Goal: Contribute content

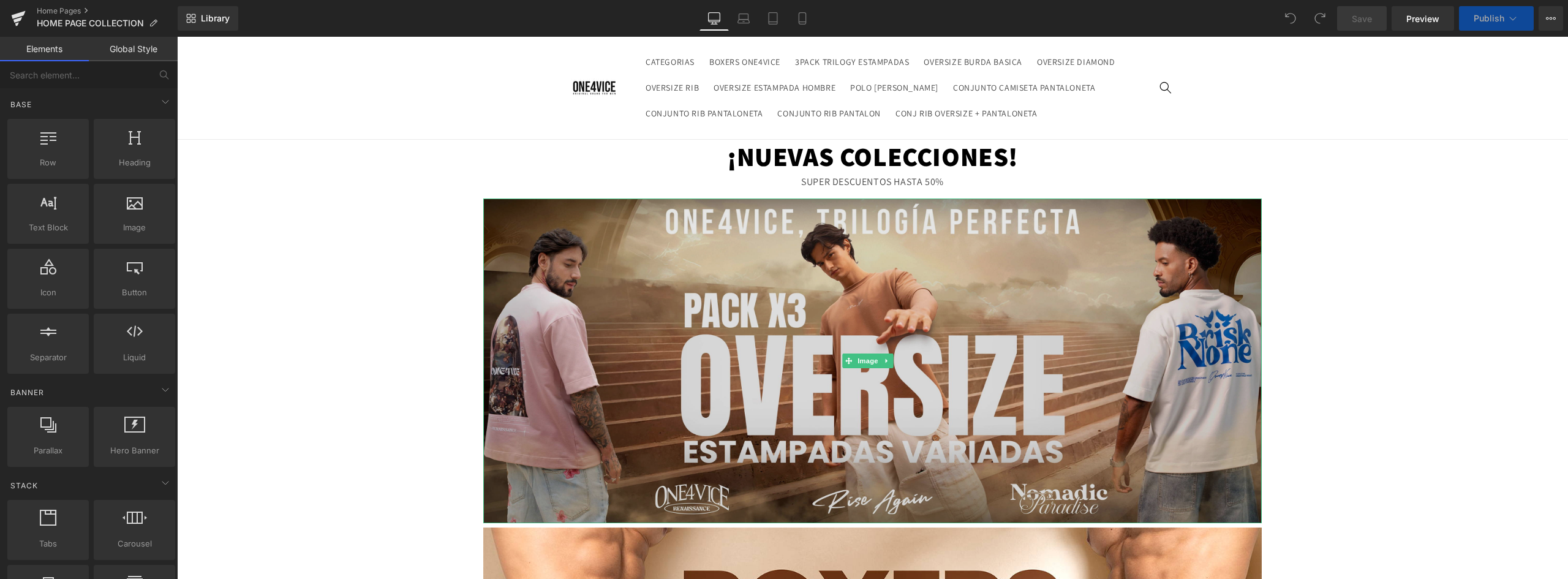
click at [770, 247] on img at bounding box center [873, 361] width 779 height 325
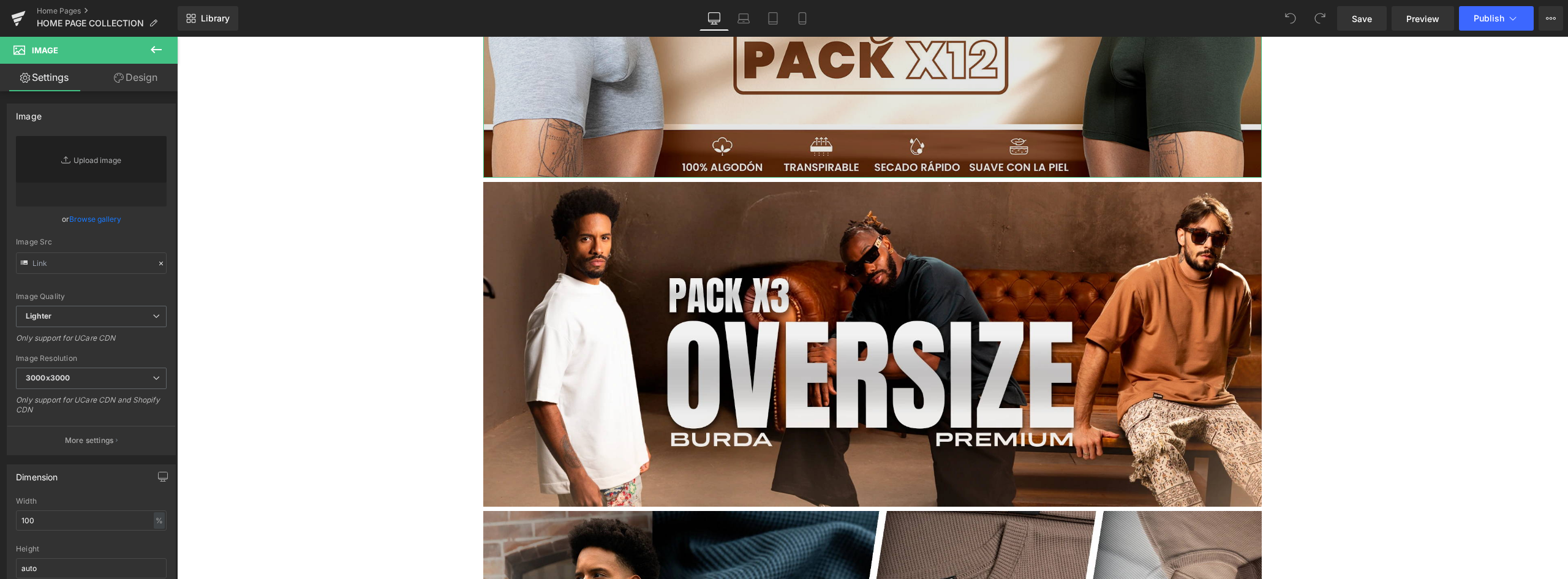
scroll to position [490, 0]
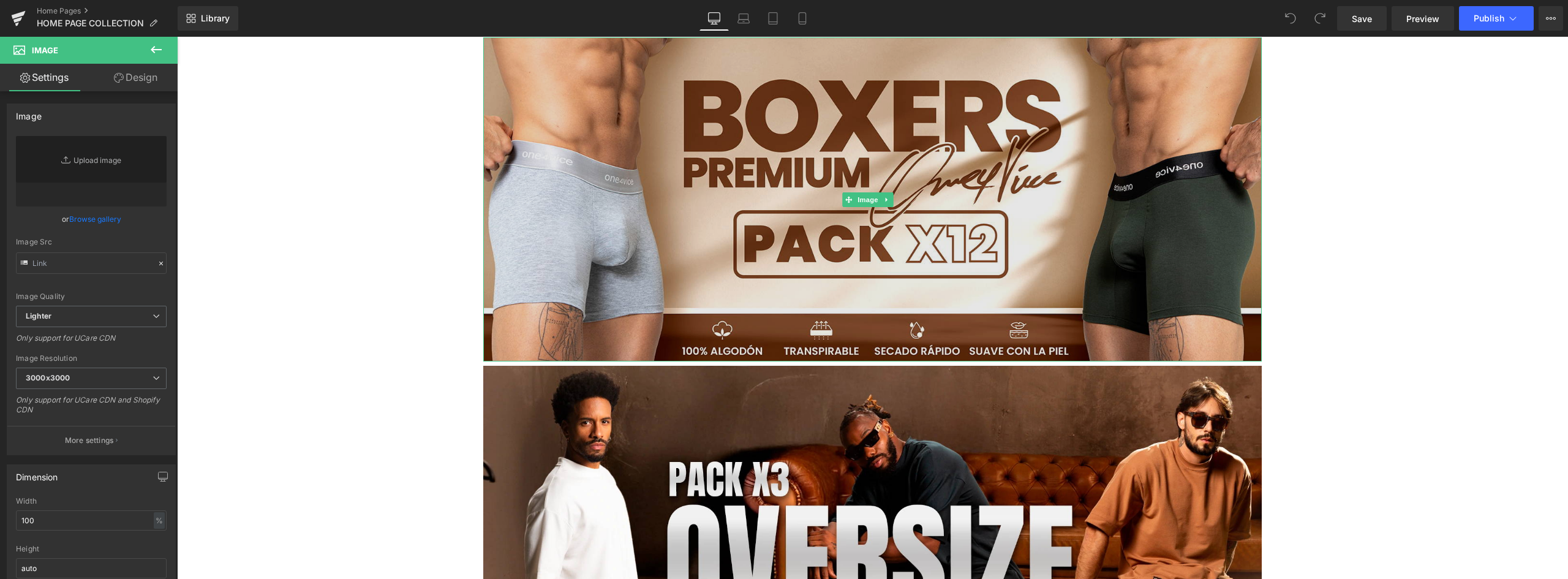
click at [758, 200] on img at bounding box center [873, 199] width 779 height 325
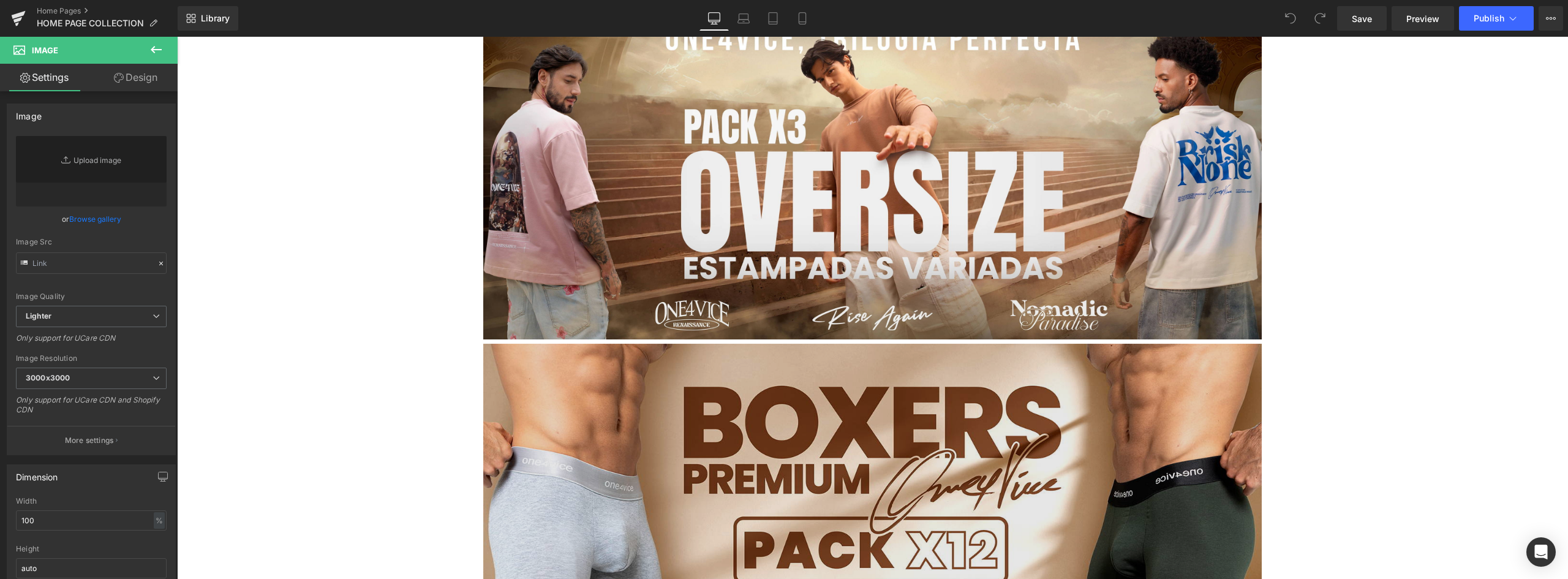
scroll to position [0, 0]
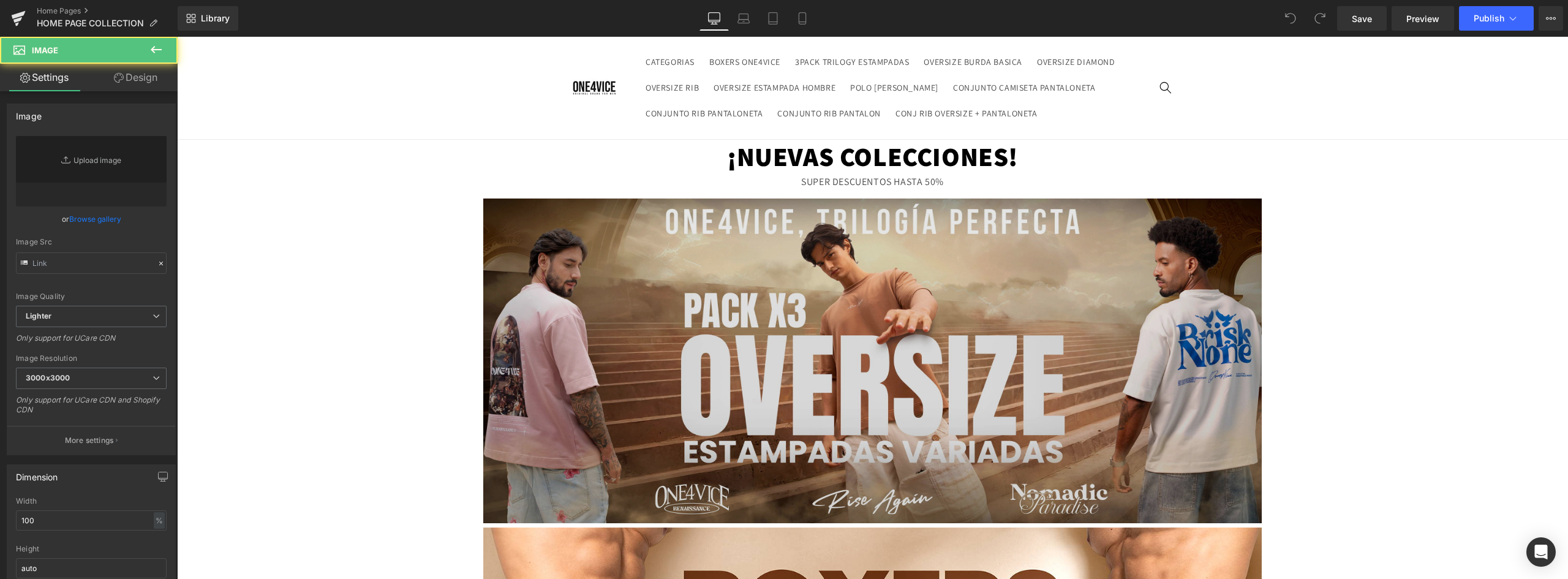
click at [694, 291] on img at bounding box center [873, 361] width 779 height 325
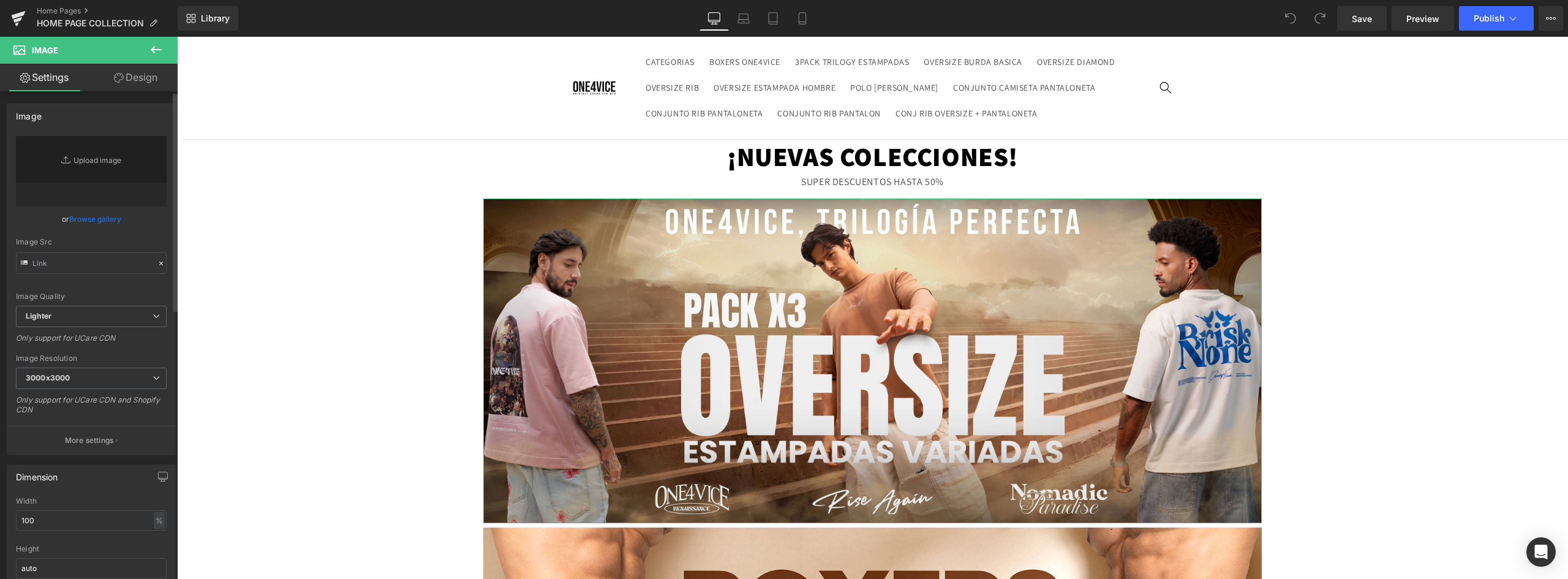
click at [101, 217] on link "Browse gallery" at bounding box center [95, 218] width 52 height 21
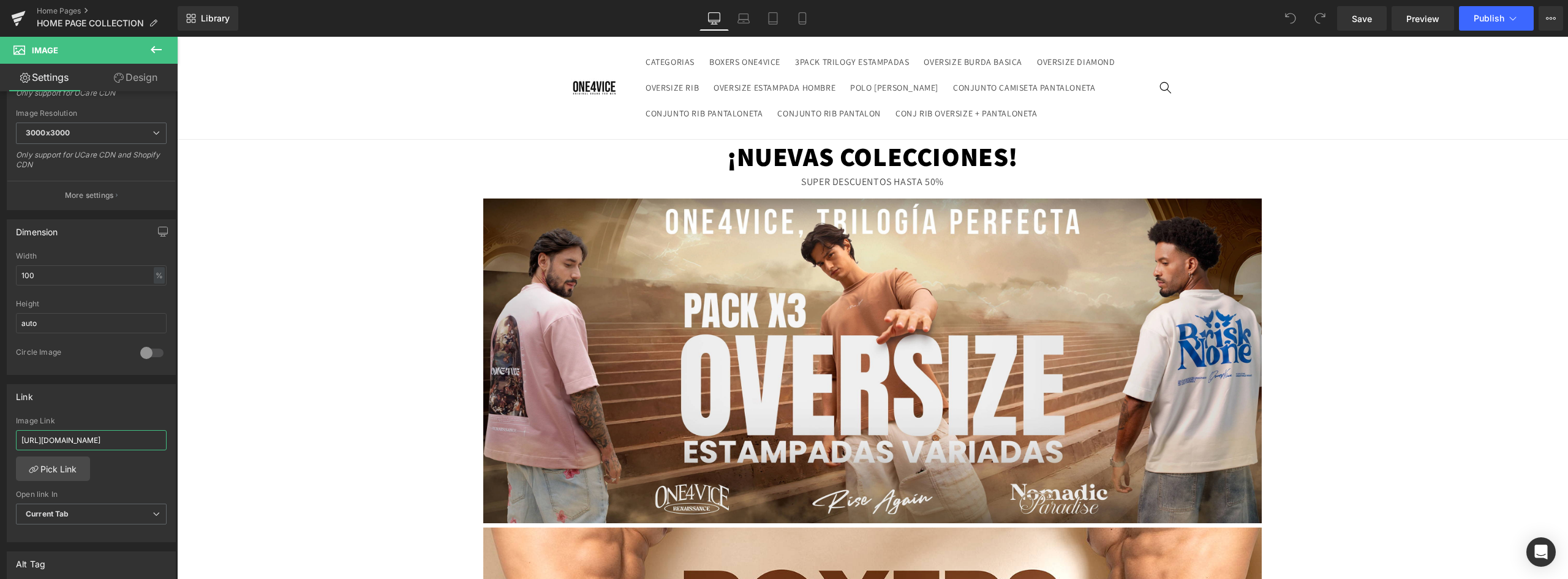
scroll to position [0, 116]
drag, startPoint x: 290, startPoint y: 479, endPoint x: 232, endPoint y: 442, distance: 68.8
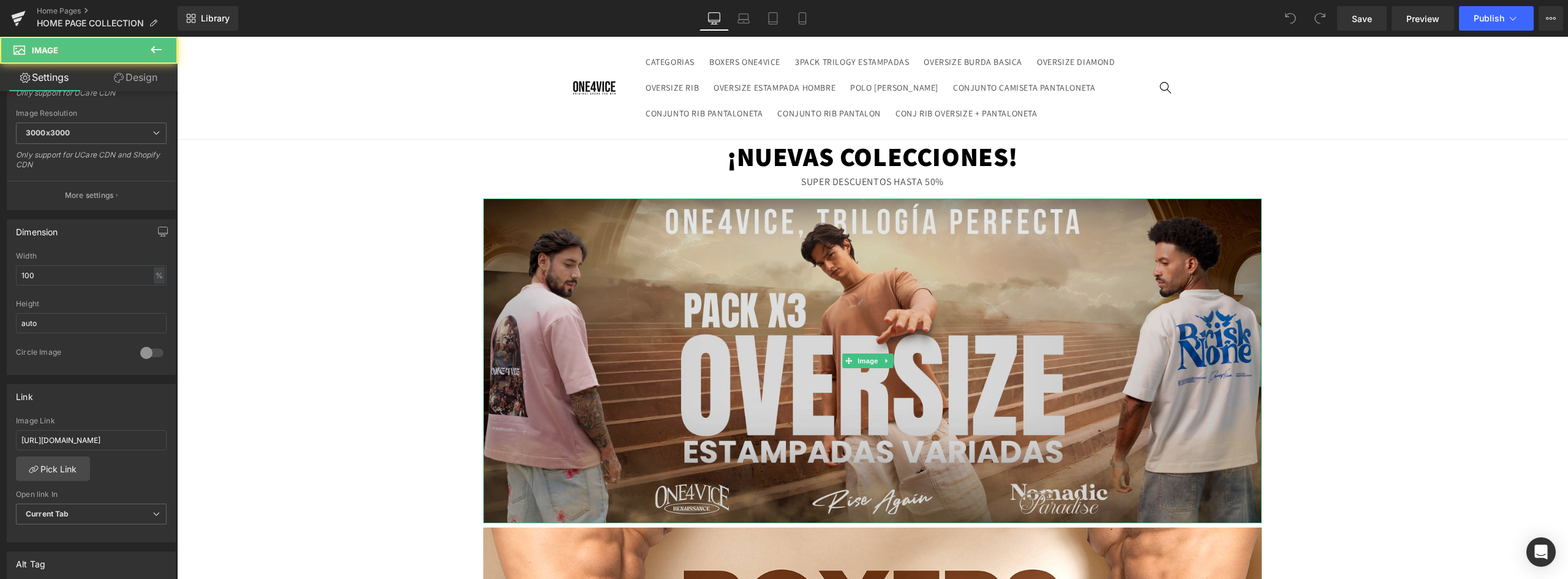
click at [686, 338] on img at bounding box center [873, 361] width 779 height 325
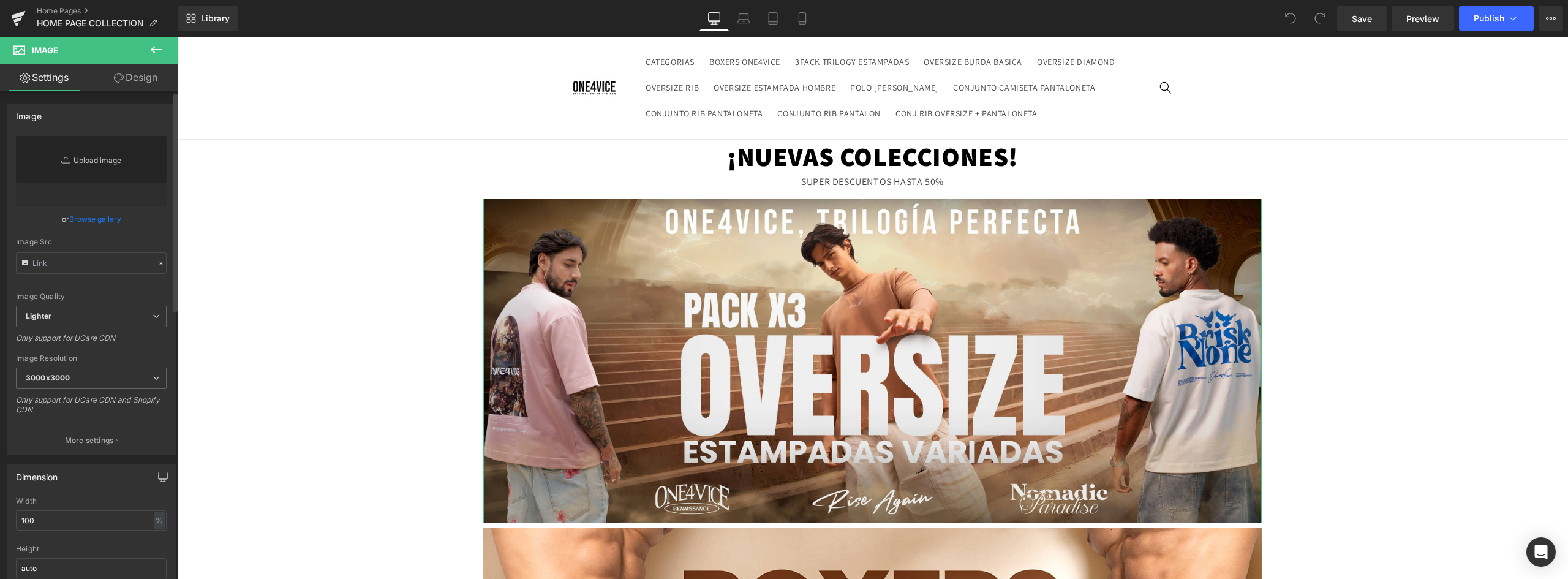
scroll to position [0, 0]
click at [98, 217] on link "Browse gallery" at bounding box center [95, 218] width 52 height 21
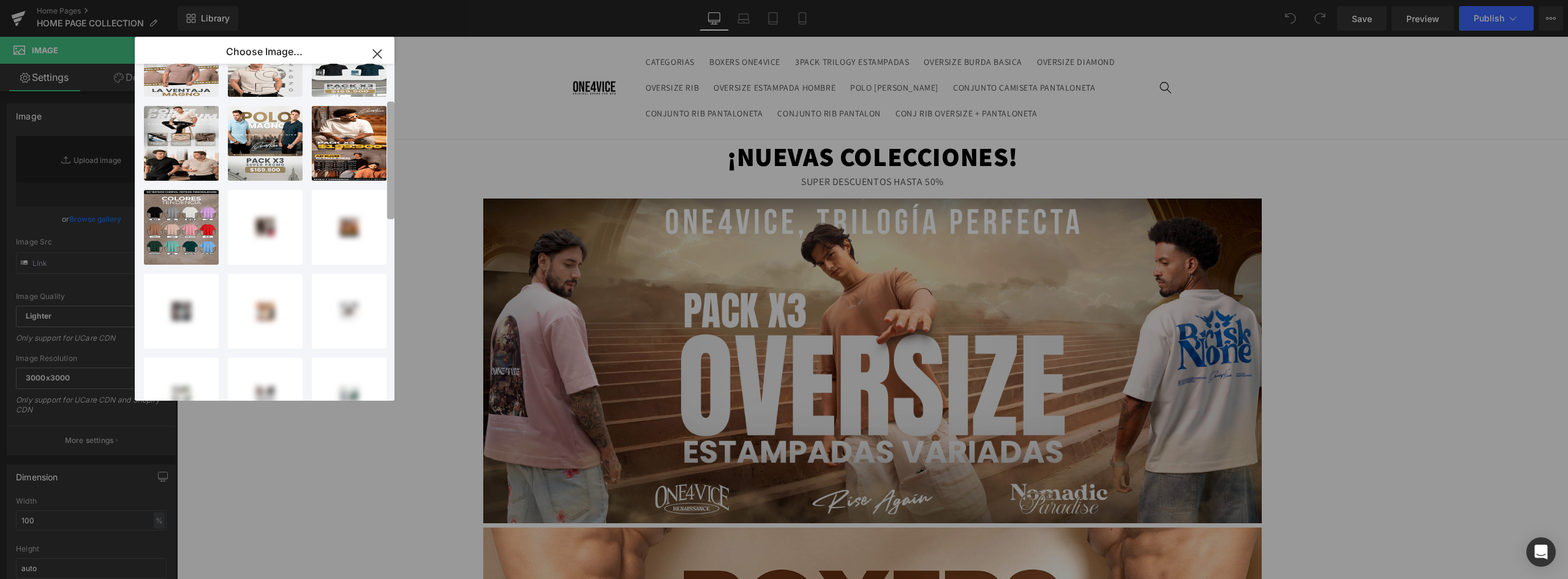
scroll to position [90, 0]
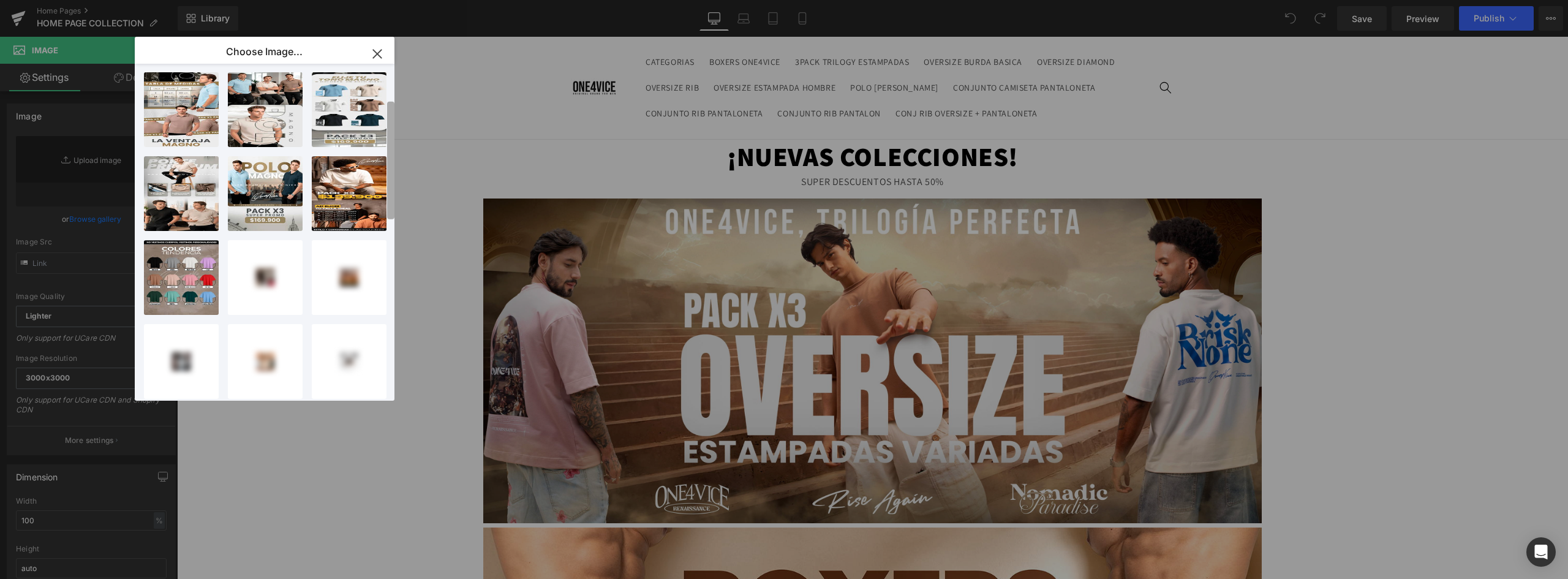
click at [424, 142] on div "Choose Image... Back to Library Insert LANDING...A_07.webp 94.09 KB Delete imag…" at bounding box center [784, 290] width 1568 height 579
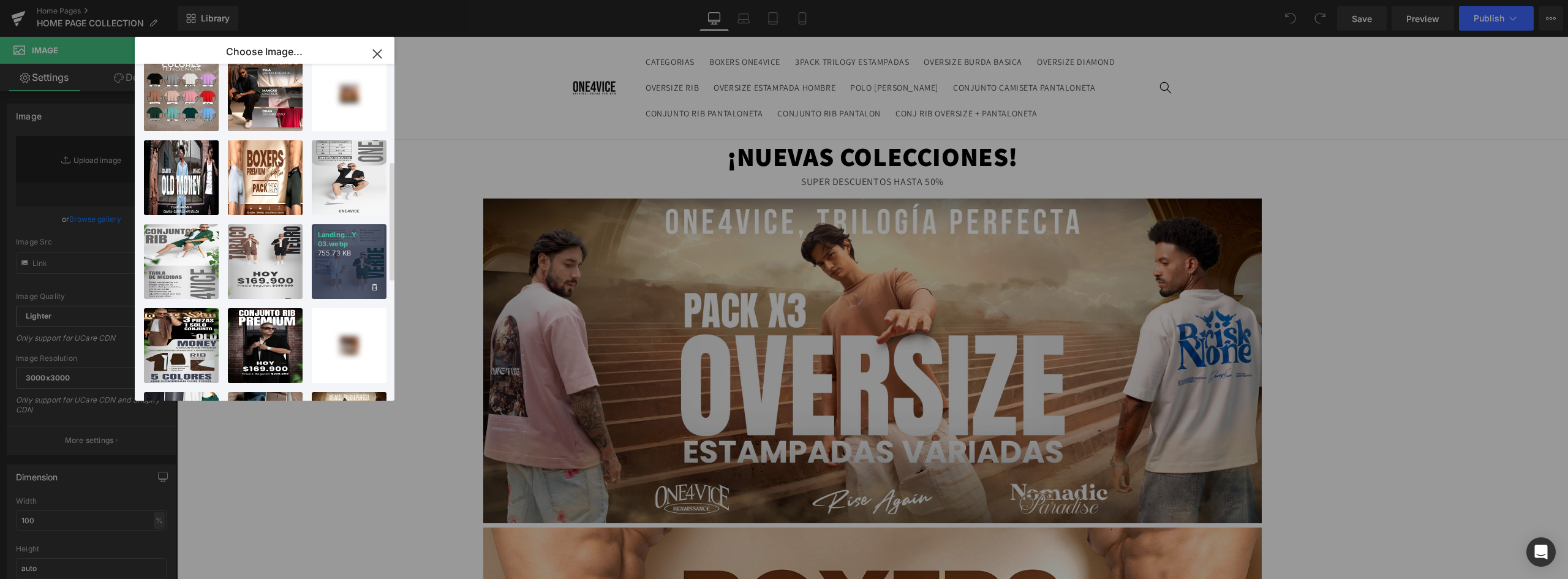
scroll to position [457, 0]
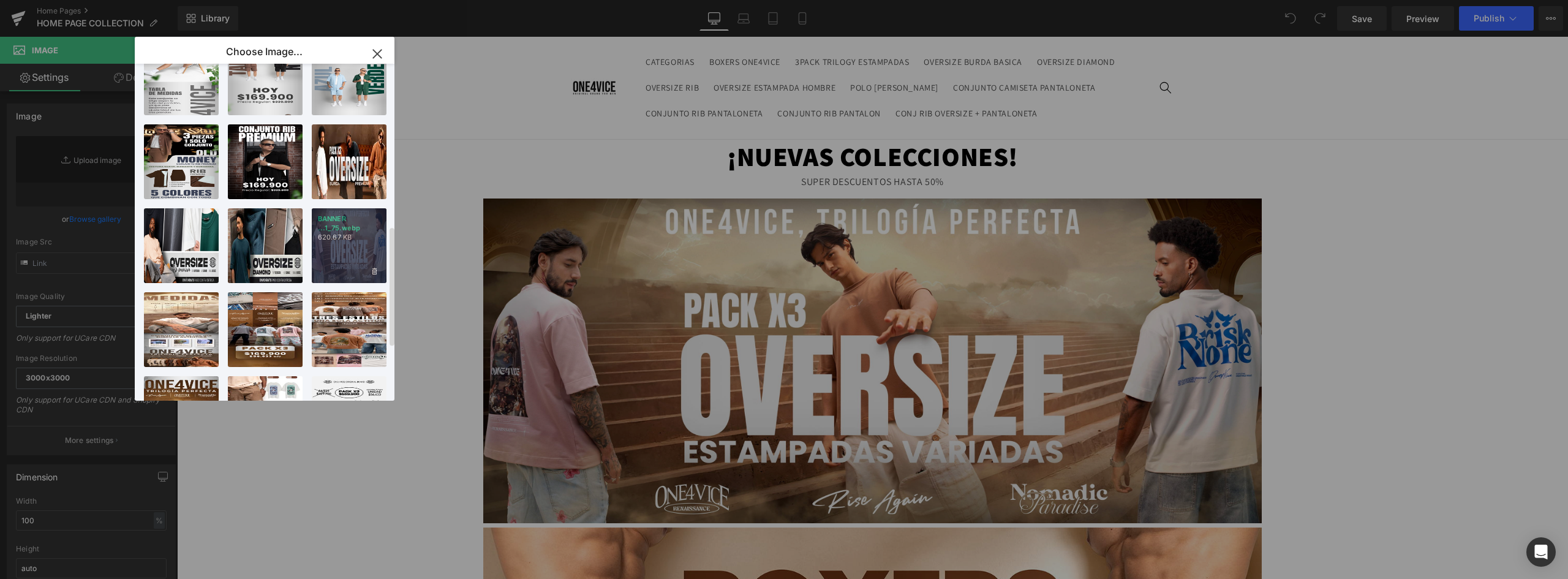
click at [362, 254] on div "BANNER ...1_75.webp 620.67 KB" at bounding box center [349, 245] width 75 height 75
type input "https://ucarecdn.com/482687f7-22c4-49bb-91ac-e086a8199898/-/format/auto/-/previ…"
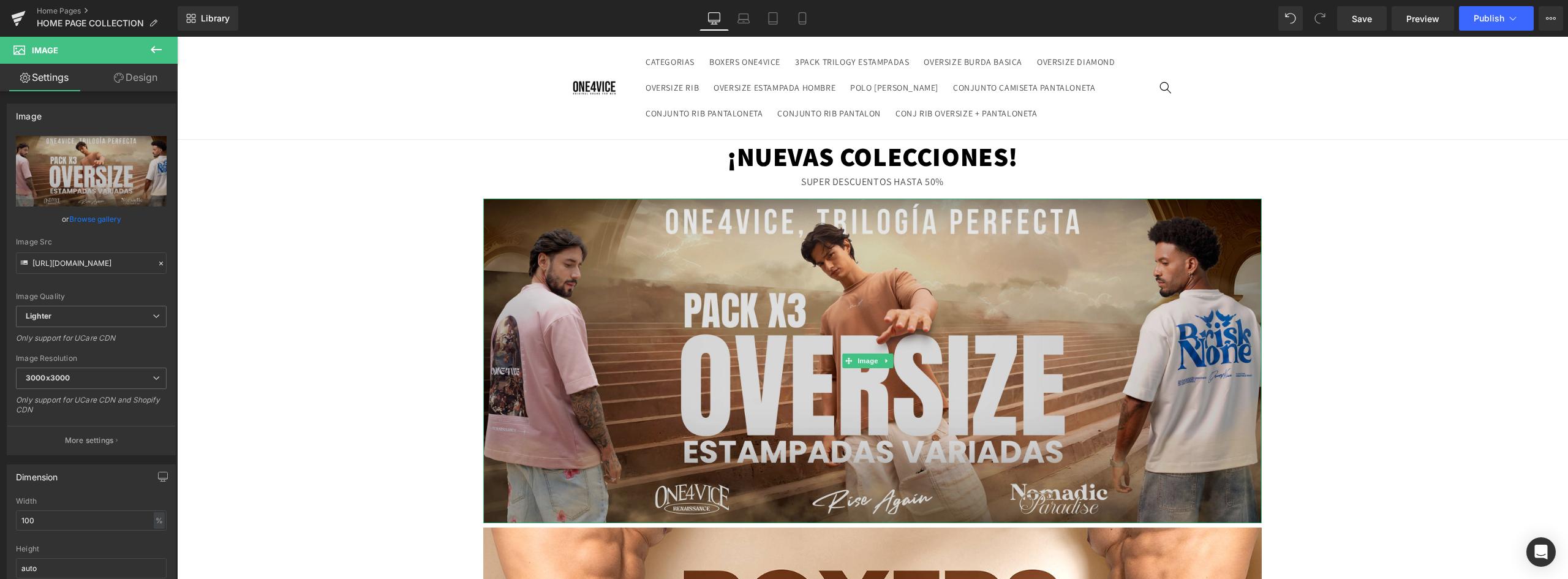
scroll to position [245, 0]
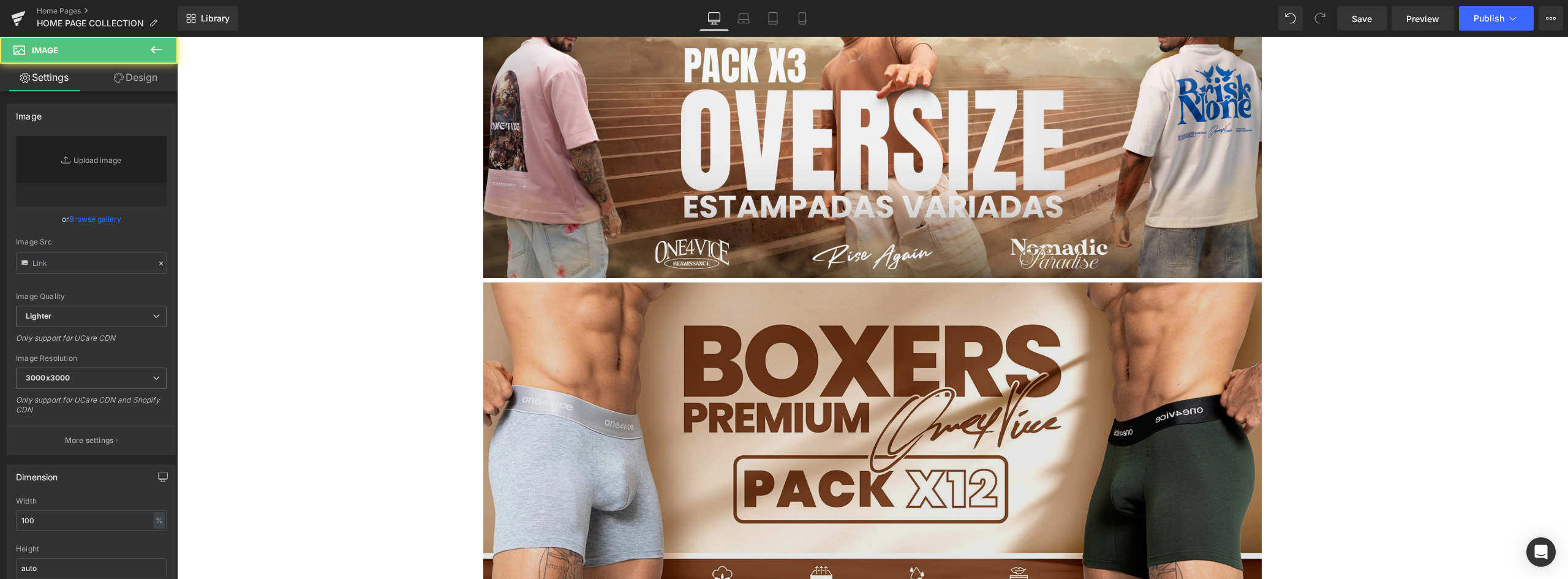
click at [563, 284] on img at bounding box center [873, 444] width 779 height 325
type input "https://ucarecdn.com/c3b8cd0f-98fb-43af-835c-40dfa4d95c29/-/format/auto/-/previ…"
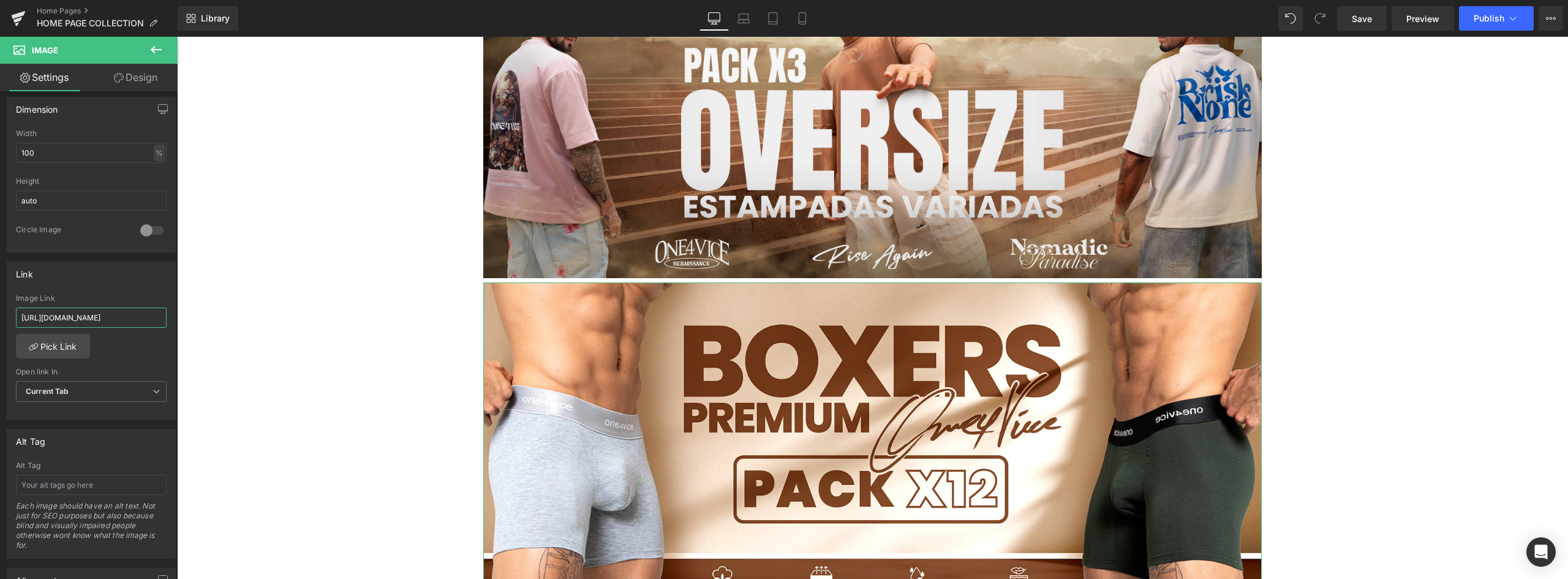
scroll to position [0, 134]
drag, startPoint x: 248, startPoint y: 357, endPoint x: 460, endPoint y: 321, distance: 215.0
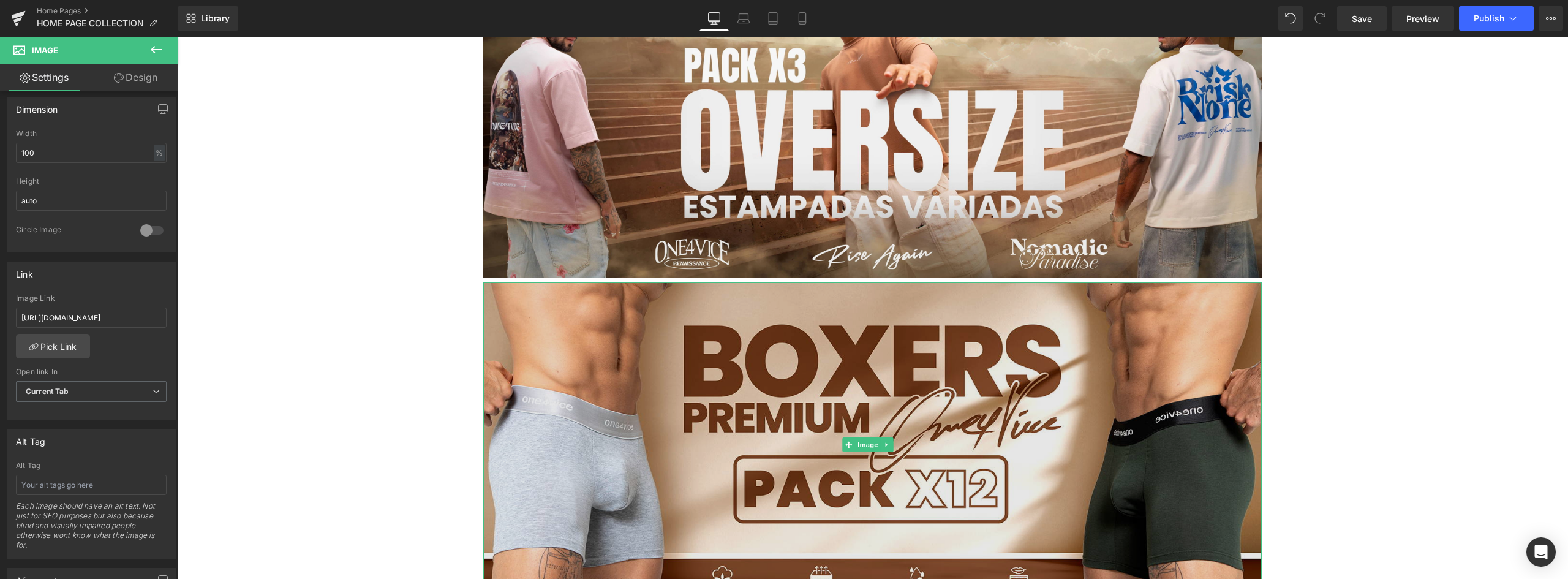
click at [765, 351] on img at bounding box center [873, 444] width 779 height 325
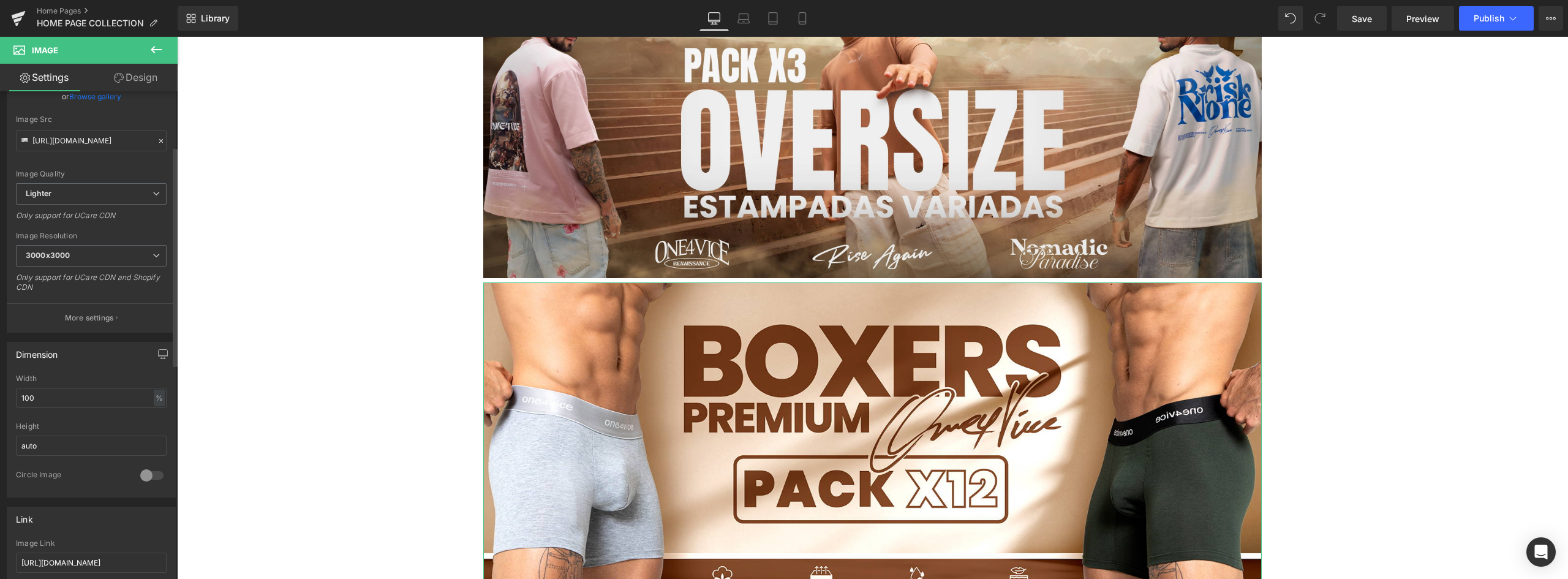
scroll to position [0, 0]
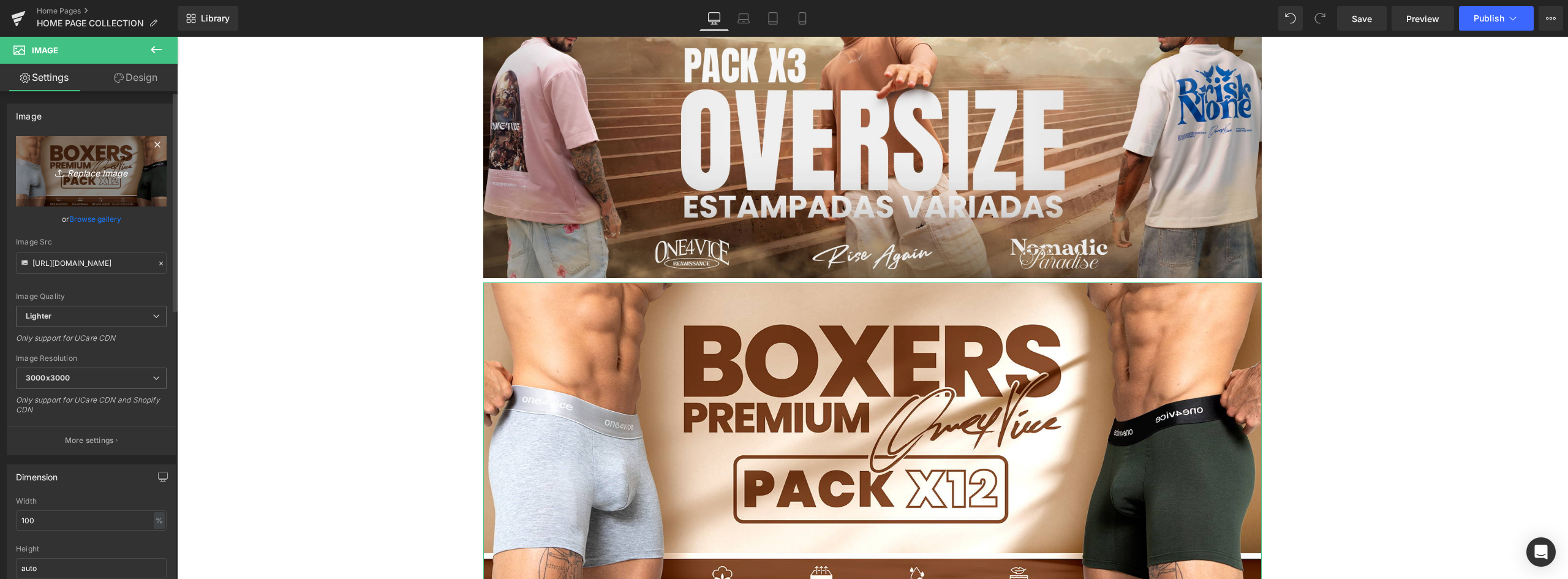
click at [102, 181] on link "Replace Image" at bounding box center [91, 171] width 150 height 70
click at [97, 261] on input "https://ucarecdn.com/c3b8cd0f-98fb-43af-835c-40dfa4d95c29/-/format/auto/-/previ…" at bounding box center [91, 263] width 150 height 21
drag, startPoint x: 332, startPoint y: 300, endPoint x: 295, endPoint y: 263, distance: 52.3
click at [113, 263] on input "https://ucarecdn.com/c3b8cd0f-98fb-43af-835c-40dfa4d95c29/-/format/auto/-/previ…" at bounding box center [91, 263] width 150 height 21
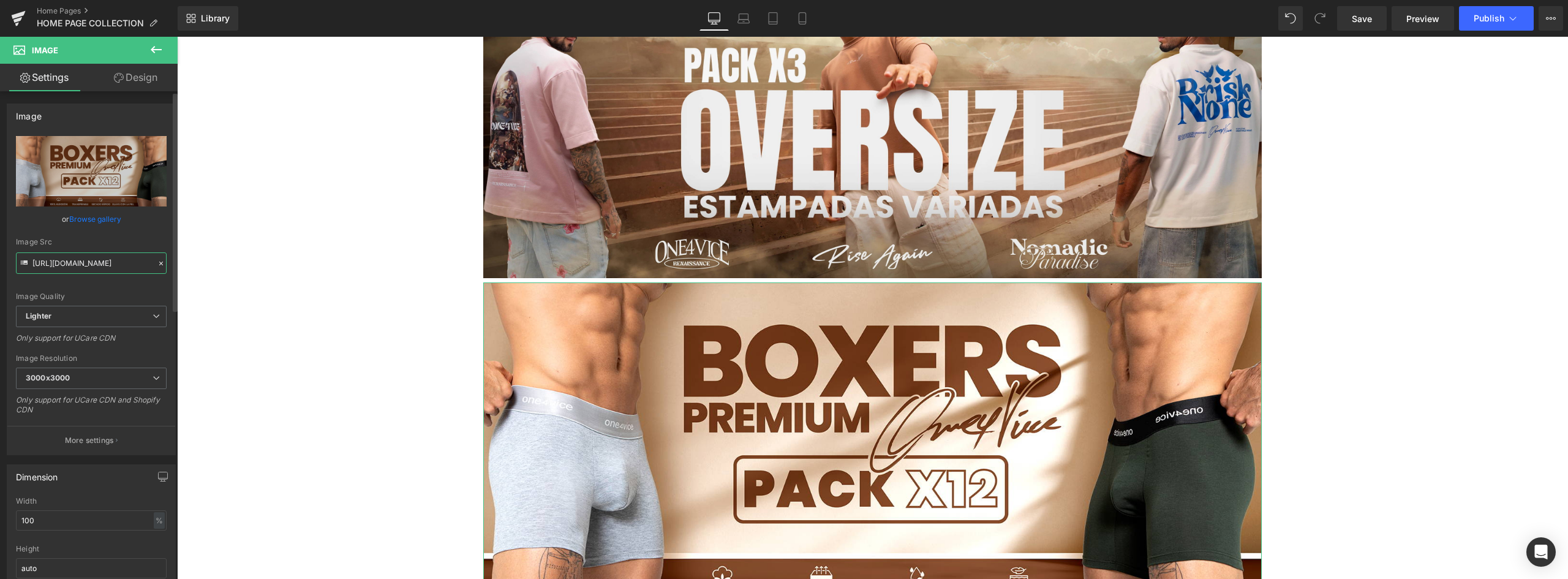
click at [161, 264] on div "Image Src https://ucarecdn.com/c3b8cd0f-98fb-43af-835c-40dfa4d95c29/-/format/au…" at bounding box center [91, 256] width 150 height 36
click at [142, 263] on input "https://ucarecdn.com/c3b8cd0f-98fb-43af-835c-40dfa4d95c29/-/format/auto/-/previ…" at bounding box center [91, 263] width 150 height 21
drag, startPoint x: 144, startPoint y: 263, endPoint x: -83, endPoint y: 256, distance: 227.1
click at [0, 256] on html "You are previewing how the will restyle your page. You can not edit Elements in…" at bounding box center [784, 290] width 1568 height 579
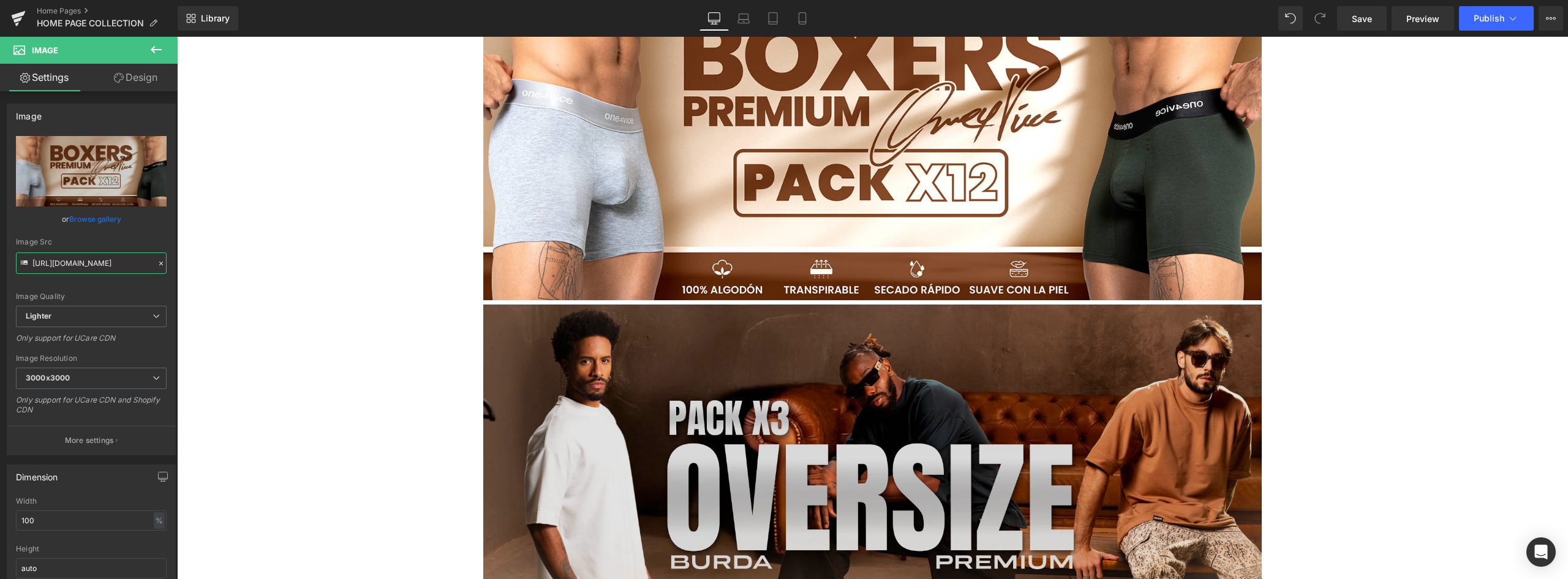
scroll to position [735, 0]
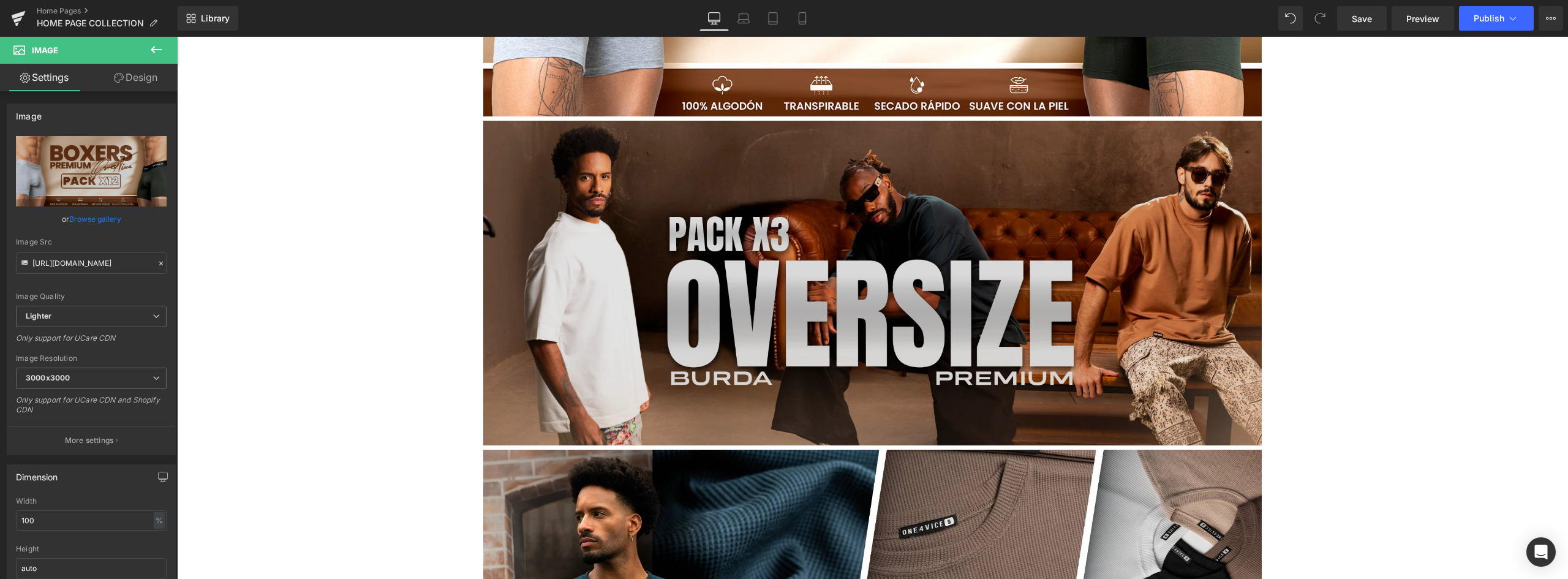
click at [624, 220] on img at bounding box center [873, 282] width 779 height 325
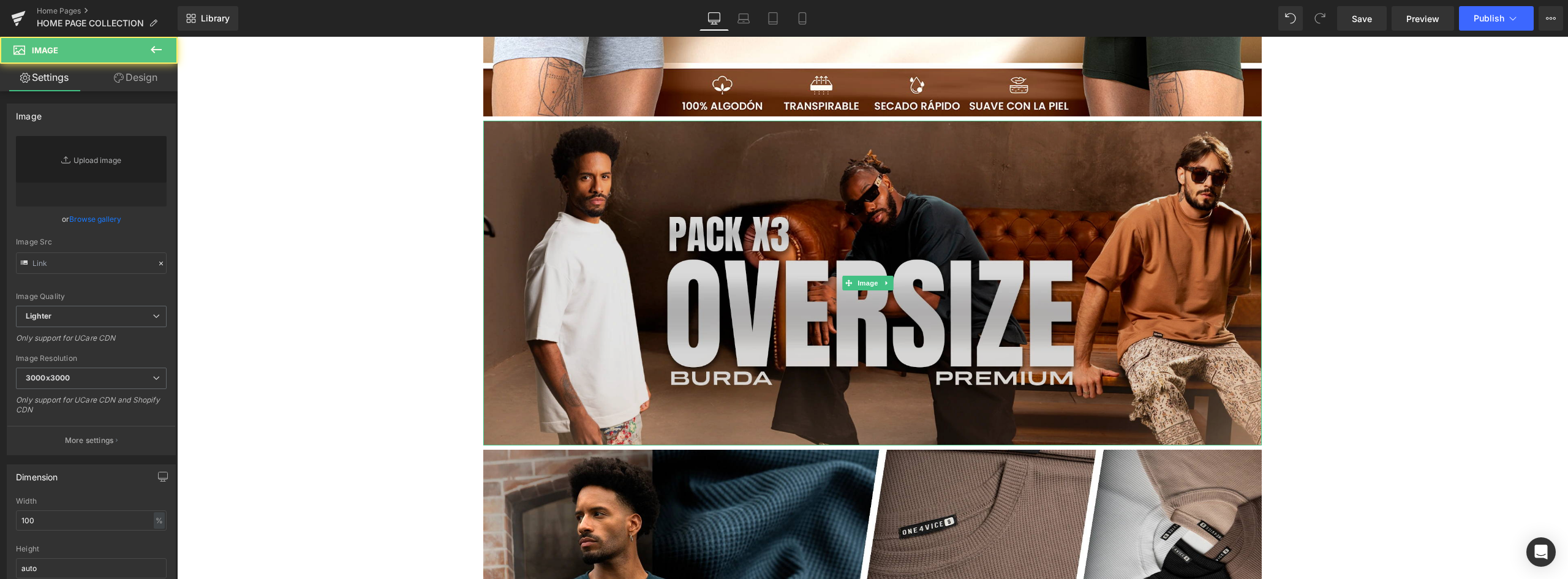
type input "https://ucarecdn.com/8d7d2c01-4864-46f9-8040-ec860729d322/-/format/auto/-/previ…"
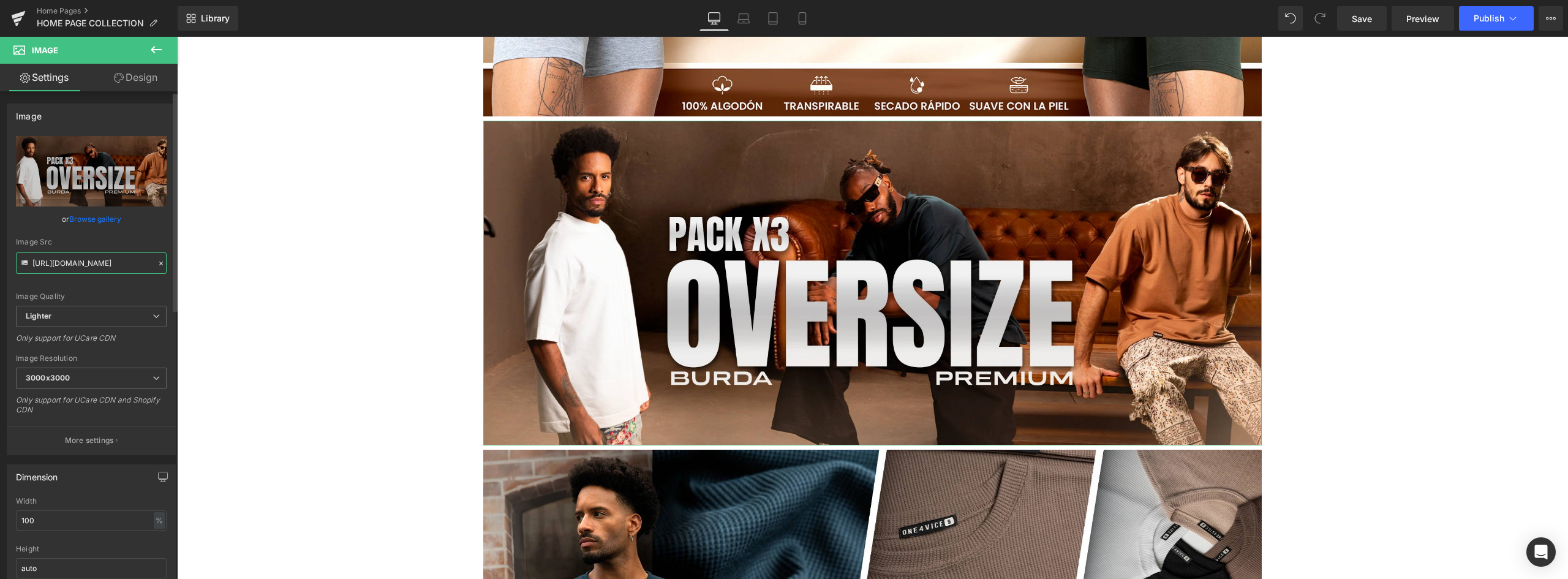
click at [107, 268] on input "https://ucarecdn.com/8d7d2c01-4864-46f9-8040-ec860729d322/-/format/auto/-/previ…" at bounding box center [91, 263] width 150 height 21
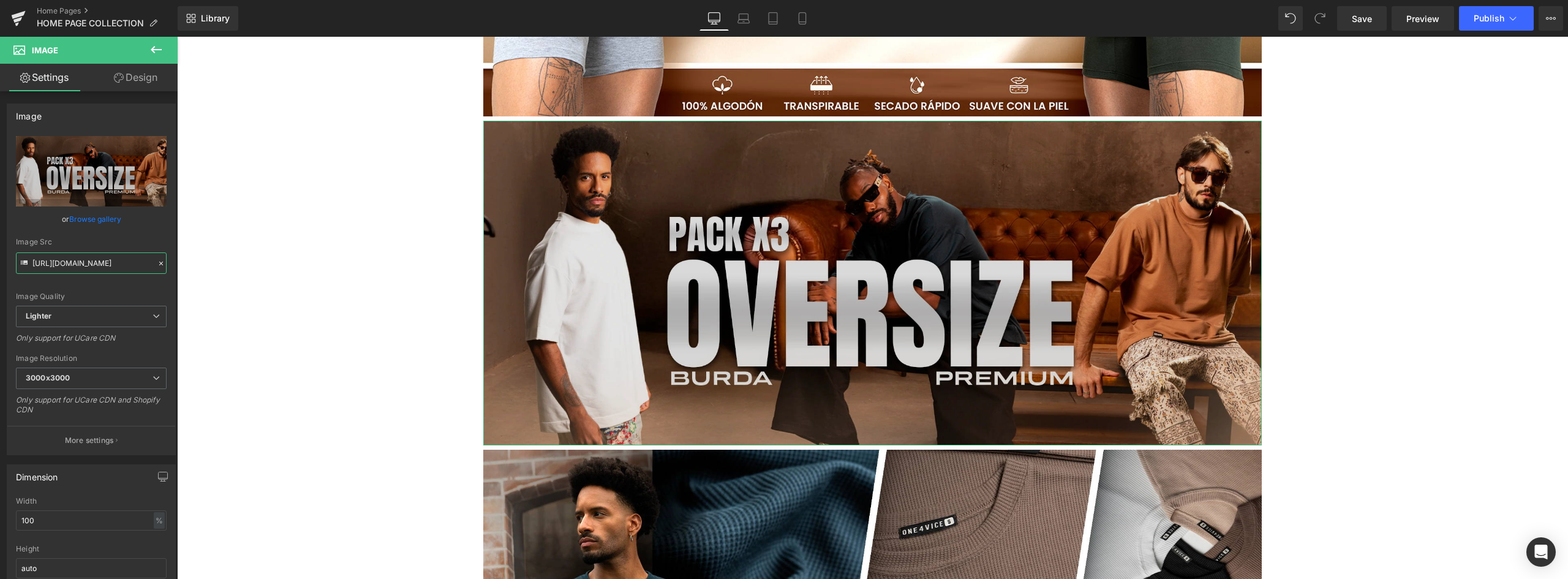
scroll to position [0, 462]
drag, startPoint x: 226, startPoint y: 300, endPoint x: 559, endPoint y: 268, distance: 334.5
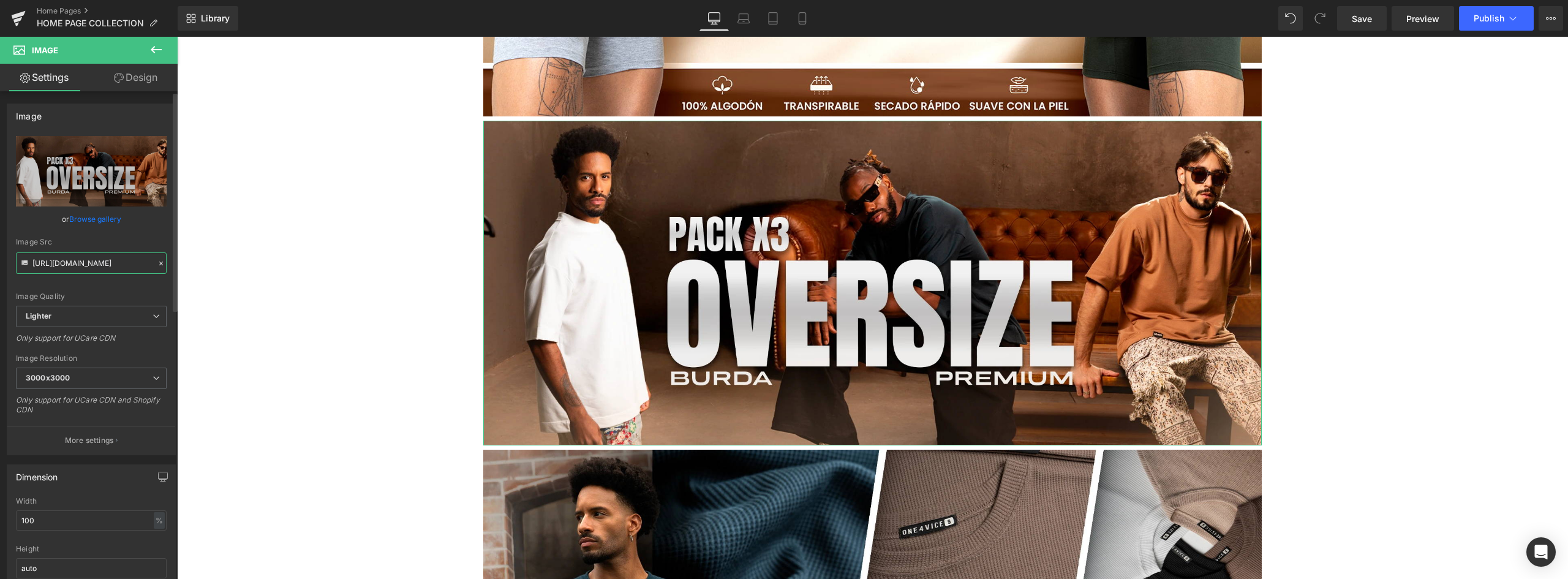
click at [126, 265] on input "https://ucarecdn.com/8d7d2c01-4864-46f9-8040-ec860729d322/-/format/auto/-/previ…" at bounding box center [91, 263] width 150 height 21
drag, startPoint x: 145, startPoint y: 261, endPoint x: -254, endPoint y: 257, distance: 399.0
click at [0, 257] on html "You are previewing how the will restyle your page. You can not edit Elements in…" at bounding box center [784, 290] width 1568 height 579
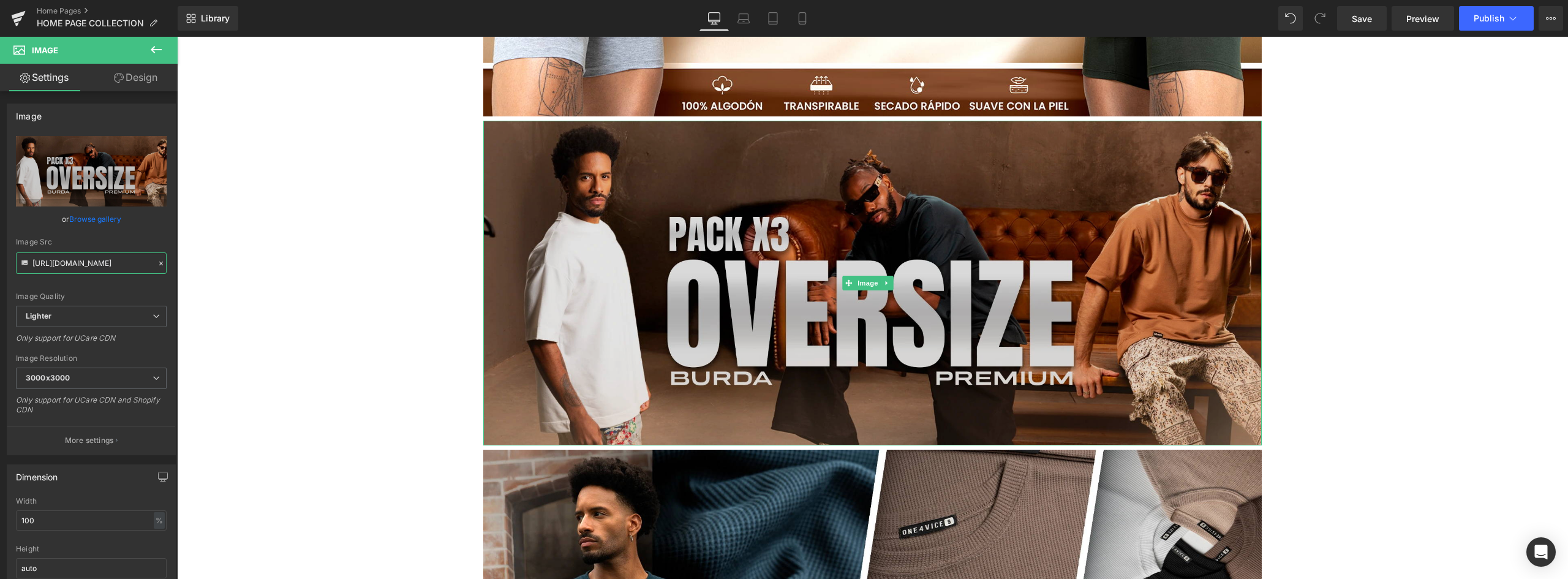
scroll to position [919, 0]
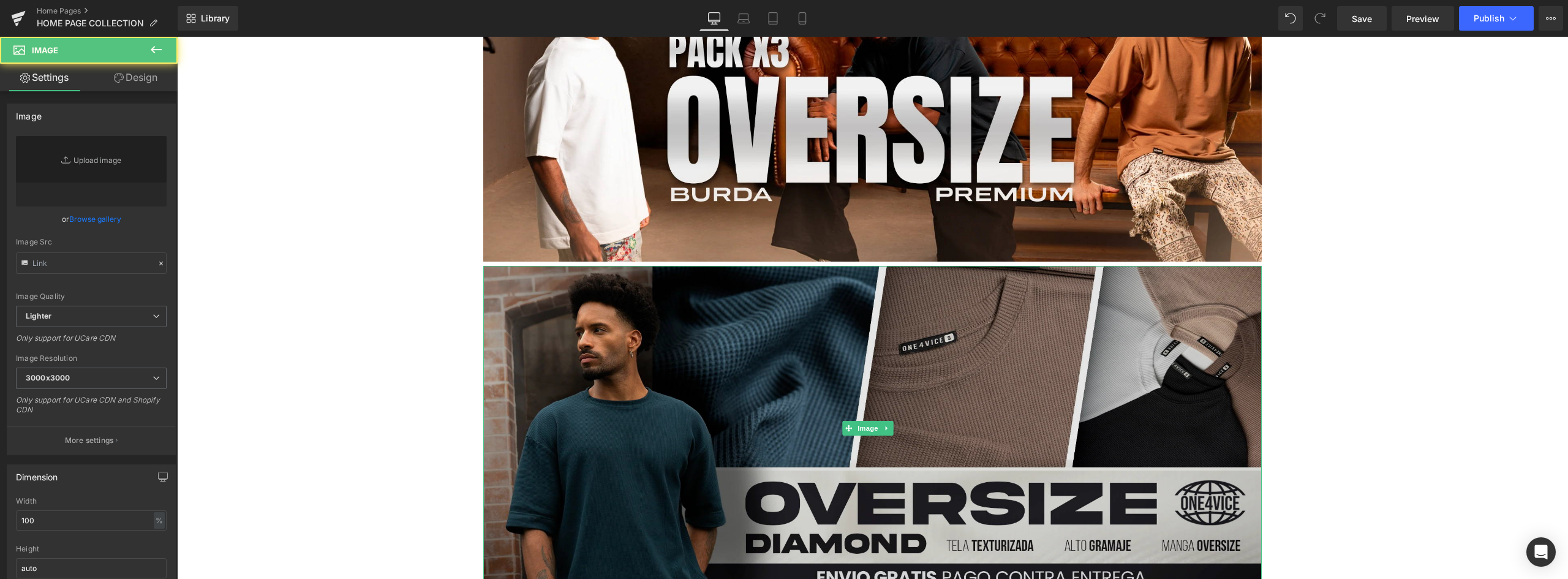
click at [520, 266] on img at bounding box center [873, 428] width 779 height 325
type input "https://ucarecdn.com/e0c1bc59-2c40-46fd-bfa4-2ebe63a40bdf/-/format/auto/-/previ…"
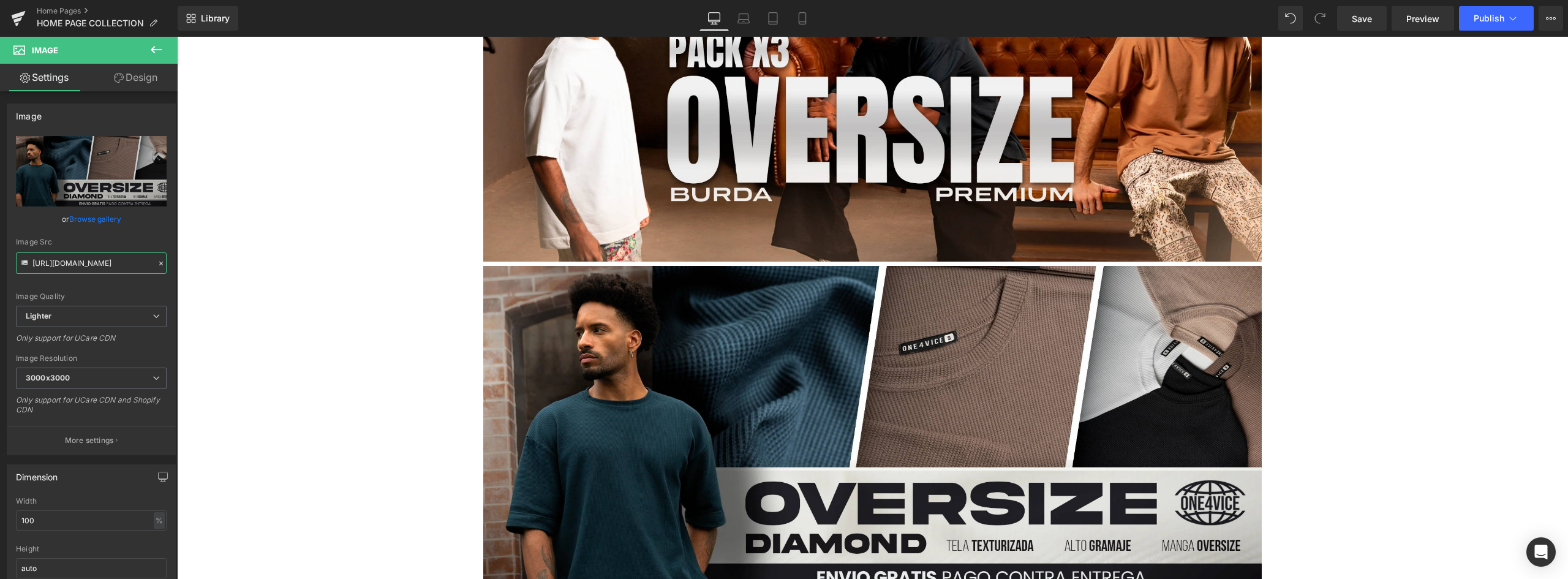
scroll to position [0, 451]
drag, startPoint x: 275, startPoint y: 303, endPoint x: 337, endPoint y: 268, distance: 71.2
click at [133, 261] on input "https://ucarecdn.com/e0c1bc59-2c40-46fd-bfa4-2ebe63a40bdf/-/format/auto/-/previ…" at bounding box center [91, 263] width 150 height 21
drag, startPoint x: 143, startPoint y: 263, endPoint x: -205, endPoint y: 254, distance: 348.1
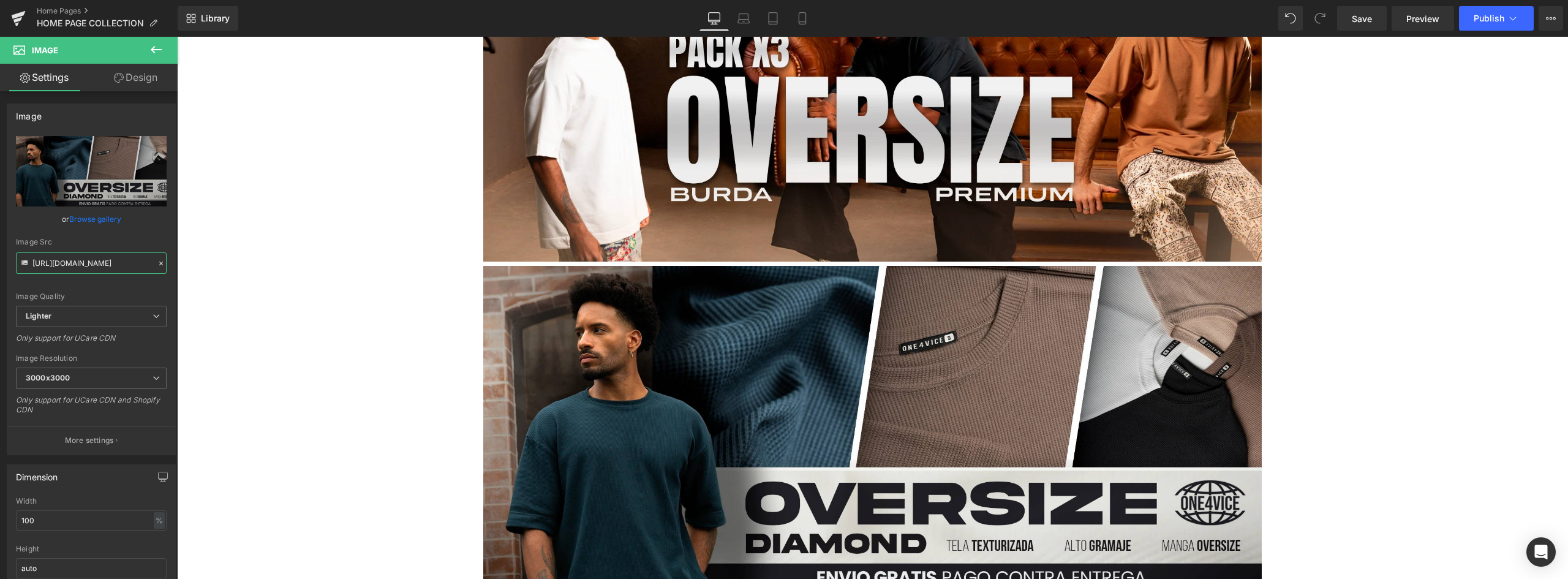
click at [0, 254] on html "You are previewing how the will restyle your page. You can not edit Elements in…" at bounding box center [784, 290] width 1568 height 579
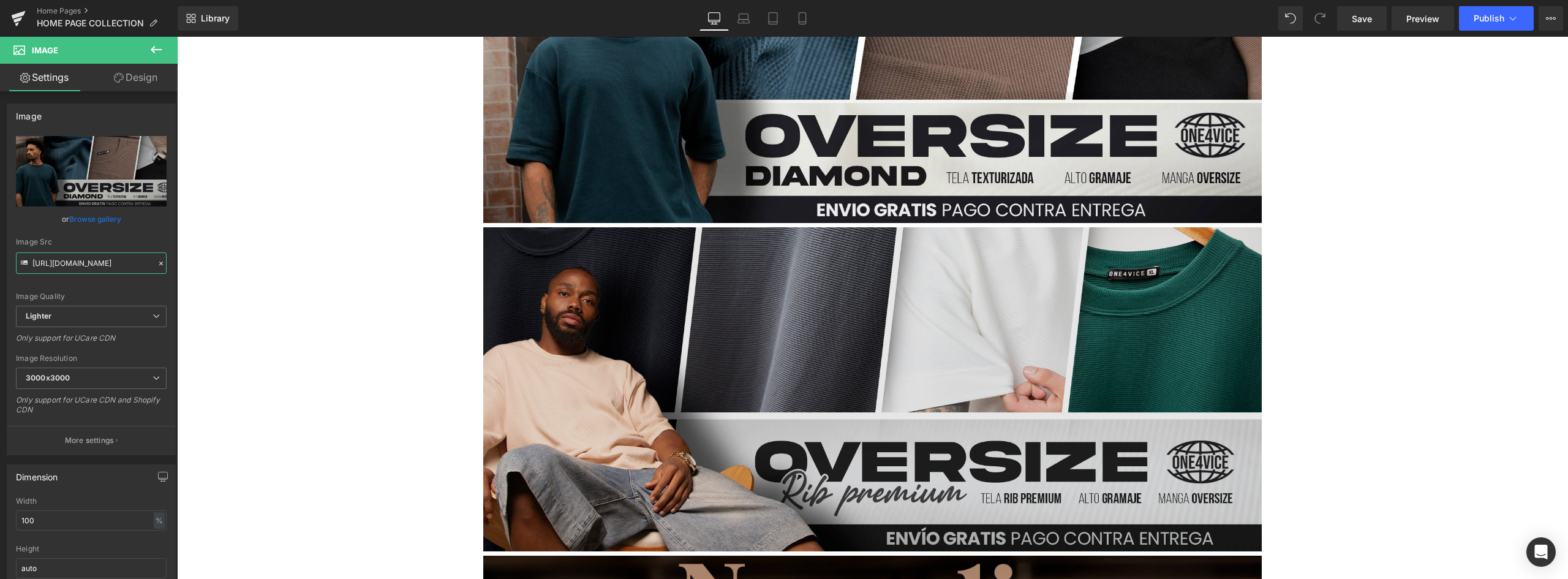
scroll to position [1471, 0]
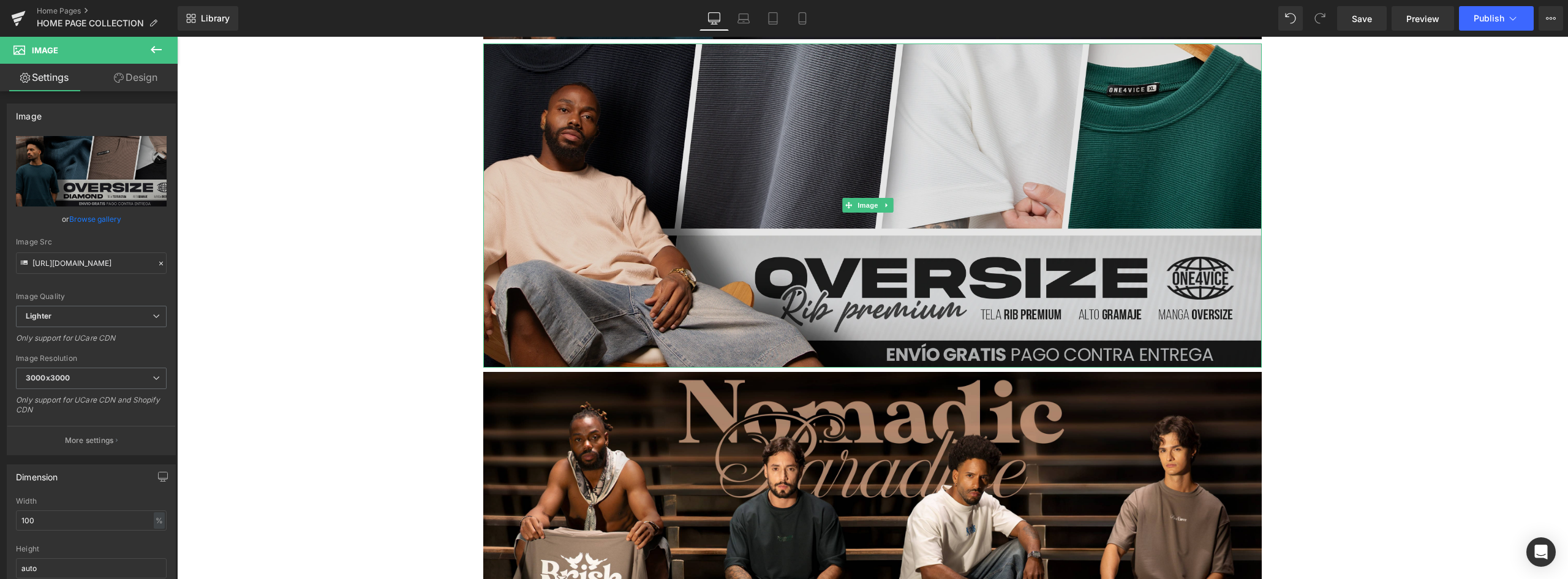
click at [791, 202] on img at bounding box center [873, 206] width 779 height 325
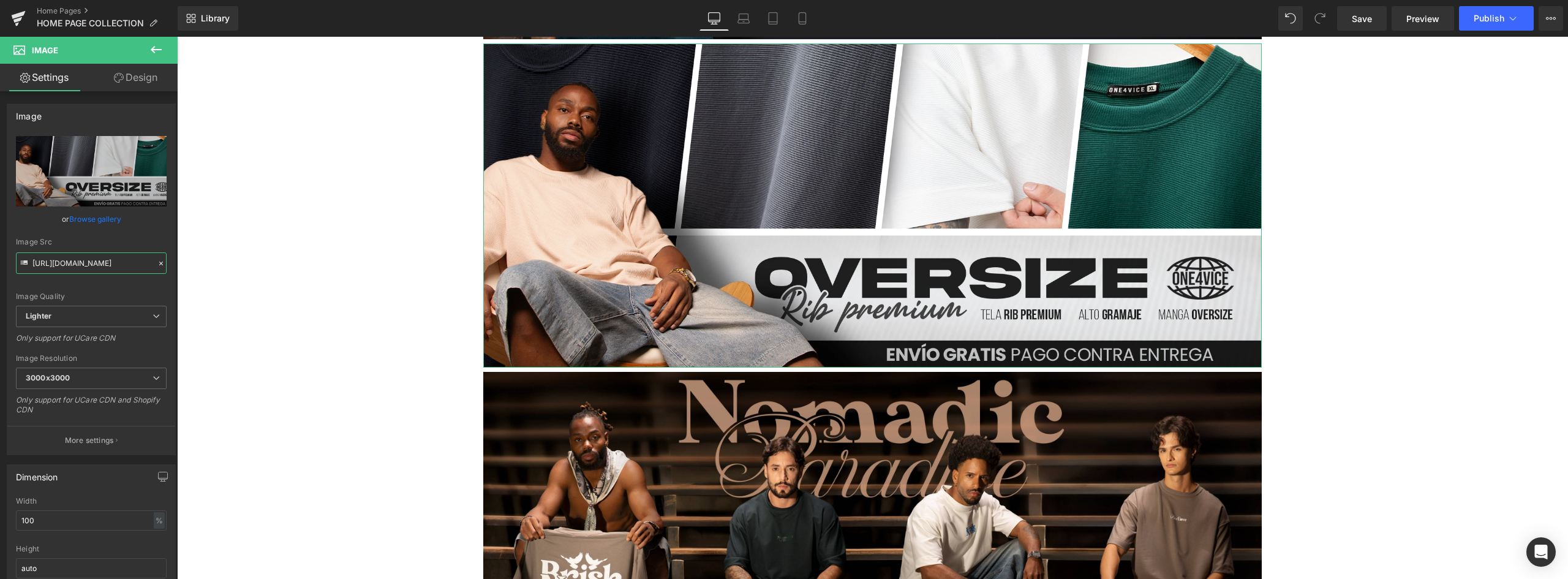
scroll to position [0, 448]
drag, startPoint x: 260, startPoint y: 295, endPoint x: 299, endPoint y: 259, distance: 53.1
click at [138, 260] on input "https://ucarecdn.com/ec4b26c8-57af-435a-9bce-3fd91ec92f6f/-/format/auto/-/previ…" at bounding box center [91, 263] width 150 height 21
drag, startPoint x: 145, startPoint y: 264, endPoint x: -101, endPoint y: 245, distance: 246.7
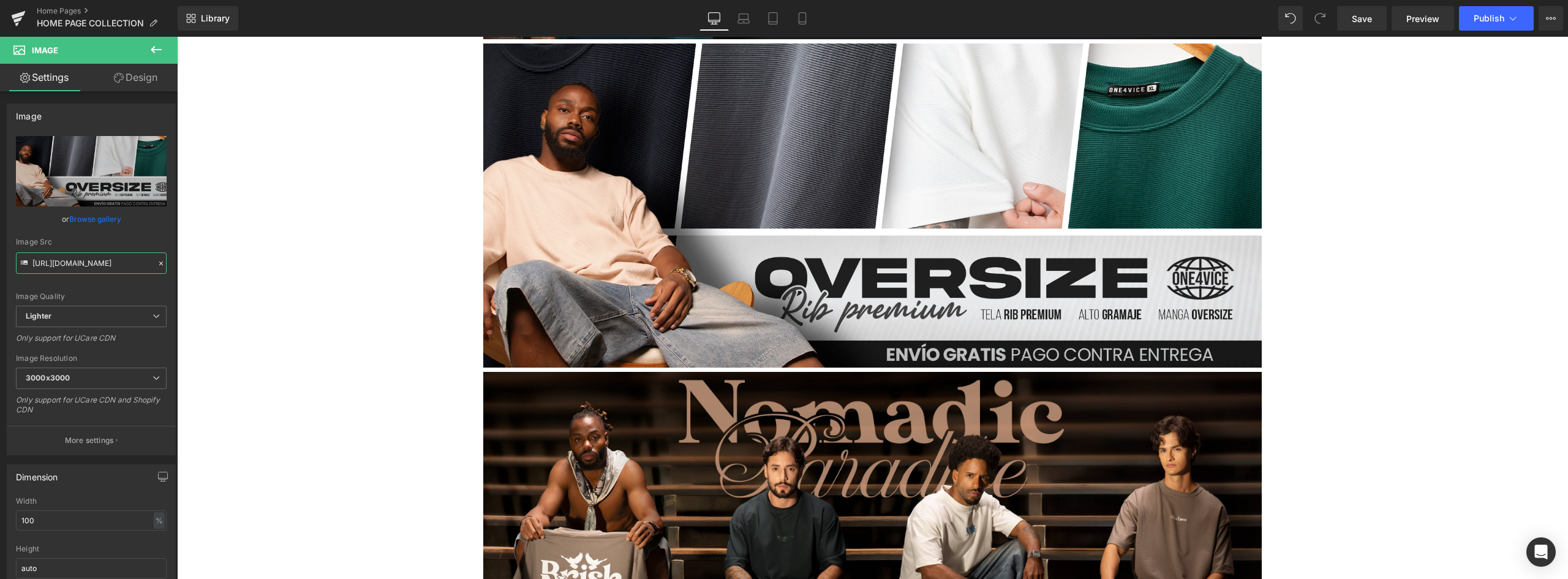
click at [0, 245] on html "You are previewing how the will restyle your page. You can not edit Elements in…" at bounding box center [784, 290] width 1568 height 579
paste input "0c1bc59-2c40-46fd-bfa4-2ebe63a40bdf/-/format/auto/-/preview/3000x3000/-/quality…"
type input "https://ucarecdn.com/e0c1bc59-2c40-46fd-bfa4-2ebe63a40bdf/-/format/auto/-/previ…"
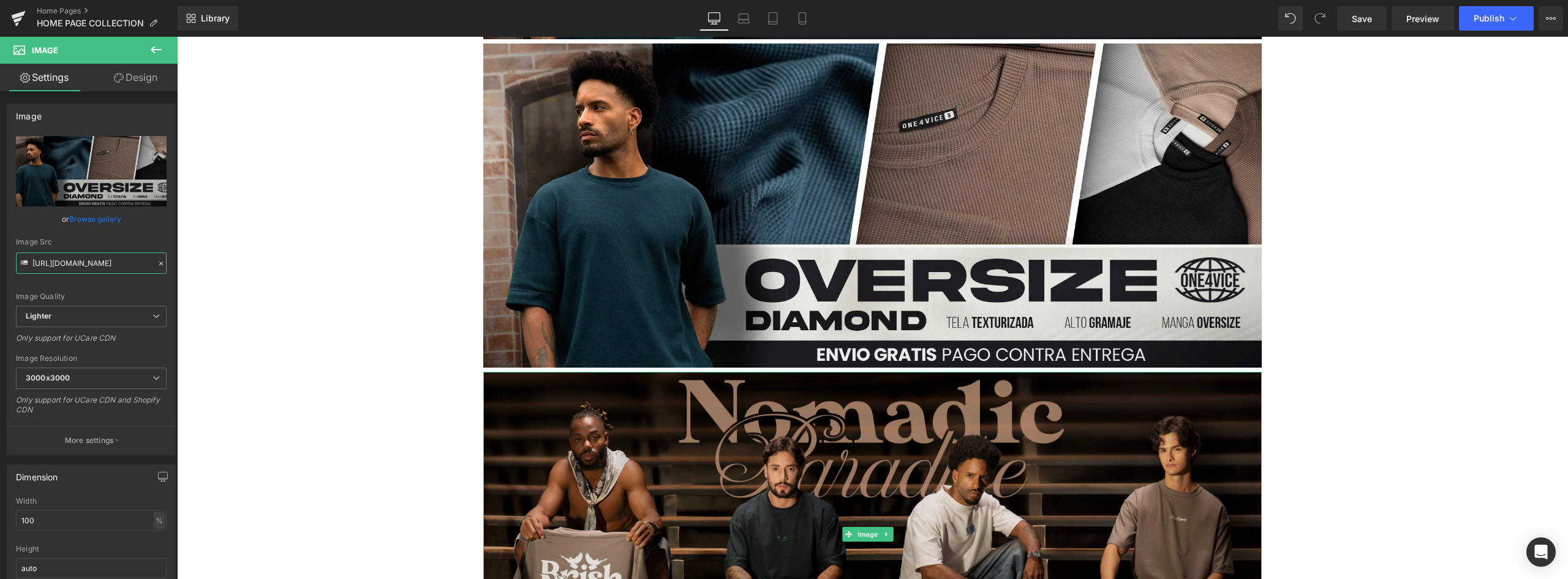
scroll to position [1531, 0]
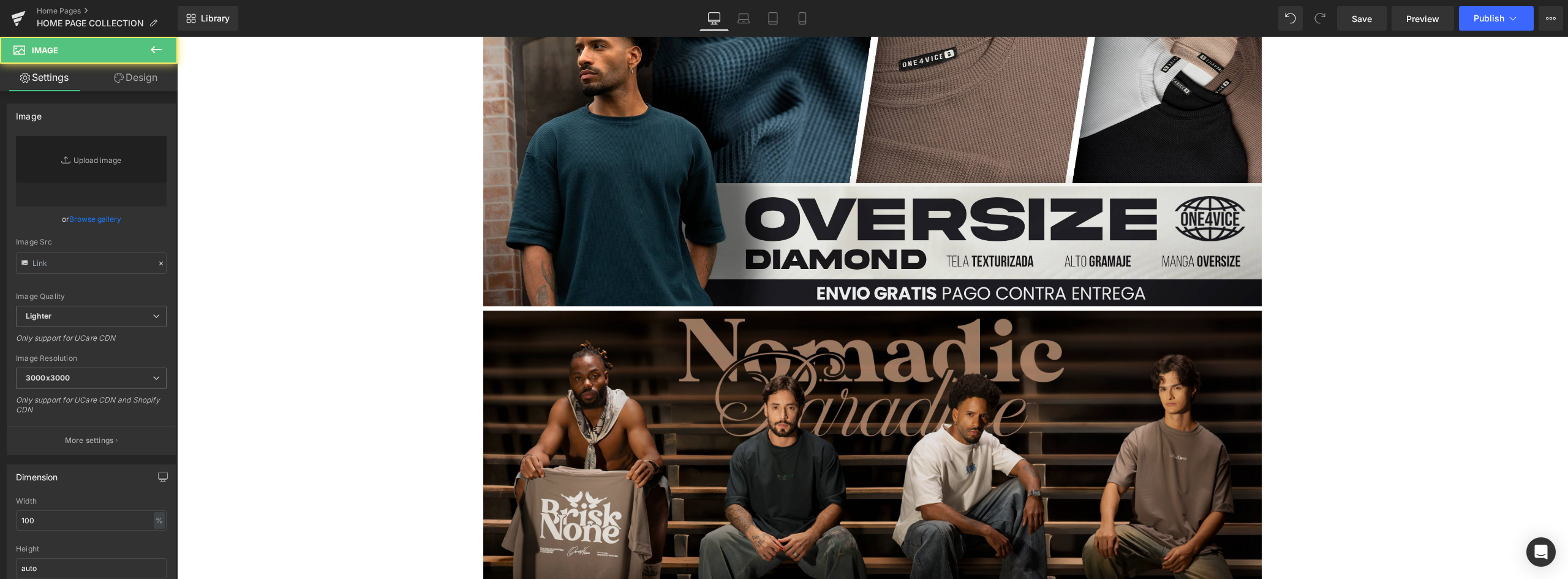
click at [578, 311] on img at bounding box center [873, 473] width 779 height 325
type input "https://ucarecdn.com/c30594a8-9642-4eed-9f6b-5f3a7ec8f780/-/format/auto/-/previ…"
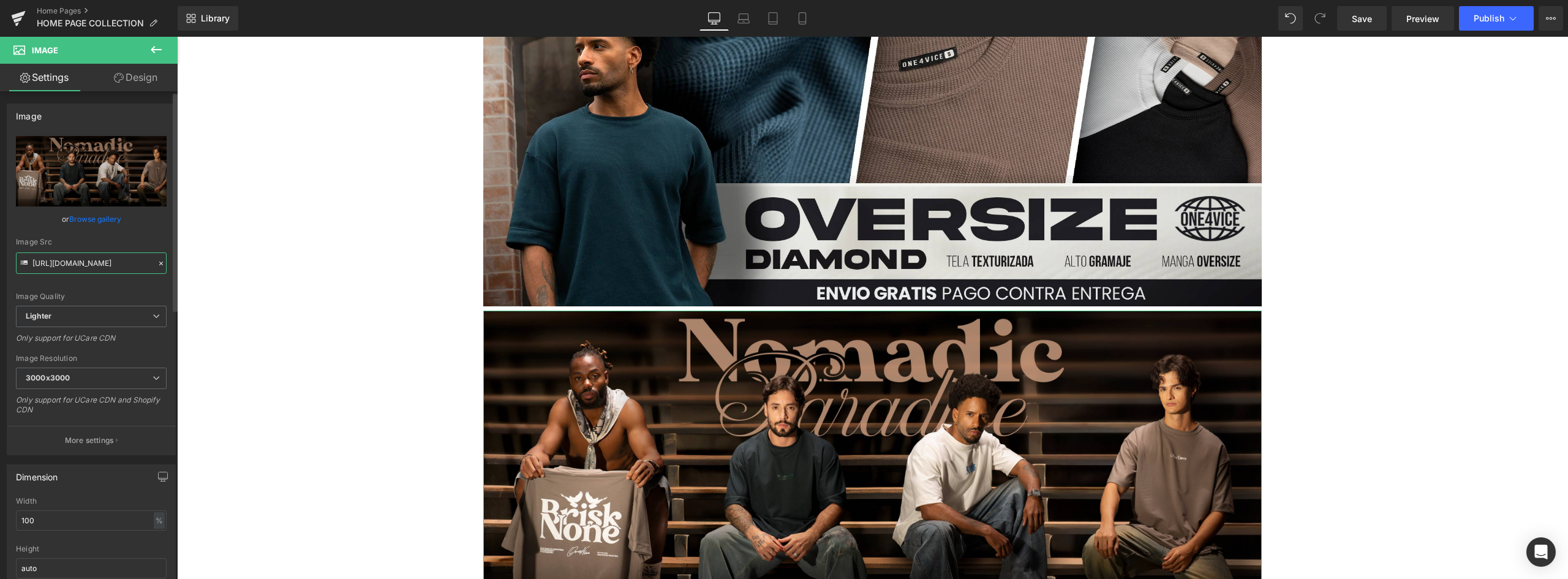
click at [100, 263] on input "https://ucarecdn.com/c30594a8-9642-4eed-9f6b-5f3a7ec8f780/-/format/auto/-/previ…" at bounding box center [91, 263] width 150 height 21
drag, startPoint x: 228, startPoint y: 300, endPoint x: 369, endPoint y: 263, distance: 145.8
click at [136, 268] on input "https://ucarecdn.com/c30594a8-9642-4eed-9f6b-5f3a7ec8f780/-/format/auto/-/previ…" at bounding box center [91, 263] width 150 height 21
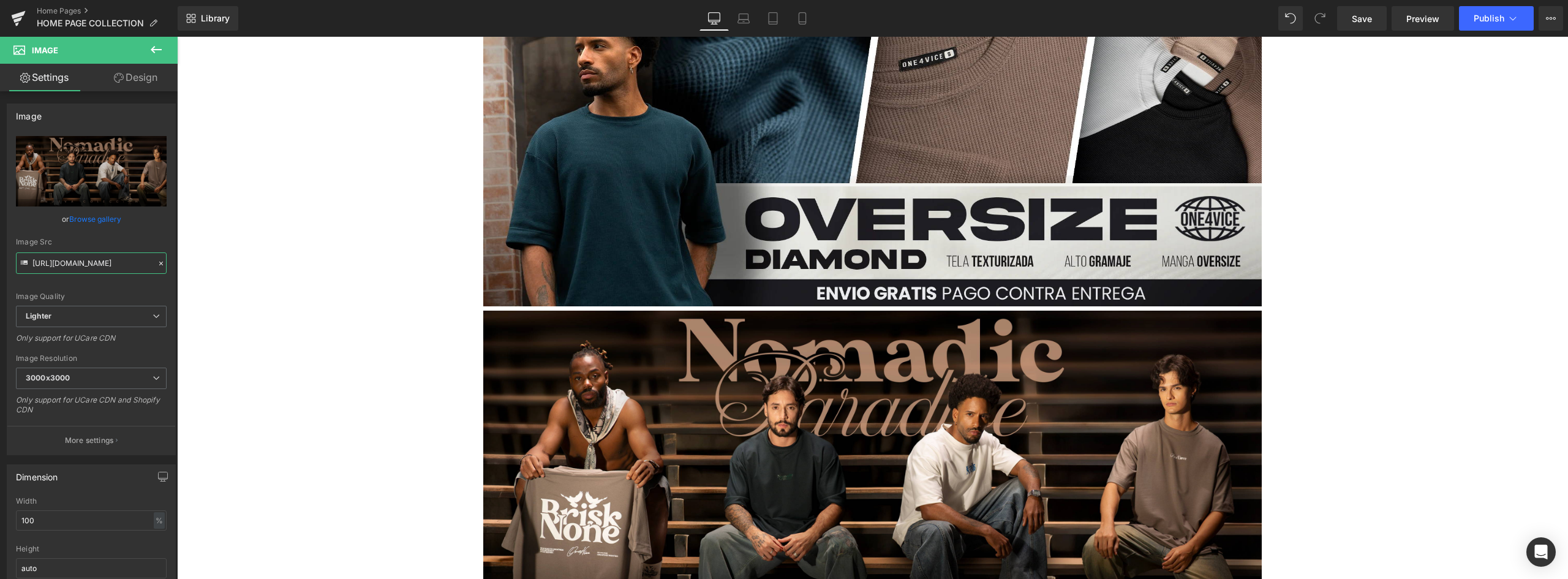
drag, startPoint x: 144, startPoint y: 263, endPoint x: -81, endPoint y: 246, distance: 225.6
click at [0, 246] on html "You are previewing how the will restyle your page. You can not edit Elements in…" at bounding box center [784, 290] width 1568 height 579
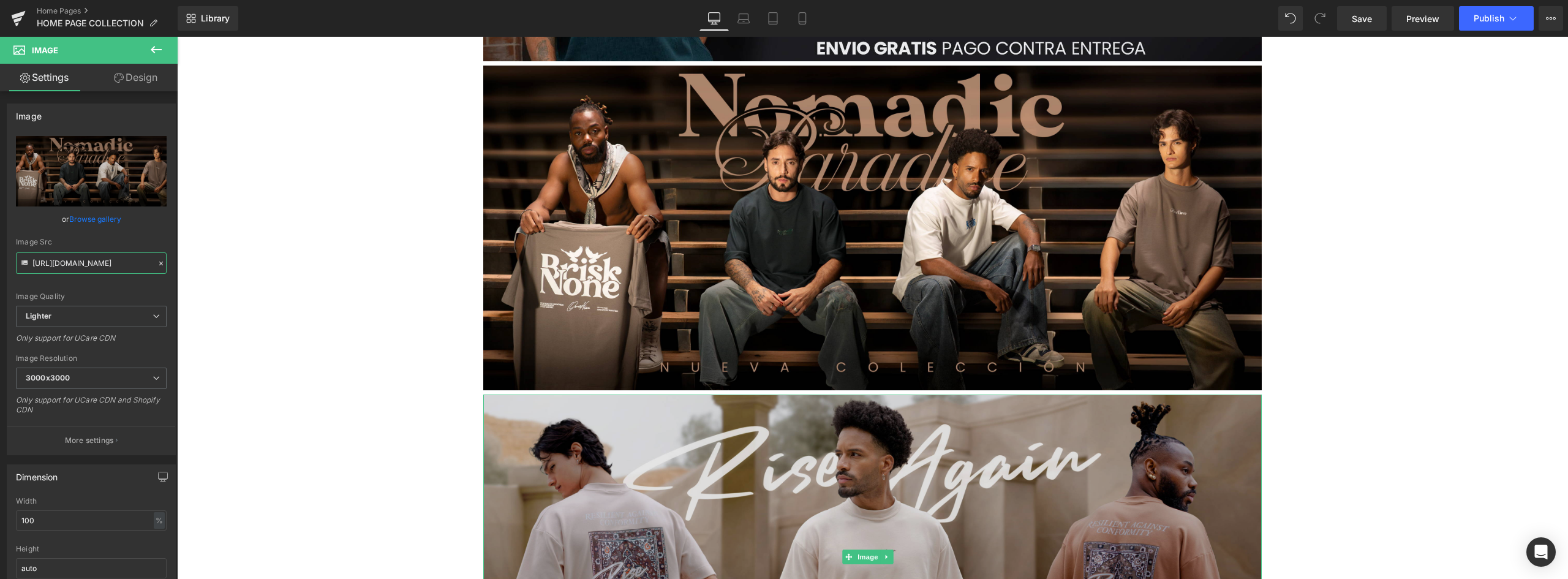
scroll to position [1899, 0]
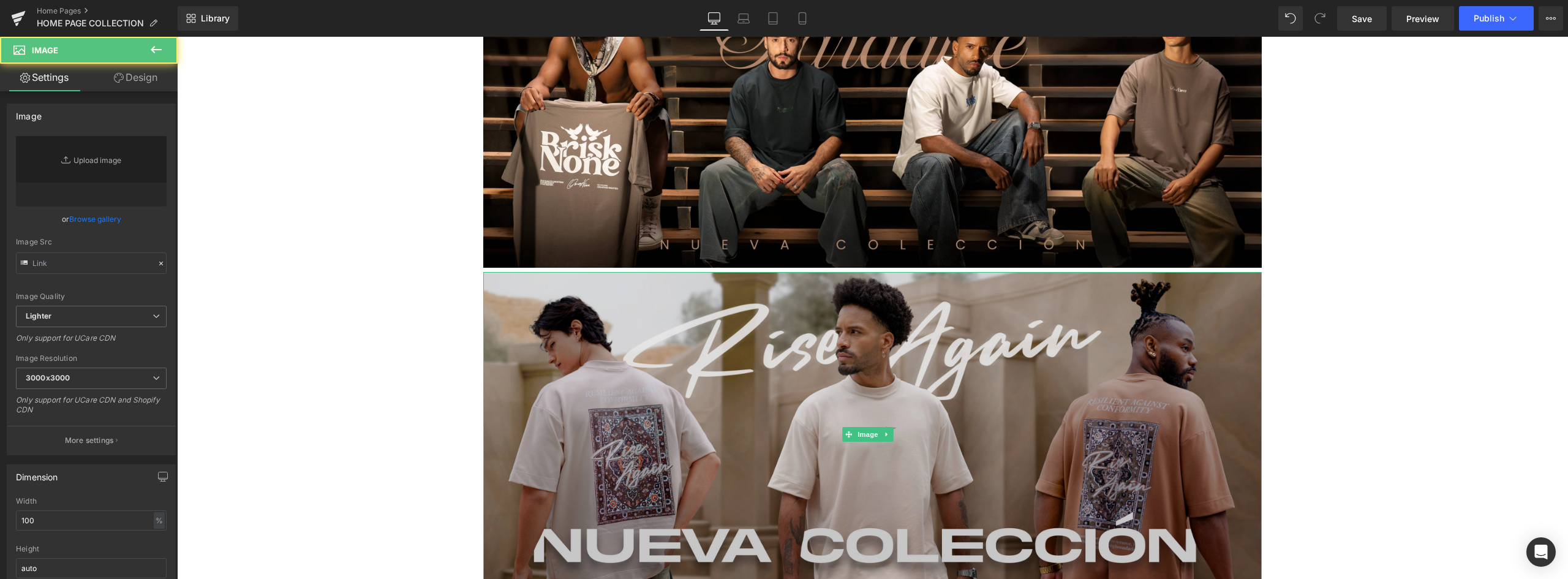
click at [702, 272] on img at bounding box center [873, 434] width 779 height 325
type input "https://ucarecdn.com/bd8c0b7c-f275-49ec-96ba-4c958cac3e5f/-/format/auto/-/previ…"
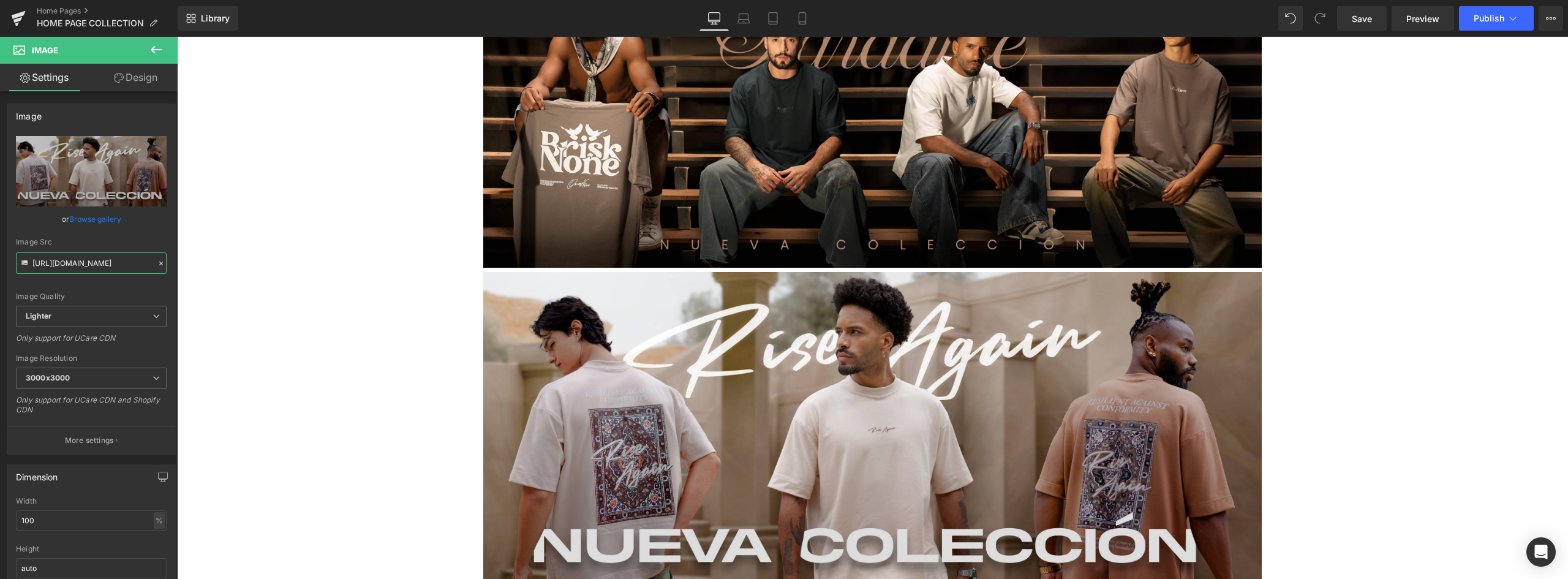
scroll to position [0, 417]
drag, startPoint x: 243, startPoint y: 302, endPoint x: 422, endPoint y: 265, distance: 182.8
click at [126, 266] on input "https://ucarecdn.com/bd8c0b7c-f275-49ec-96ba-4c958cac3e5f/-/format/auto/-/previ…" at bounding box center [91, 263] width 150 height 21
drag, startPoint x: 145, startPoint y: 263, endPoint x: -256, endPoint y: 263, distance: 401.0
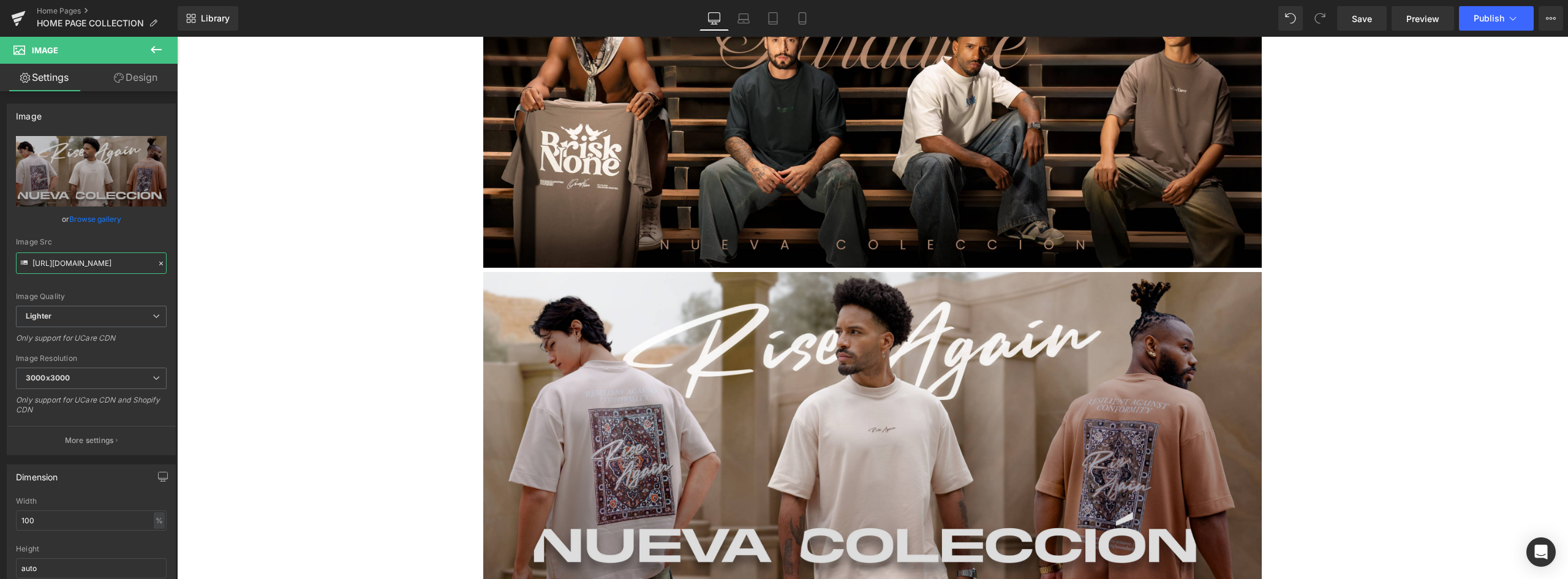
click at [0, 263] on html "You are previewing how the will restyle your page. You can not edit Elements in…" at bounding box center [784, 290] width 1568 height 579
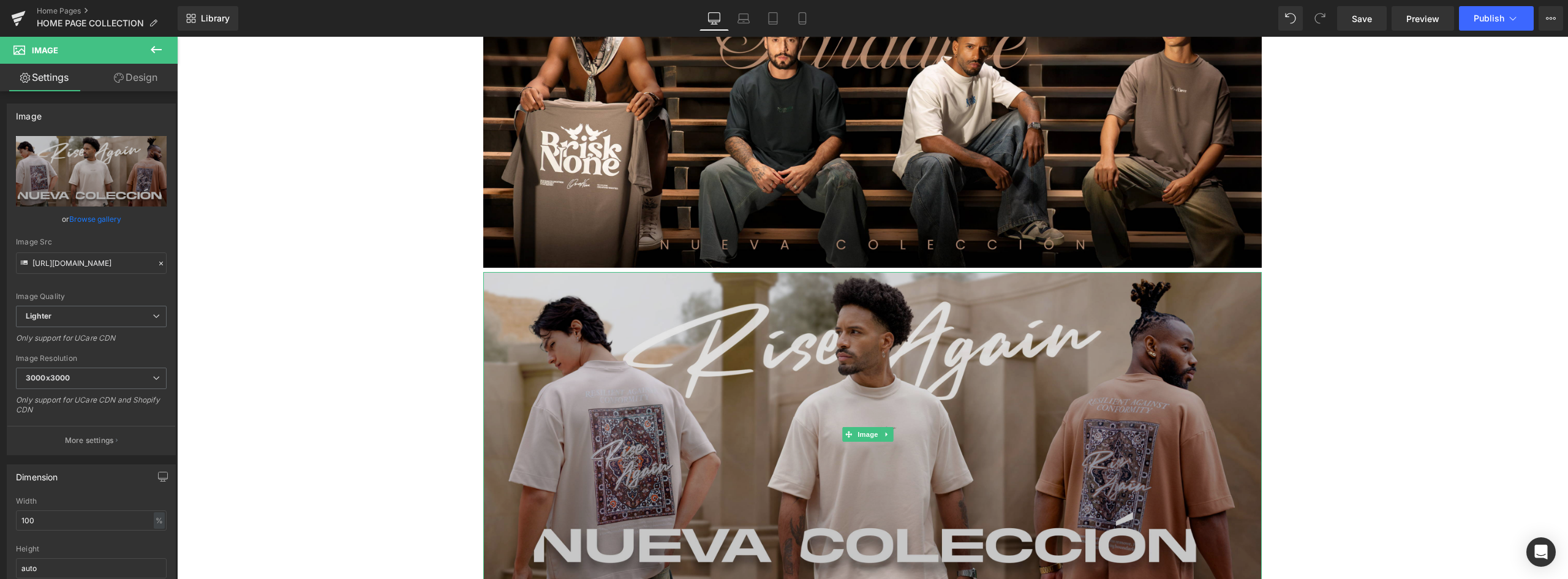
click at [733, 357] on img at bounding box center [873, 434] width 779 height 325
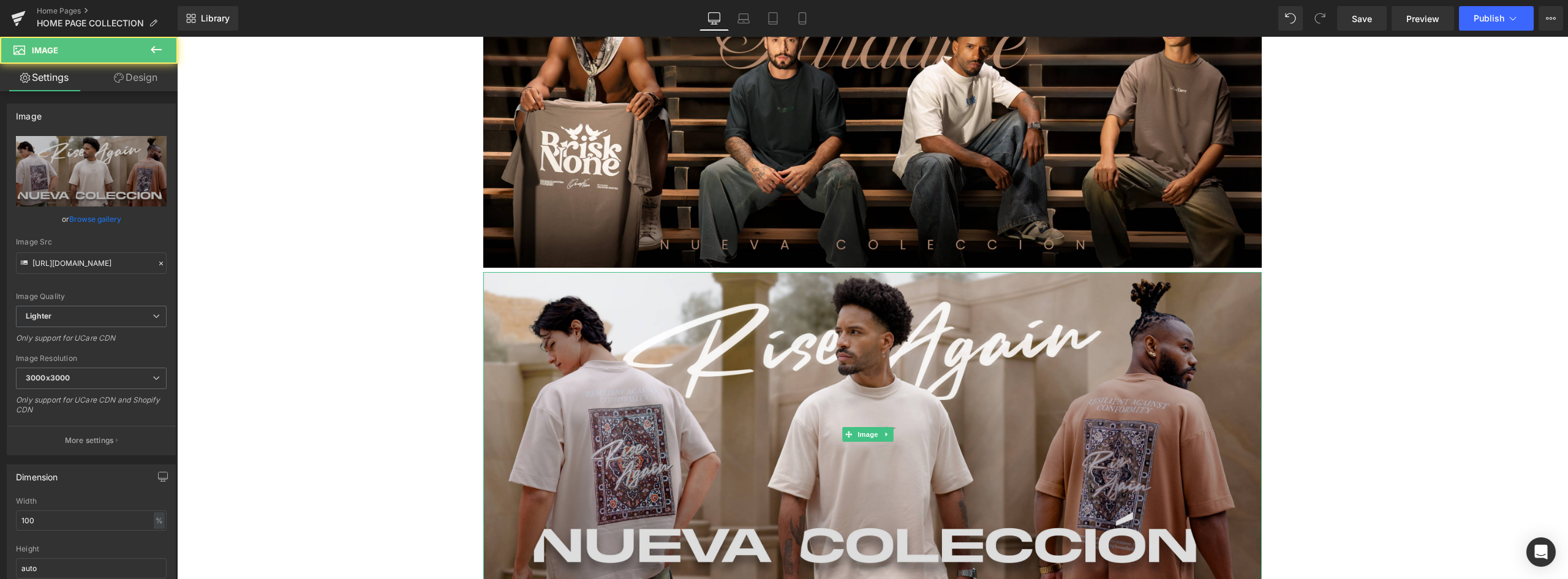
scroll to position [2206, 0]
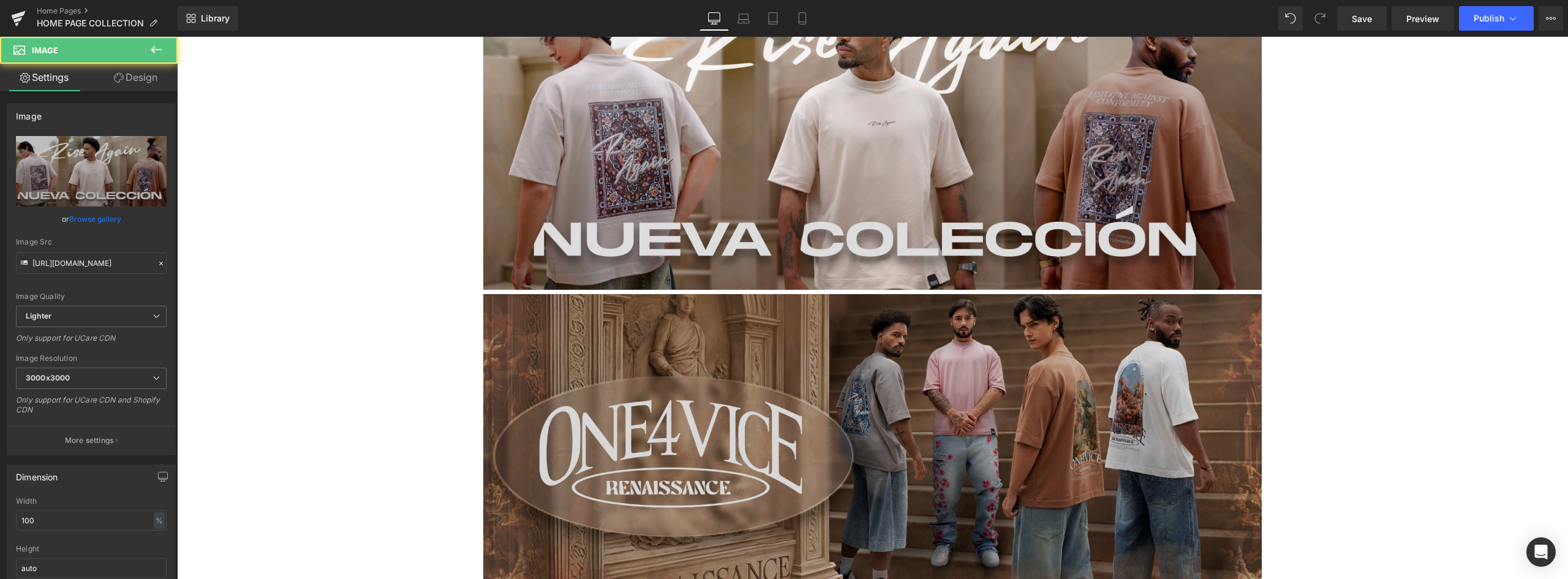
click at [751, 349] on img at bounding box center [873, 456] width 779 height 325
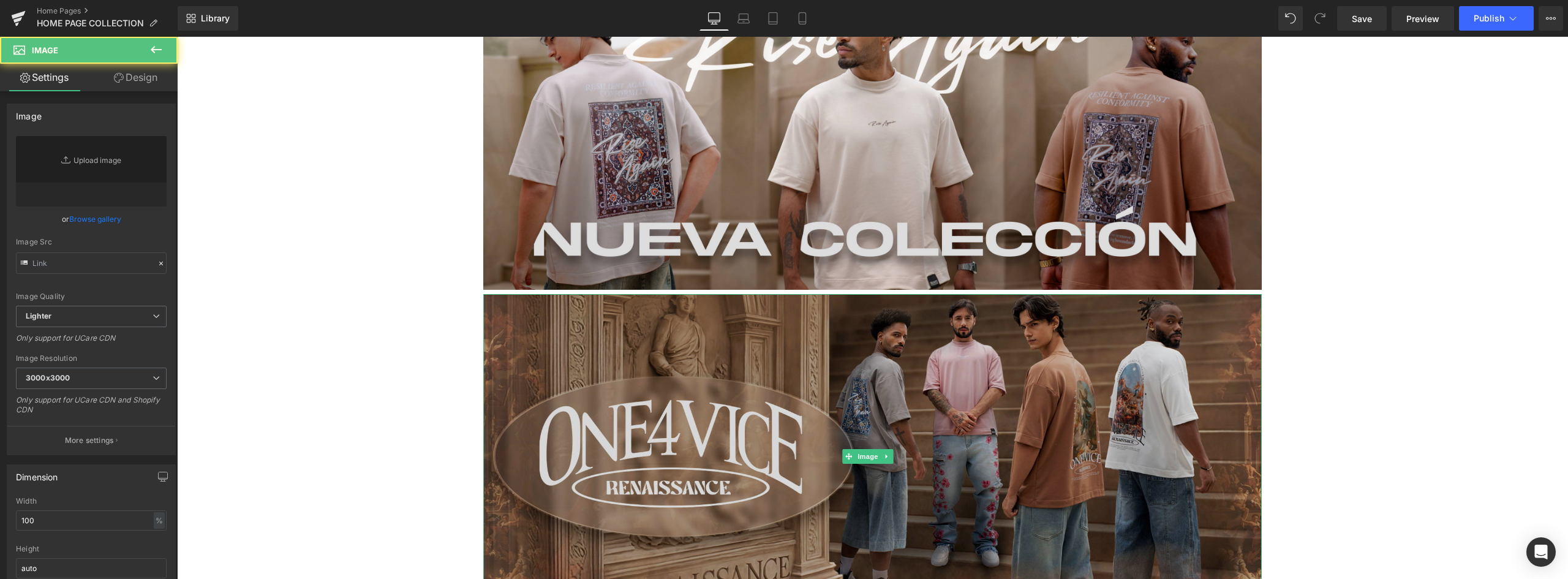
type input "https://ucarecdn.com/c34c0402-a28f-4bf7-9d67-9a39bc8bf34c/-/format/auto/-/previ…"
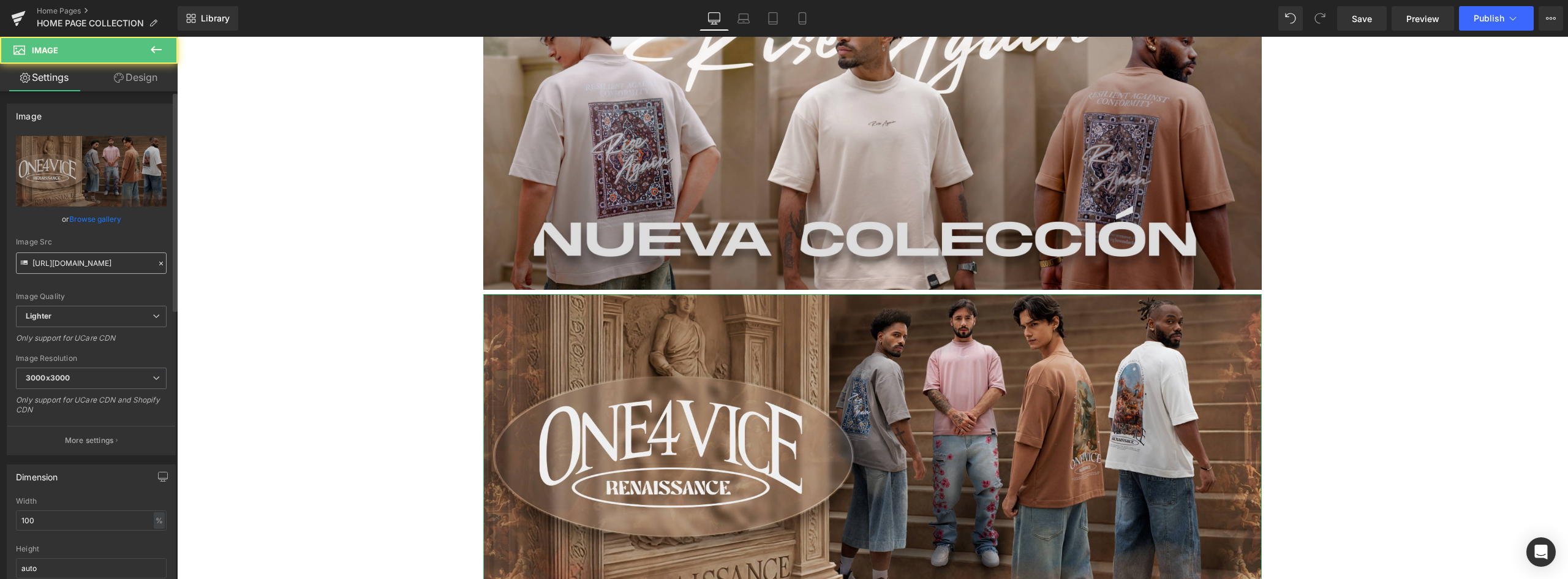
click at [95, 263] on input "https://ucarecdn.com/c34c0402-a28f-4bf7-9d67-9a39bc8bf34c/-/format/auto/-/previ…" at bounding box center [91, 263] width 150 height 21
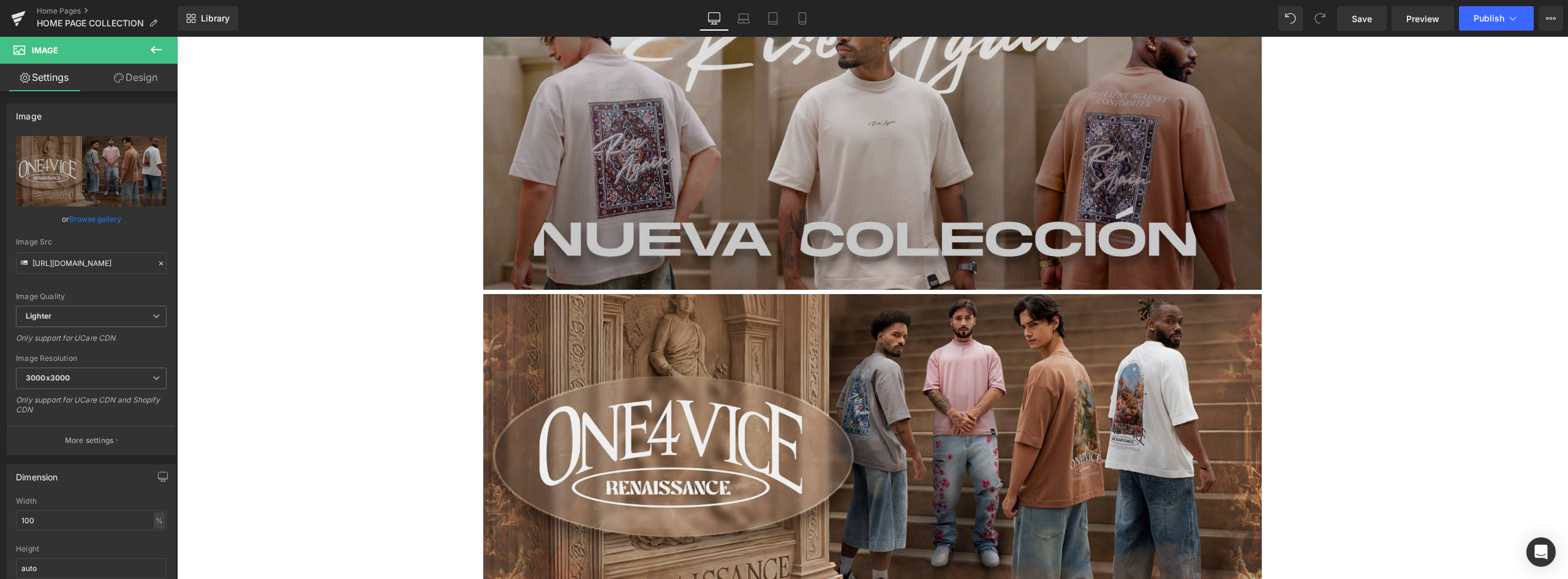
drag, startPoint x: 211, startPoint y: 299, endPoint x: 496, endPoint y: 262, distance: 287.4
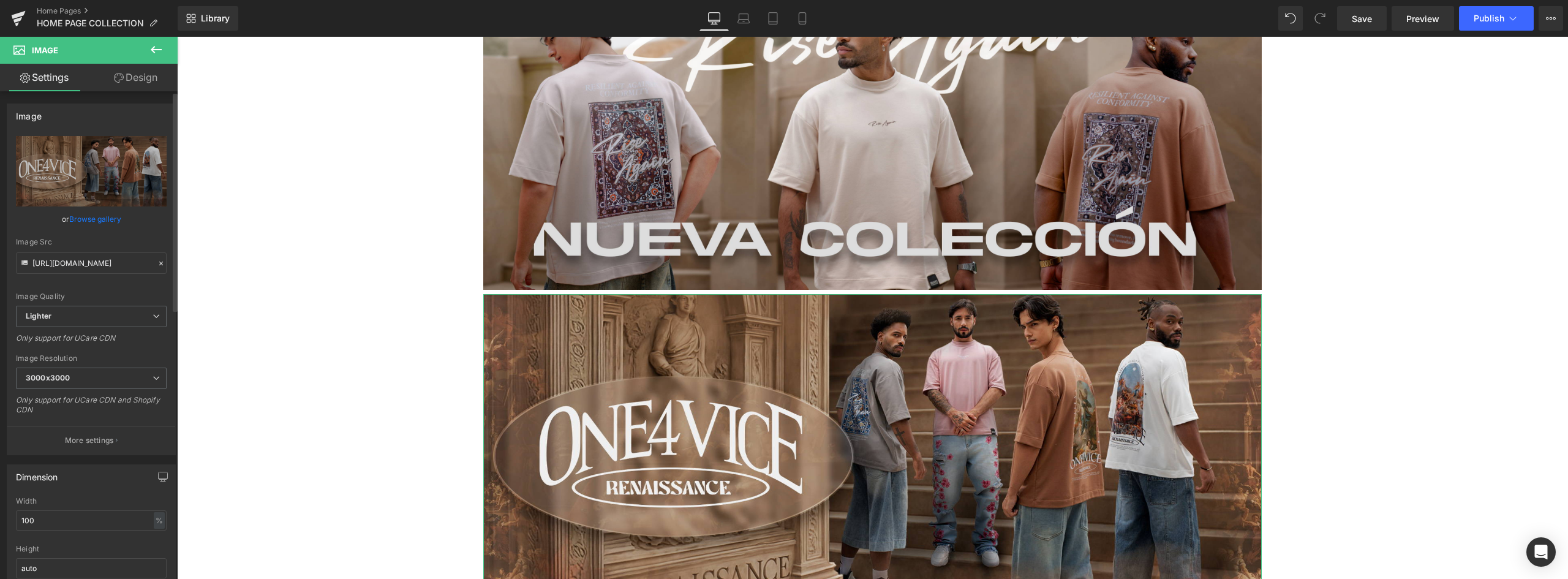
click at [115, 282] on div "Image Quality Lighter Lightest Lighter Lighter Lightest Only support for UCare …" at bounding box center [91, 220] width 150 height 170
click at [124, 266] on input "https://ucarecdn.com/c34c0402-a28f-4bf7-9d67-9a39bc8bf34c/-/format/auto/-/previ…" at bounding box center [91, 263] width 150 height 21
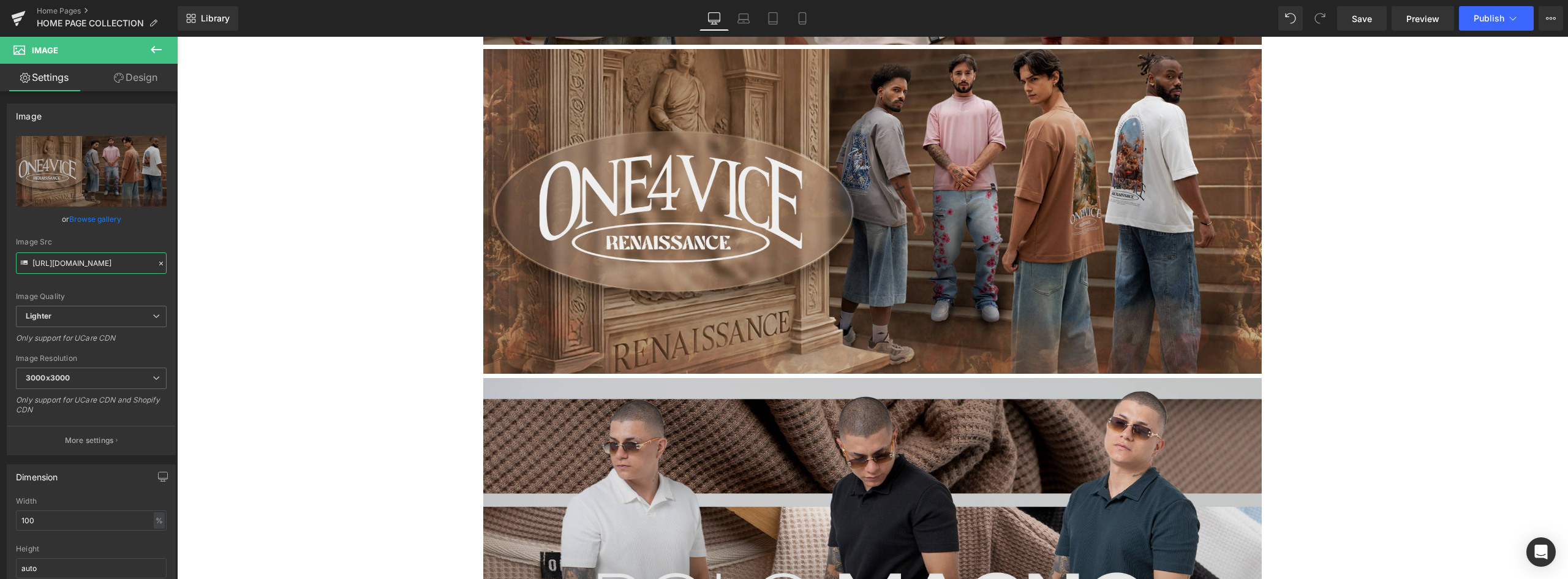
scroll to position [2634, 0]
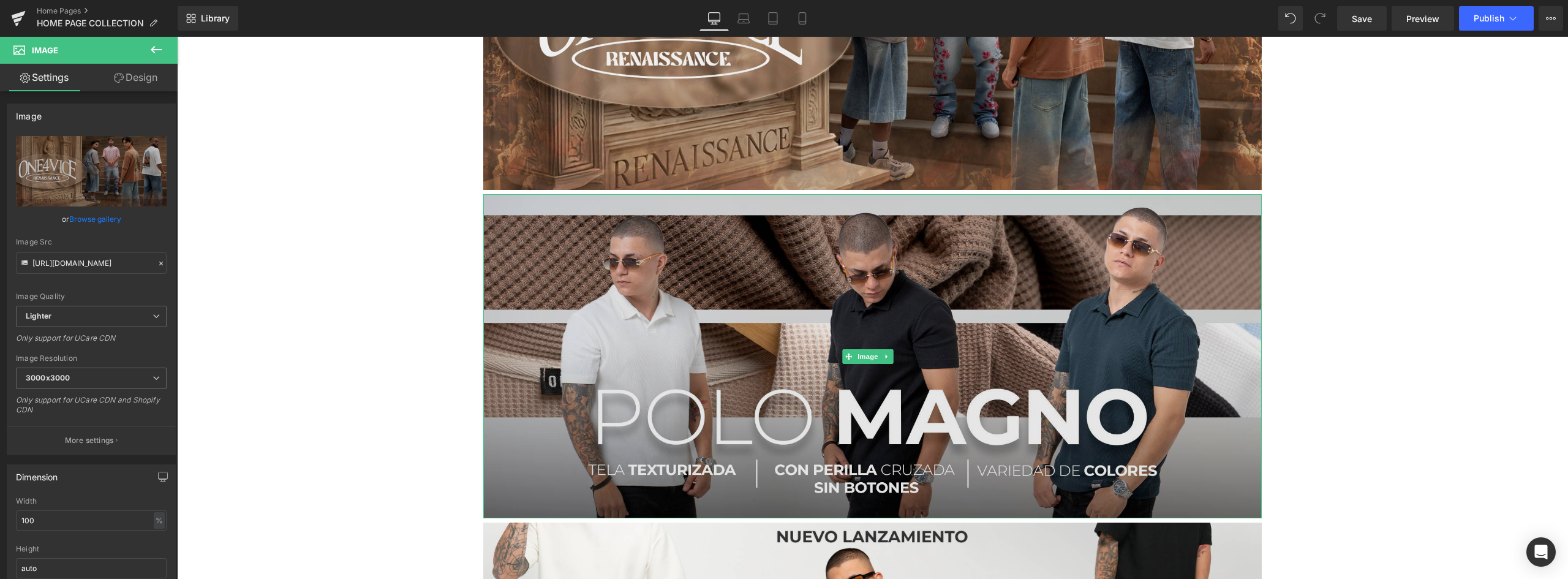
click at [672, 225] on img at bounding box center [873, 356] width 779 height 325
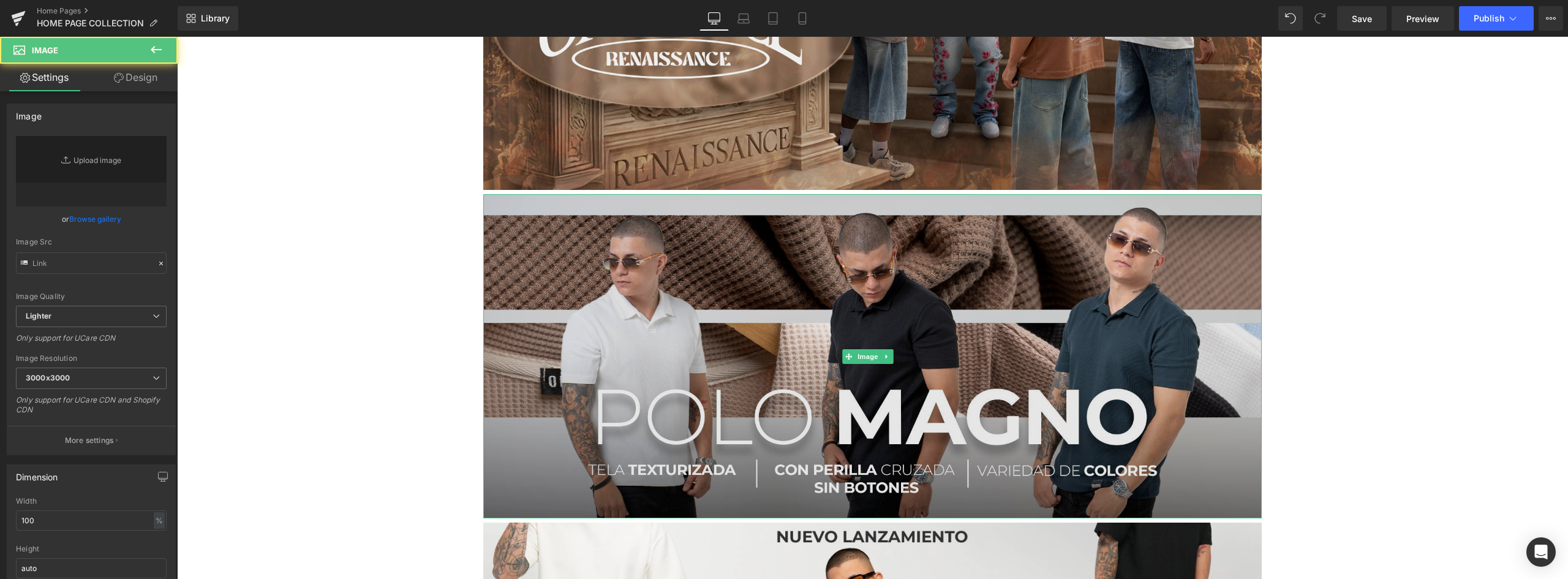
type input "https://ucarecdn.com/33693ba8-a26e-4615-ae0a-f24bff0e833d/-/format/auto/-/previ…"
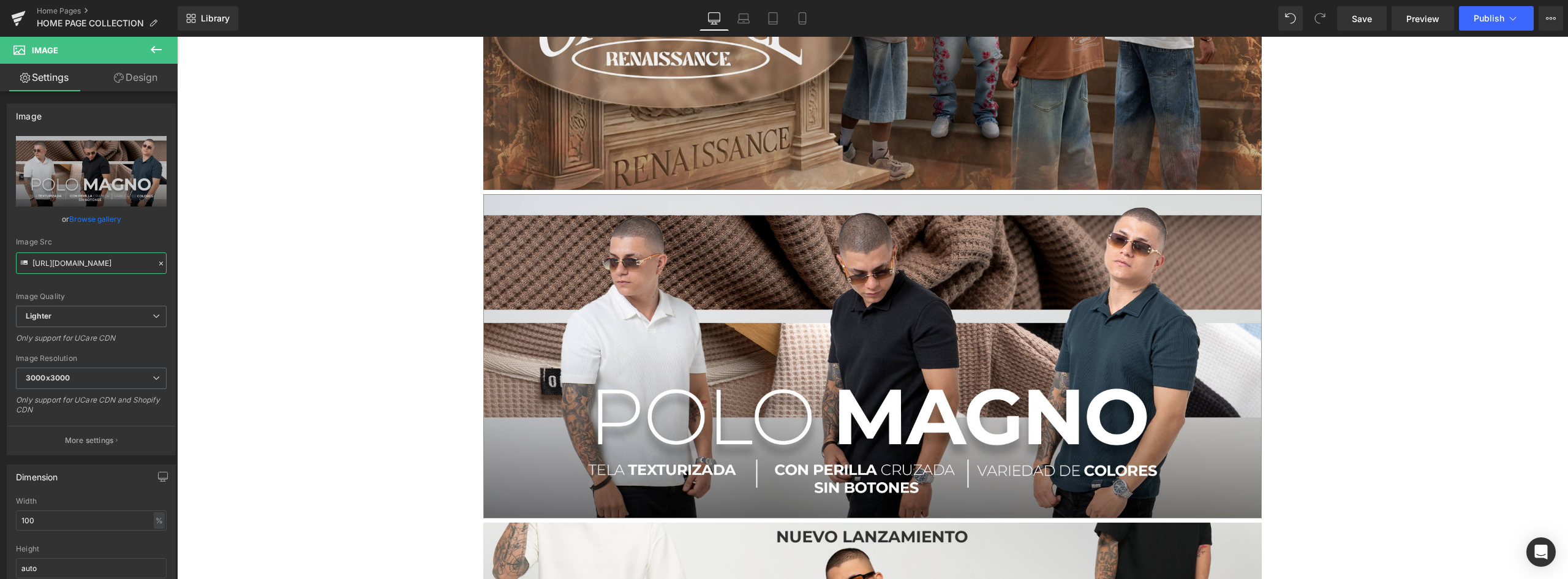
scroll to position [0, 426]
drag, startPoint x: 228, startPoint y: 300, endPoint x: 453, endPoint y: 261, distance: 228.4
click at [138, 266] on input "https://ucarecdn.com/33693ba8-a26e-4615-ae0a-f24bff0e833d/-/format/auto/-/previ…" at bounding box center [91, 263] width 150 height 21
drag, startPoint x: 146, startPoint y: 261, endPoint x: -185, endPoint y: 261, distance: 331.0
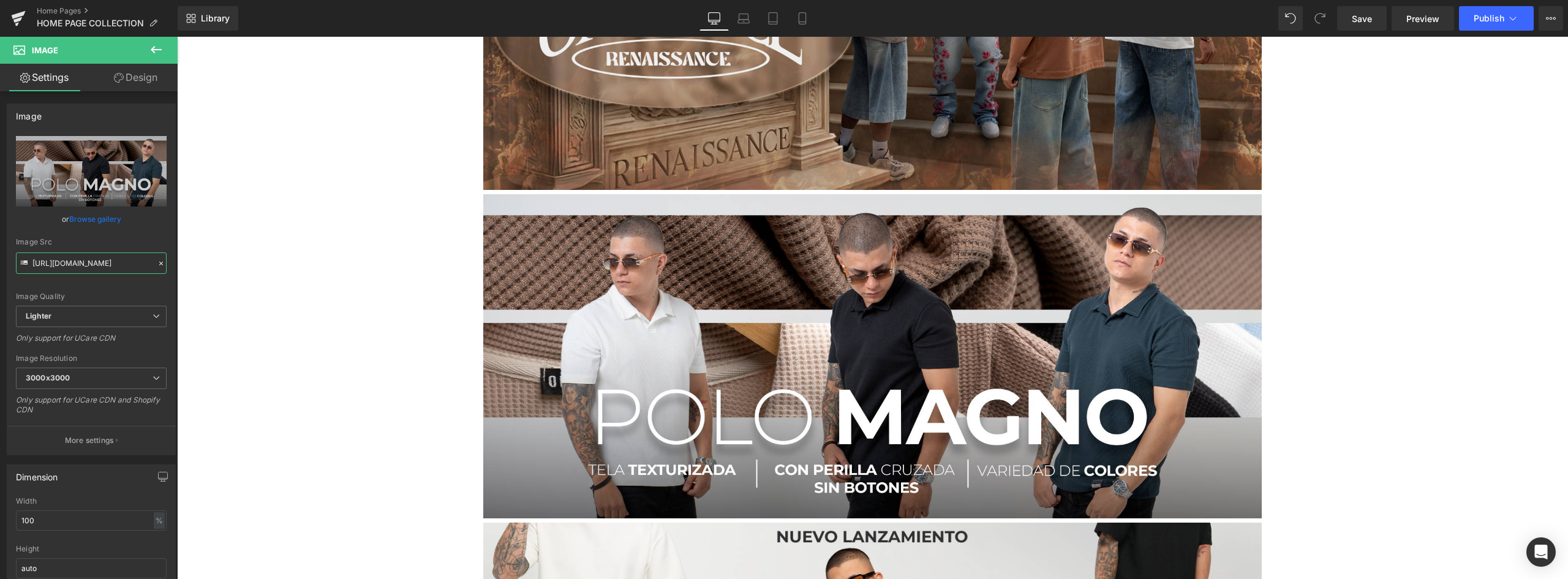
click at [0, 261] on html "You are previewing how the will restyle your page. You can not edit Elements in…" at bounding box center [784, 290] width 1568 height 579
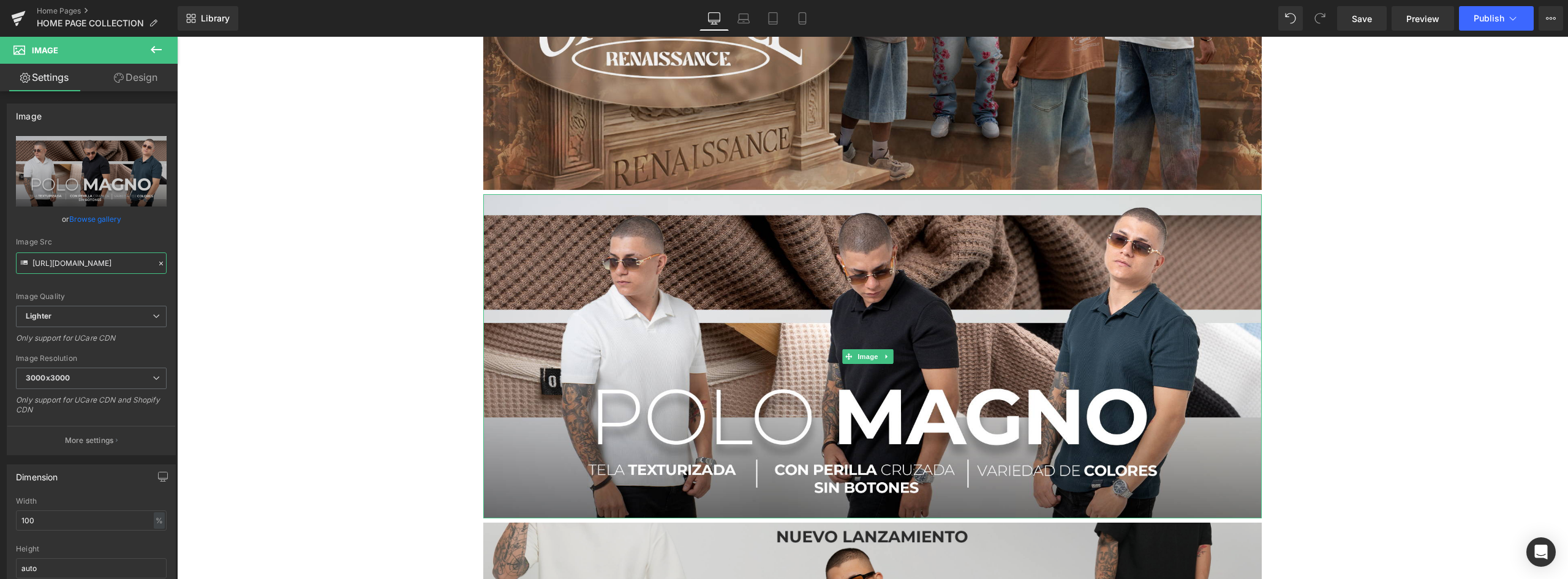
scroll to position [2941, 0]
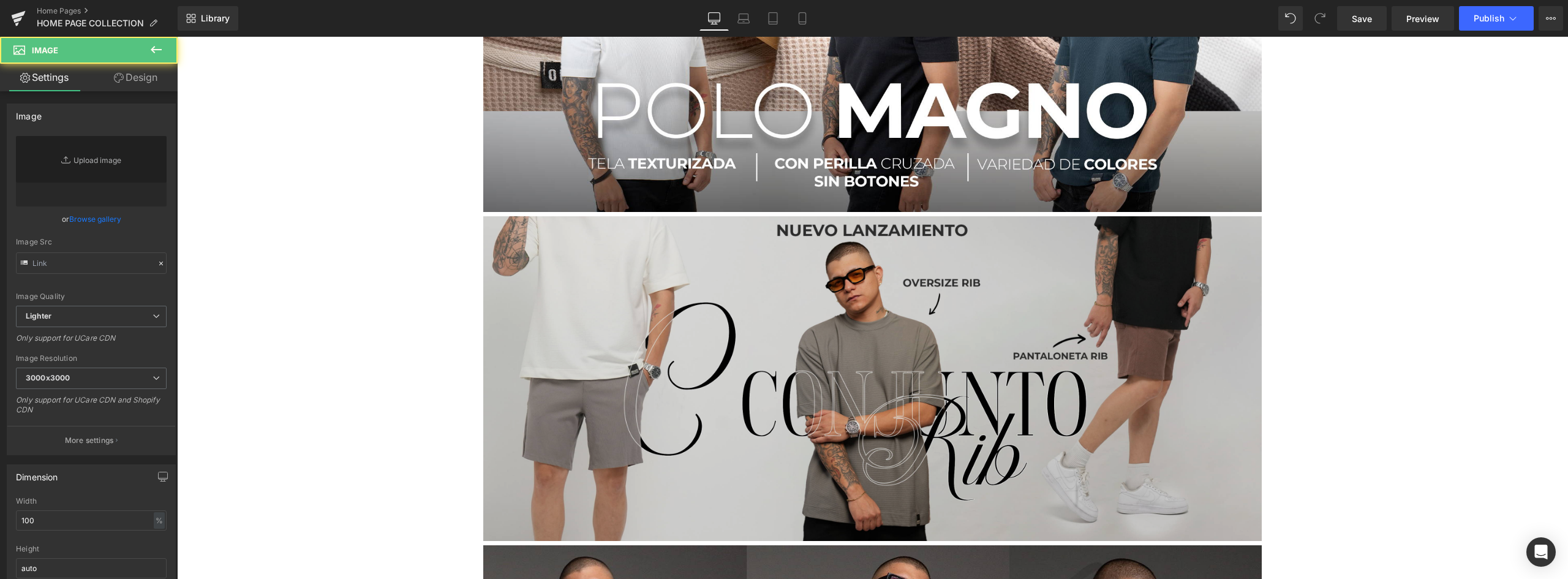
click at [800, 257] on img at bounding box center [873, 379] width 779 height 325
type input "https://ucarecdn.com/1ebed5f9-8f49-4d66-a32f-e61d7abfcf93/-/format/auto/-/previ…"
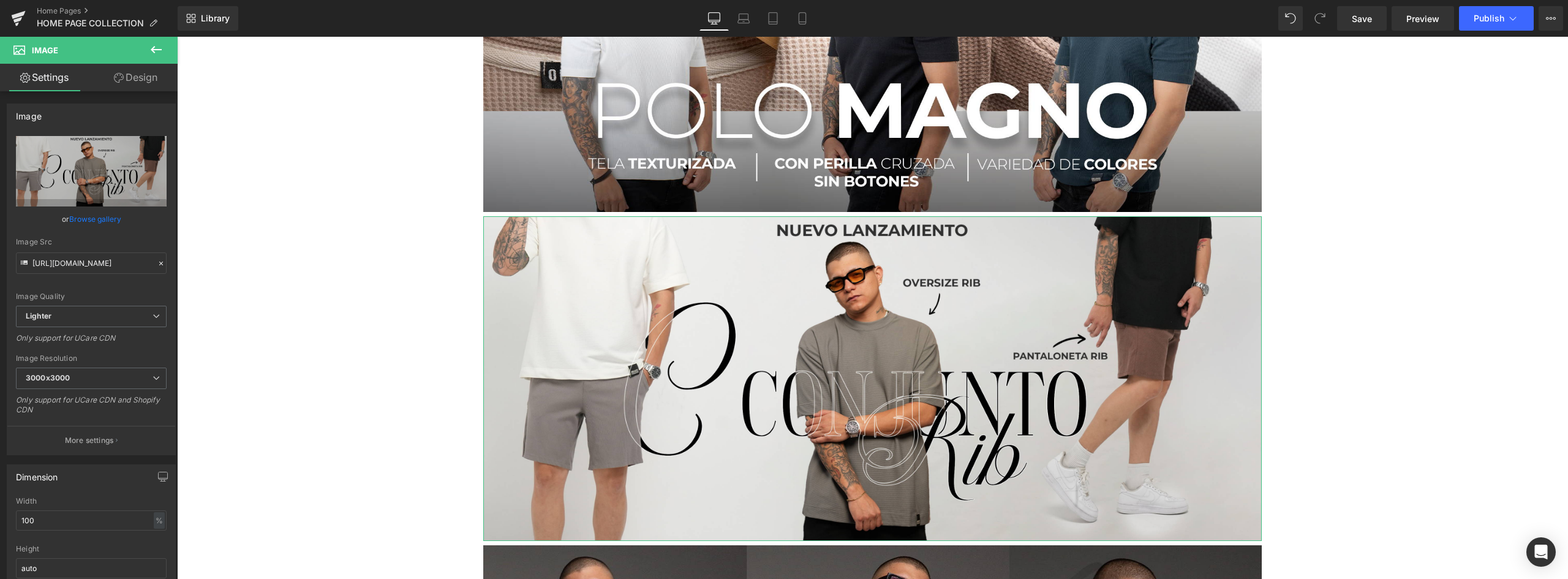
scroll to position [0, 368]
drag, startPoint x: 343, startPoint y: 297, endPoint x: 355, endPoint y: 259, distance: 39.8
click at [138, 265] on input "https://ucarecdn.com/1ebed5f9-8f49-4d66-a32f-e61d7abfcf93/-/format/auto/-/previ…" at bounding box center [91, 263] width 150 height 21
drag, startPoint x: 145, startPoint y: 262, endPoint x: -148, endPoint y: 262, distance: 293.0
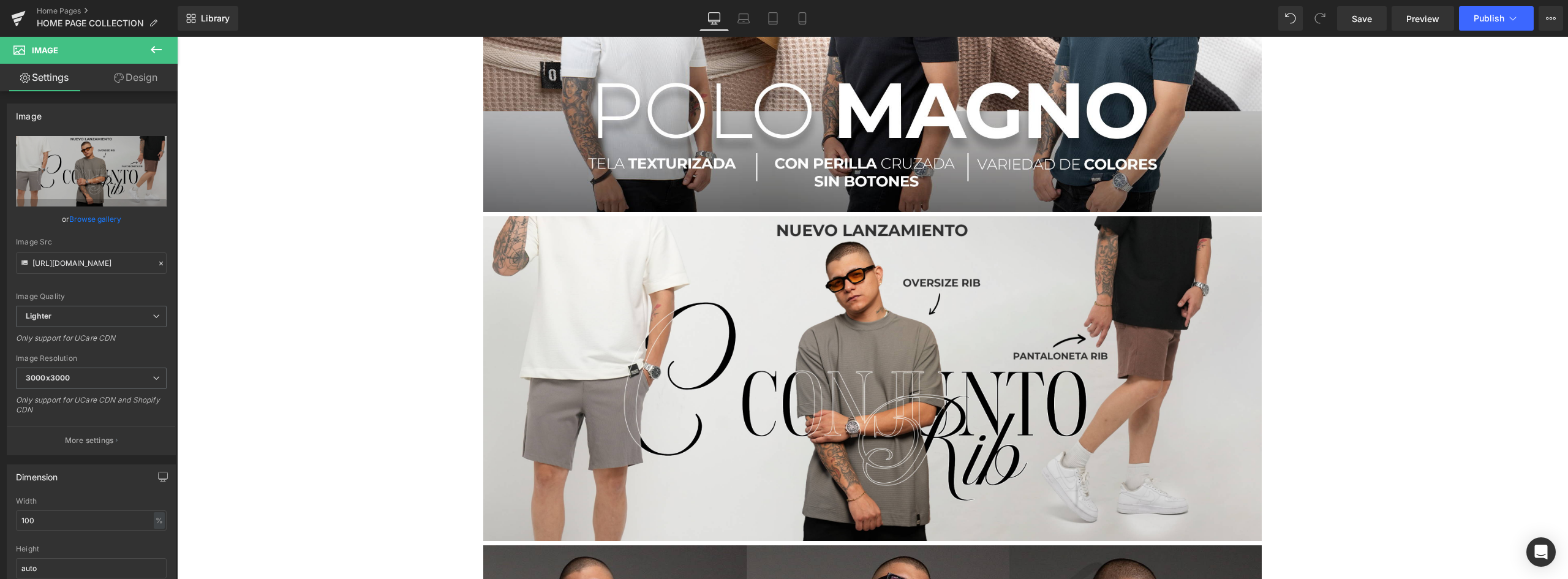
click at [0, 262] on html "You are previewing how the will restyle your page. You can not edit Elements in…" at bounding box center [784, 290] width 1568 height 579
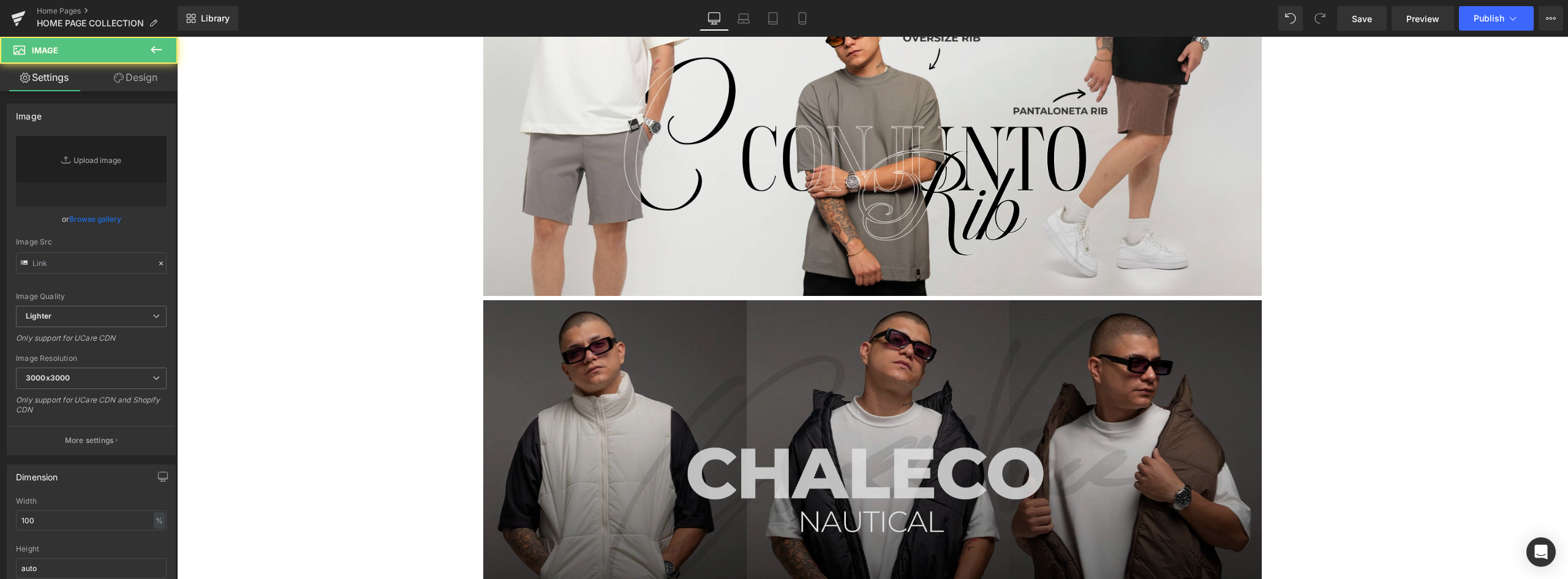
click at [686, 306] on img at bounding box center [873, 462] width 779 height 325
type input "https://ucarecdn.com/244c88d9-b7ad-4794-ac27-dc20e5279bac/-/format/auto/-/previ…"
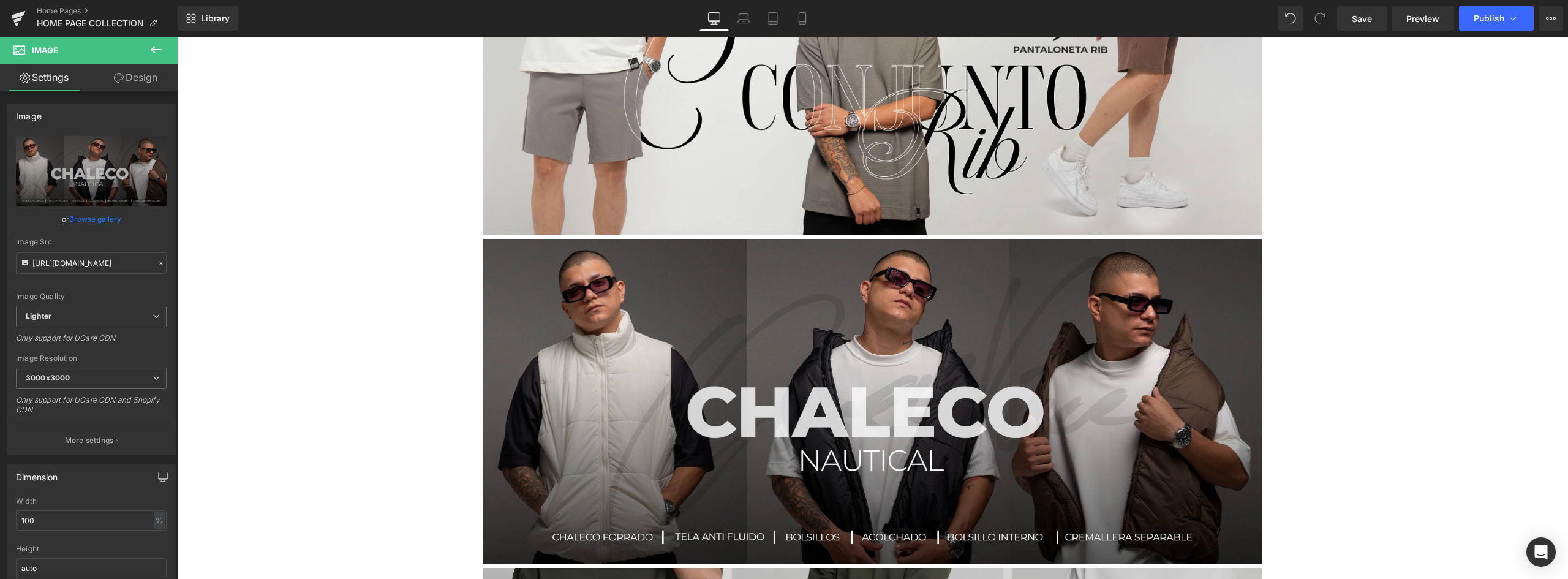
drag, startPoint x: 239, startPoint y: 299, endPoint x: 363, endPoint y: 261, distance: 129.7
click at [125, 263] on input "https://ucarecdn.com/244c88d9-b7ad-4794-ac27-dc20e5279bac/-/format/auto/-/previ…" at bounding box center [91, 263] width 150 height 21
drag, startPoint x: 145, startPoint y: 263, endPoint x: -135, endPoint y: 254, distance: 280.1
click at [0, 254] on html "You are previewing how the will restyle your page. You can not edit Elements in…" at bounding box center [784, 290] width 1568 height 579
click at [142, 290] on div "Image Quality Lighter Lightest Lighter Lighter Lightest Only support for UCare …" at bounding box center [91, 220] width 150 height 170
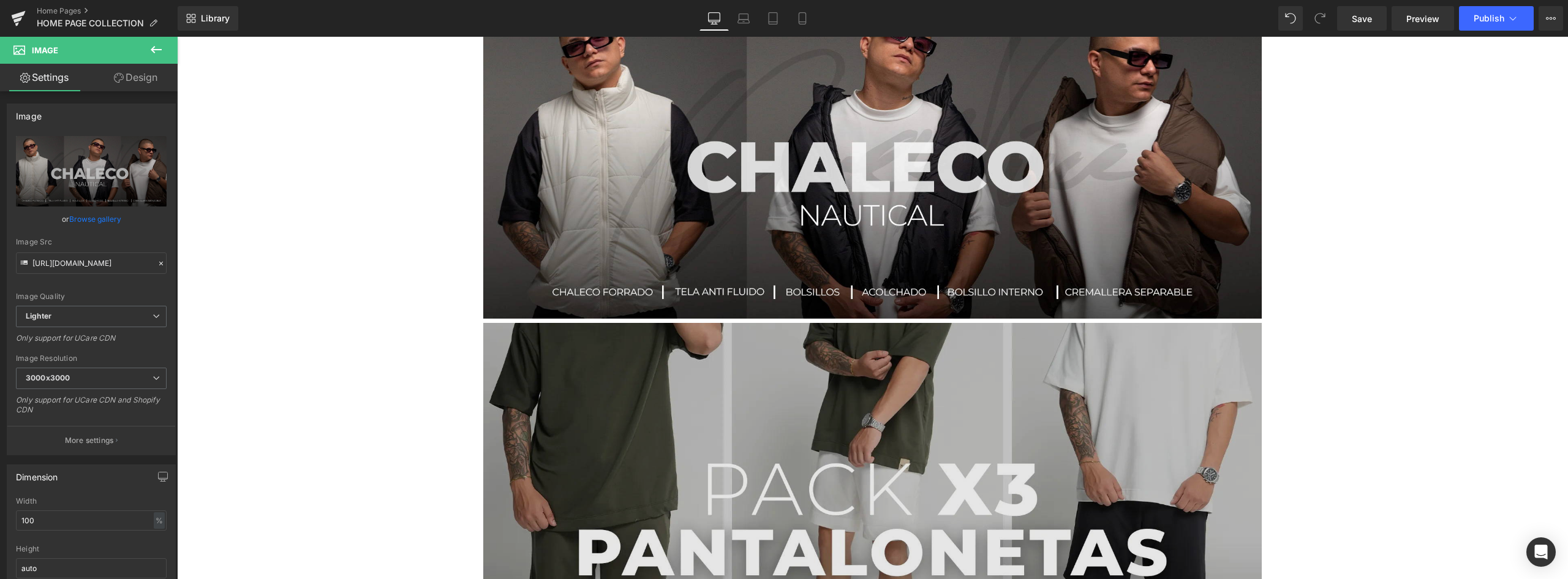
click at [722, 323] on img at bounding box center [873, 485] width 779 height 325
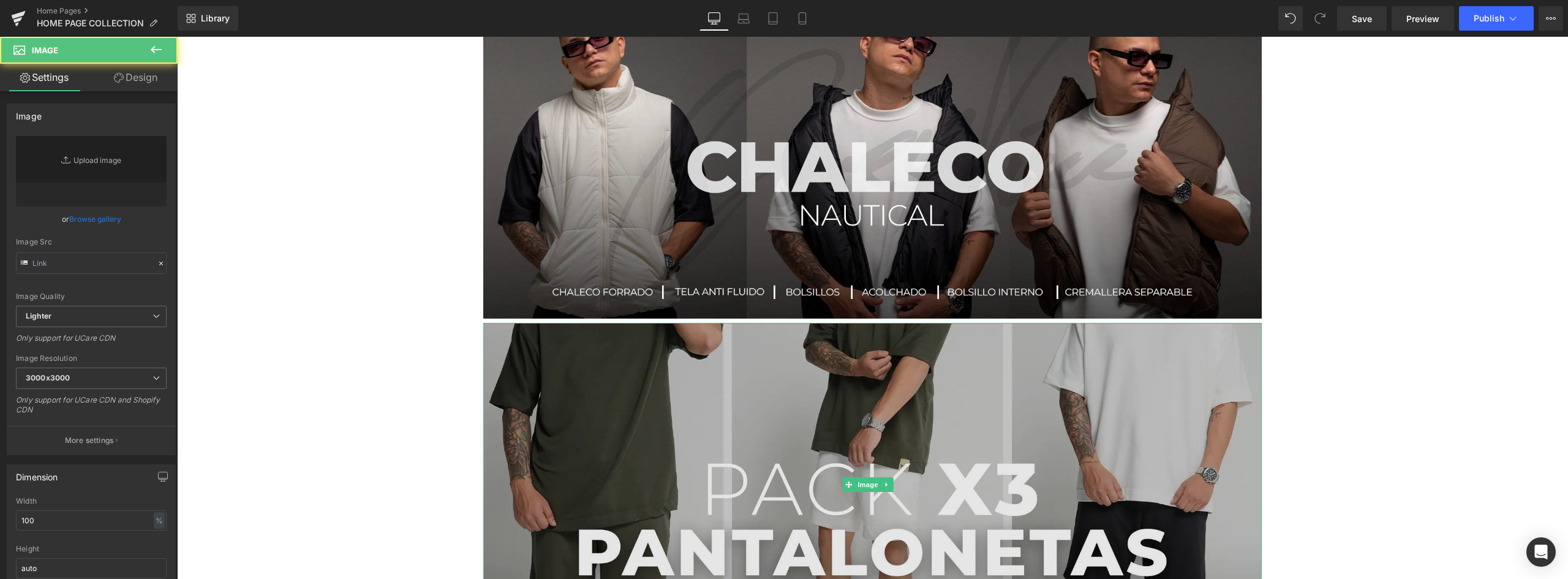
type input "https://ucarecdn.com/fc902240-1b47-4940-b96e-c30155dde985/-/format/auto/-/previ…"
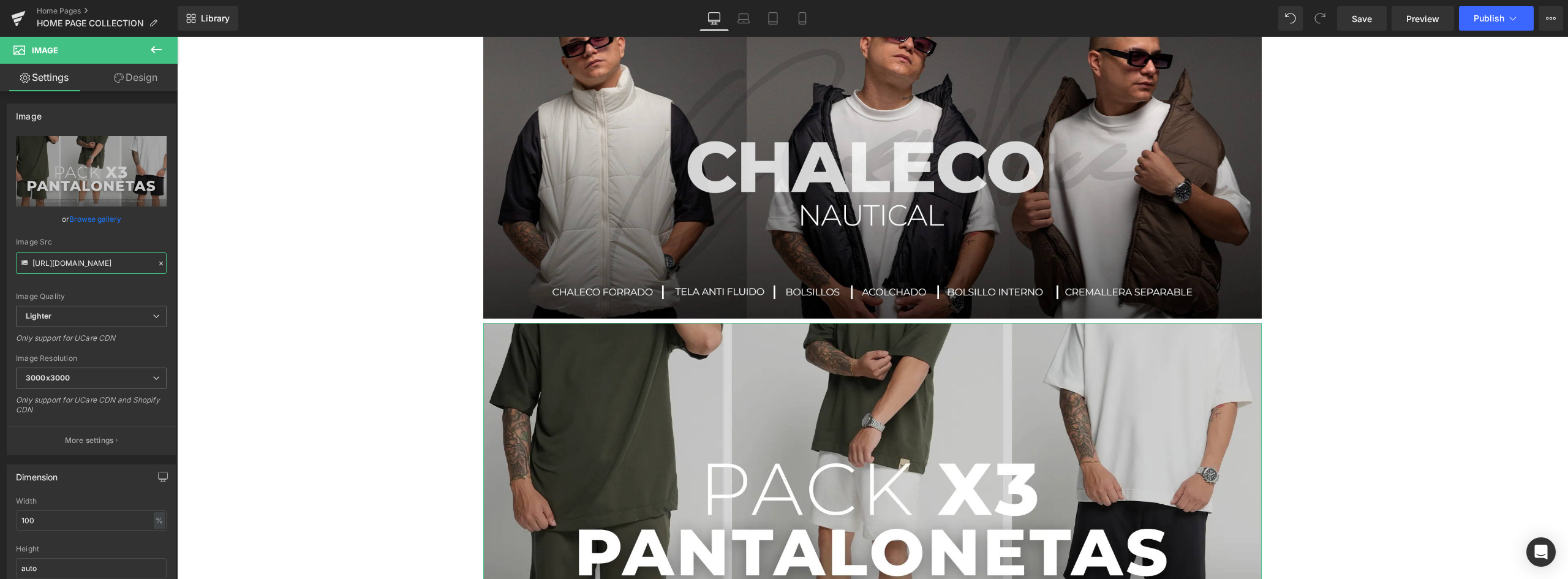
drag, startPoint x: 250, startPoint y: 300, endPoint x: 415, endPoint y: 261, distance: 169.5
click at [138, 261] on input "https://ucarecdn.com/fc902240-1b47-4940-b96e-c30155dde985/-/format/auto/-/previ…" at bounding box center [91, 263] width 150 height 21
drag, startPoint x: 145, startPoint y: 261, endPoint x: -137, endPoint y: 256, distance: 282.0
click at [0, 256] on html "You are previewing how the will restyle your page. You can not edit Elements in…" at bounding box center [784, 290] width 1568 height 579
click at [141, 287] on div "Image Quality Lighter Lightest Lighter Lighter Lightest Only support for UCare …" at bounding box center [91, 220] width 150 height 170
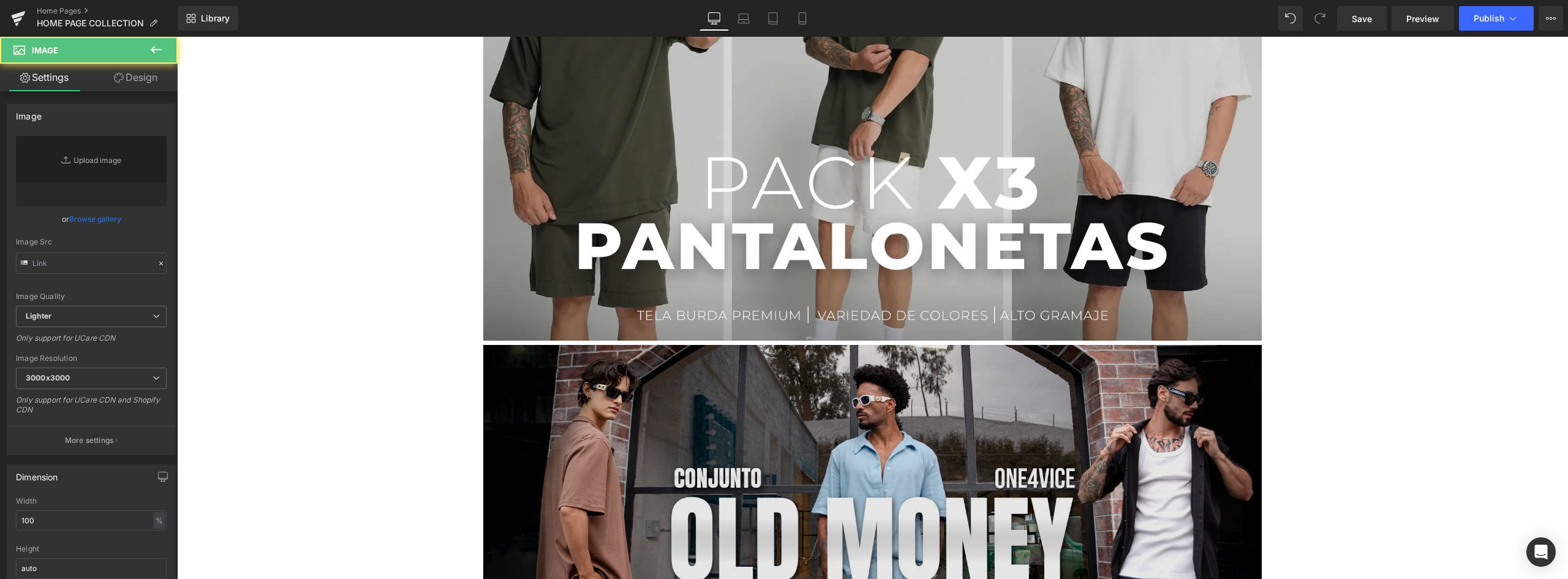
click at [770, 345] on img at bounding box center [873, 507] width 779 height 325
type input "https://ucarecdn.com/5117ec54-5316-41b8-9611-f8b59b31fd2a/-/format/auto/-/previ…"
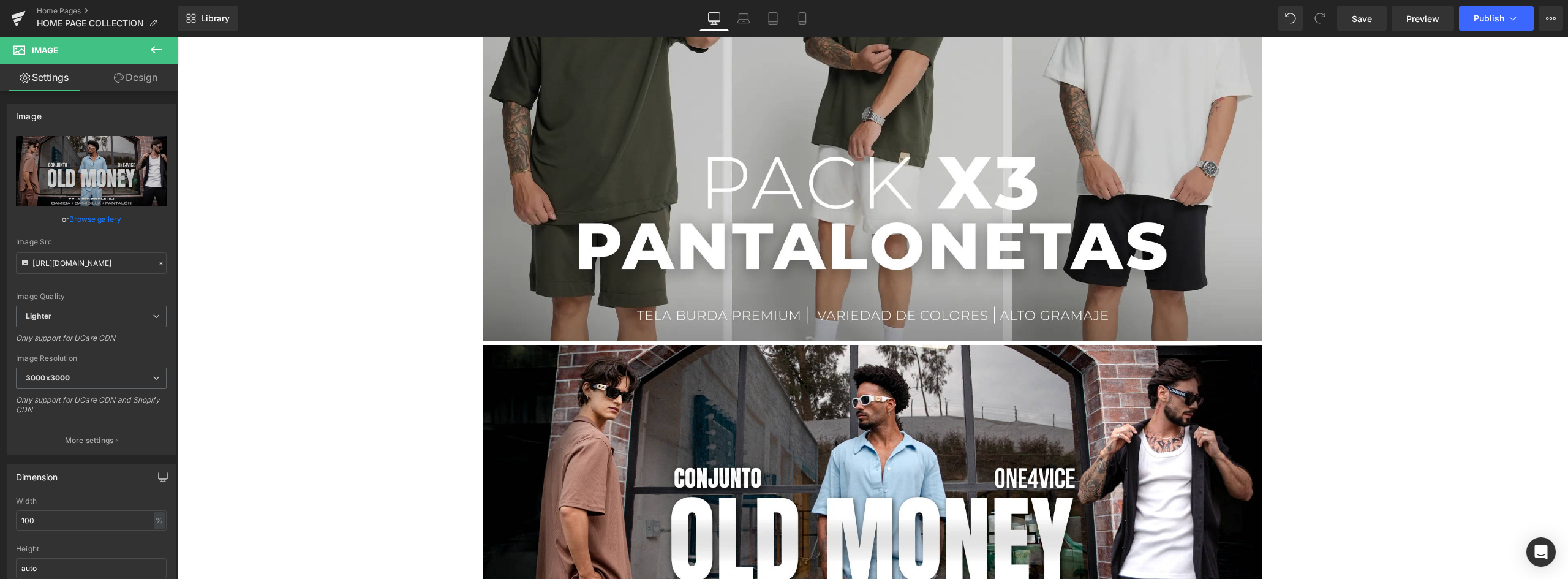
drag, startPoint x: 249, startPoint y: 301, endPoint x: 287, endPoint y: 266, distance: 51.7
click at [145, 264] on input "https://ucarecdn.com/5117ec54-5316-41b8-9611-f8b59b31fd2a/-/format/auto/-/previ…" at bounding box center [91, 263] width 150 height 21
click at [139, 261] on input "https://ucarecdn.com/5117ec54-5316-41b8-9611-f8b59b31fd2a/-/format/auto/-/previ…" at bounding box center [91, 263] width 150 height 21
drag, startPoint x: 142, startPoint y: 264, endPoint x: -42, endPoint y: 245, distance: 185.0
click at [0, 245] on html "You are previewing how the will restyle your page. You can not edit Elements in…" at bounding box center [784, 290] width 1568 height 579
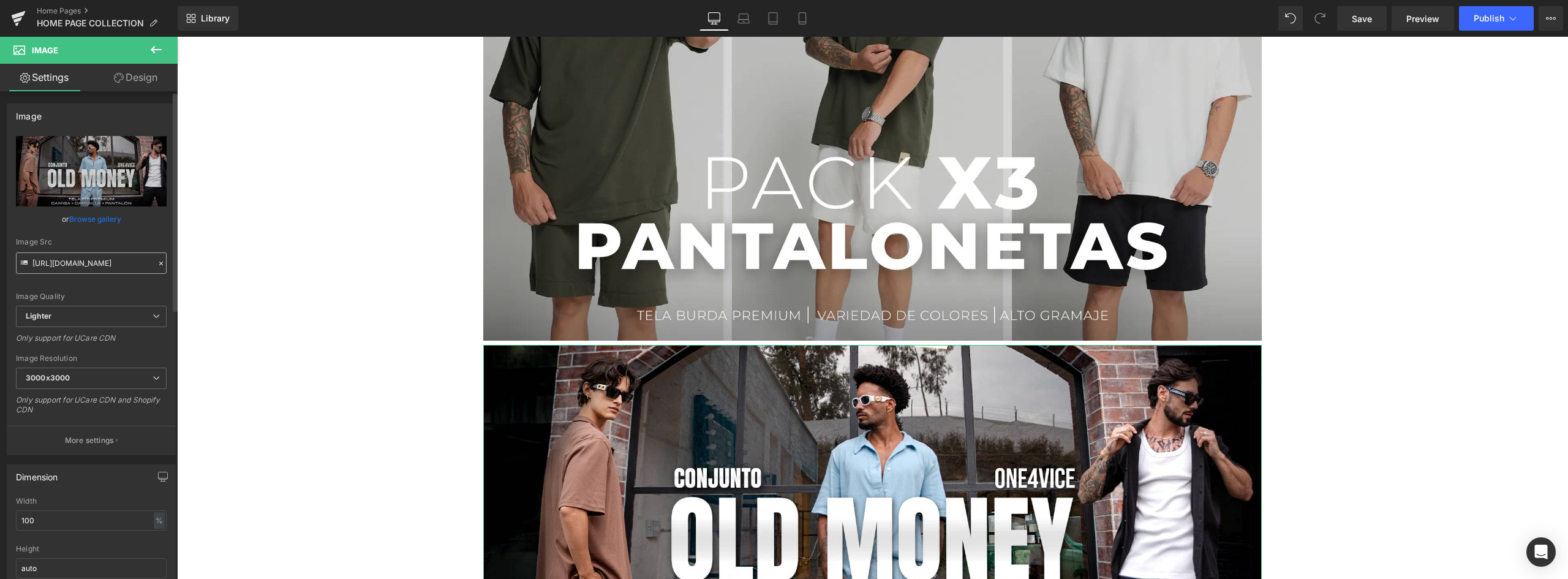
click at [70, 256] on input "https://ucarecdn.com/5117ec54-5316-41b8-9611-f8b59b31fd2a/-/format/auto/-/previ…" at bounding box center [91, 263] width 150 height 21
drag, startPoint x: 212, startPoint y: 298, endPoint x: 391, endPoint y: 273, distance: 180.7
click at [134, 263] on input "https://ucarecdn.com/5117ec54-5316-41b8-9611-f8b59b31fd2a/-/format/auto/-/previ…" at bounding box center [91, 263] width 150 height 21
drag, startPoint x: 145, startPoint y: 263, endPoint x: -92, endPoint y: 240, distance: 238.1
click at [0, 240] on html "You are previewing how the will restyle your page. You can not edit Elements in…" at bounding box center [784, 290] width 1568 height 579
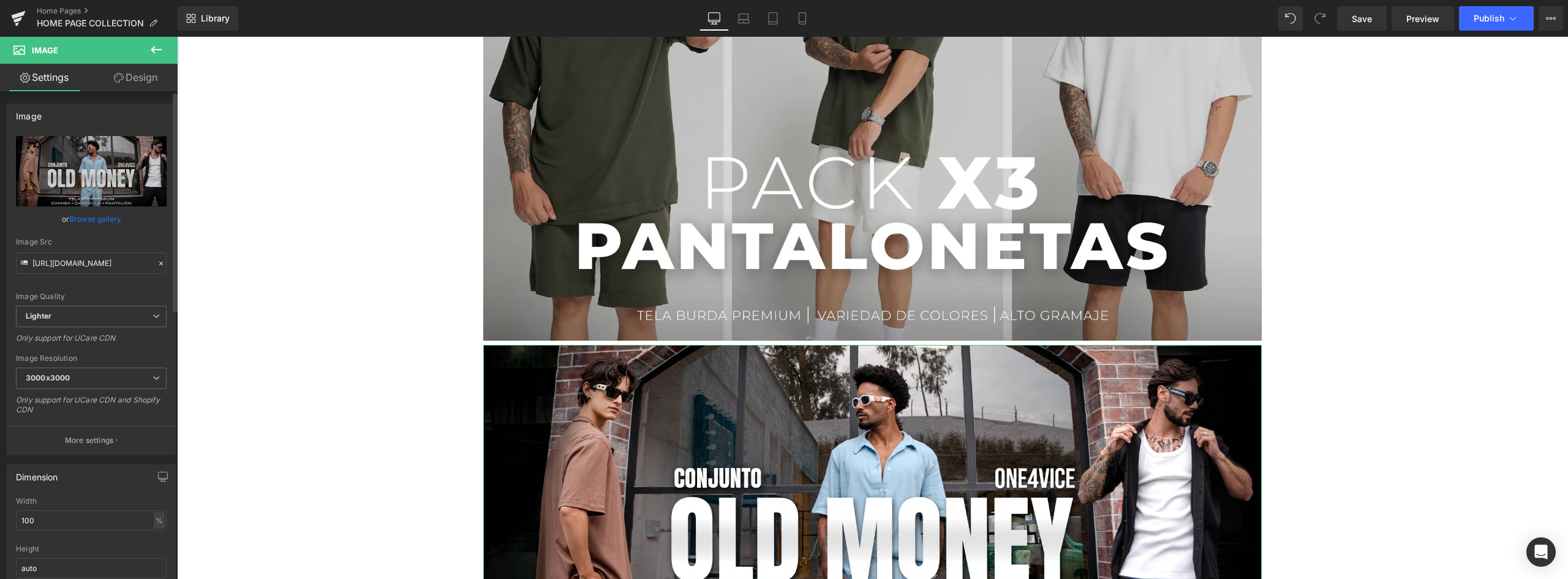
click at [146, 293] on div "Image Quality" at bounding box center [91, 296] width 150 height 8
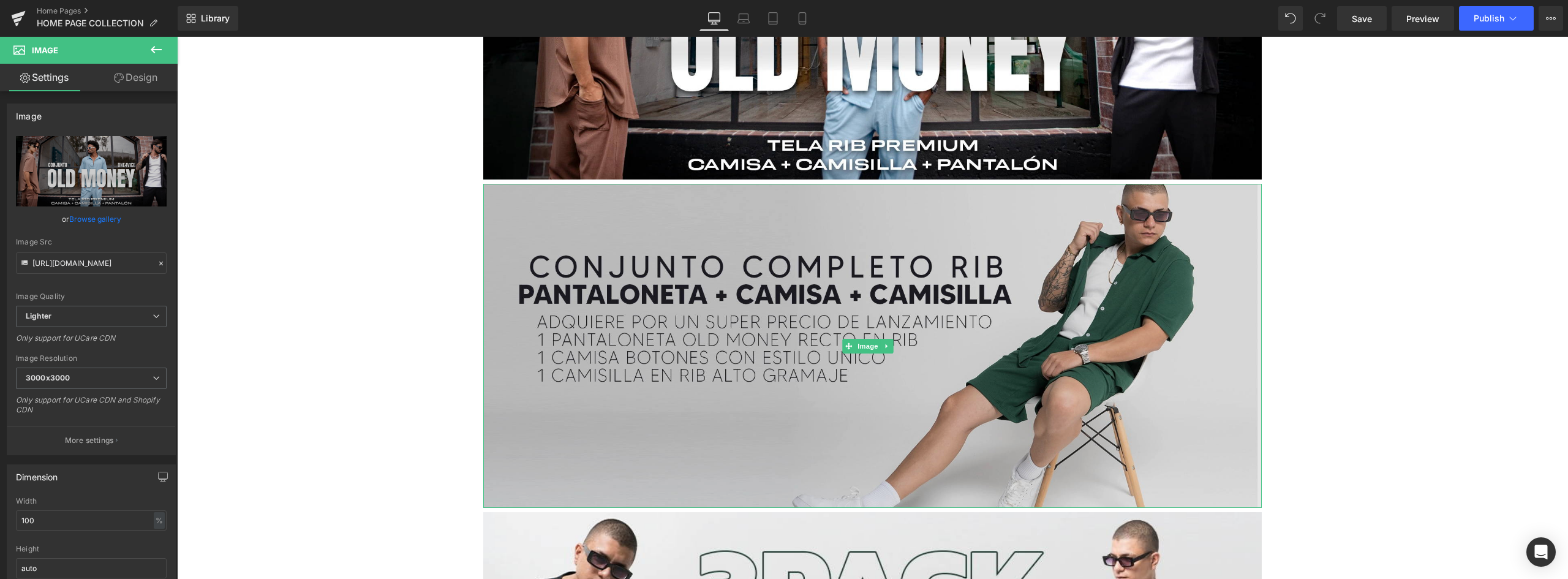
click at [734, 184] on img at bounding box center [873, 346] width 779 height 325
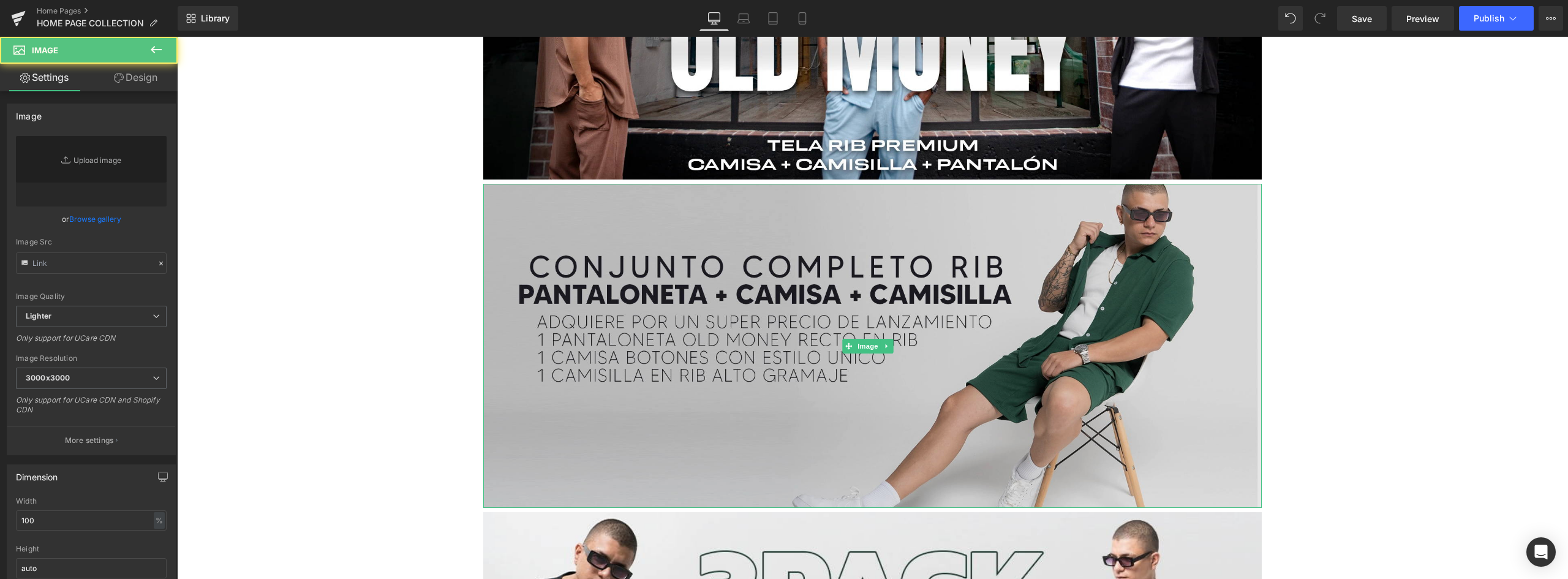
type input "https://ucarecdn.com/761707c2-de27-4c8d-91a7-f4746140fb84/-/format/auto/-/previ…"
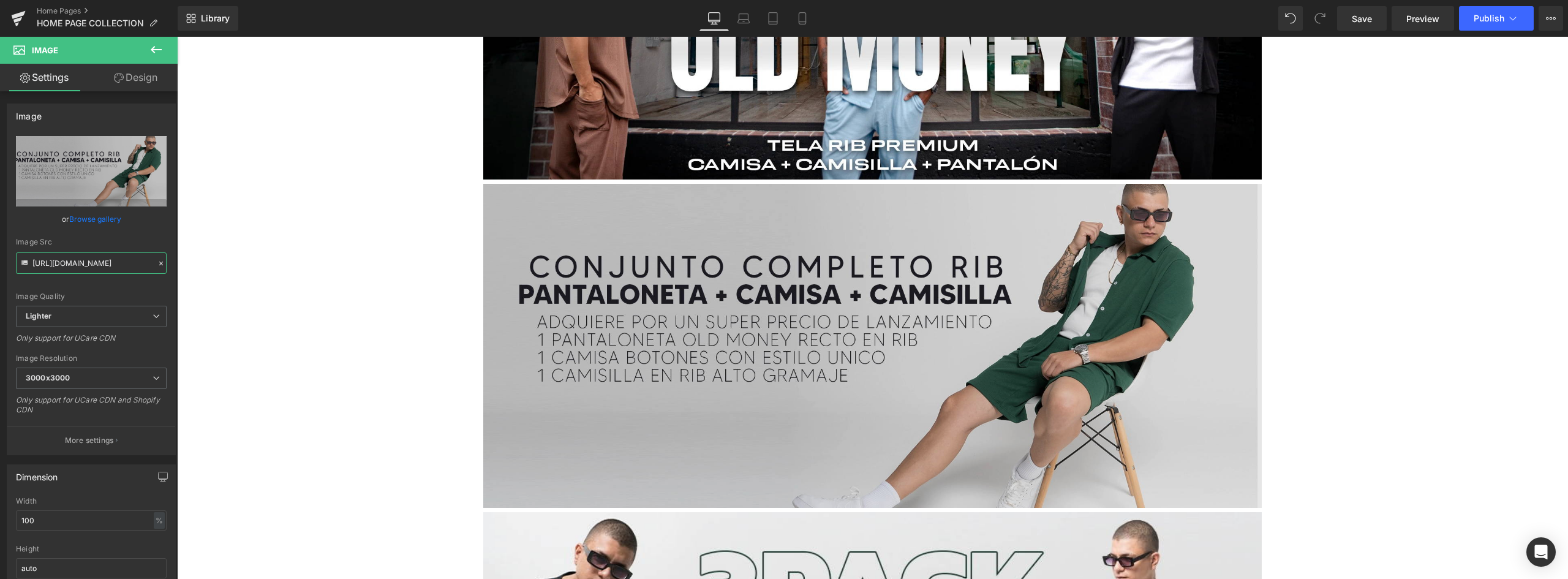
drag, startPoint x: 209, startPoint y: 297, endPoint x: 637, endPoint y: 261, distance: 429.5
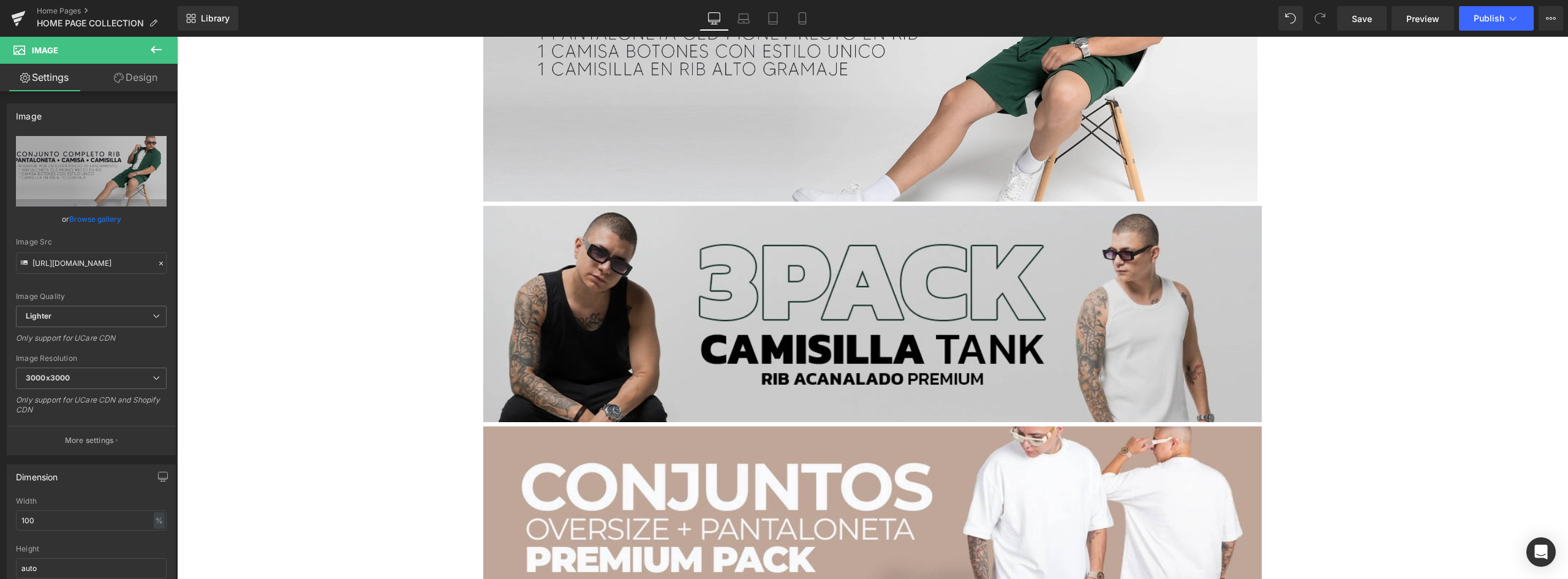
click at [732, 215] on img at bounding box center [873, 314] width 779 height 216
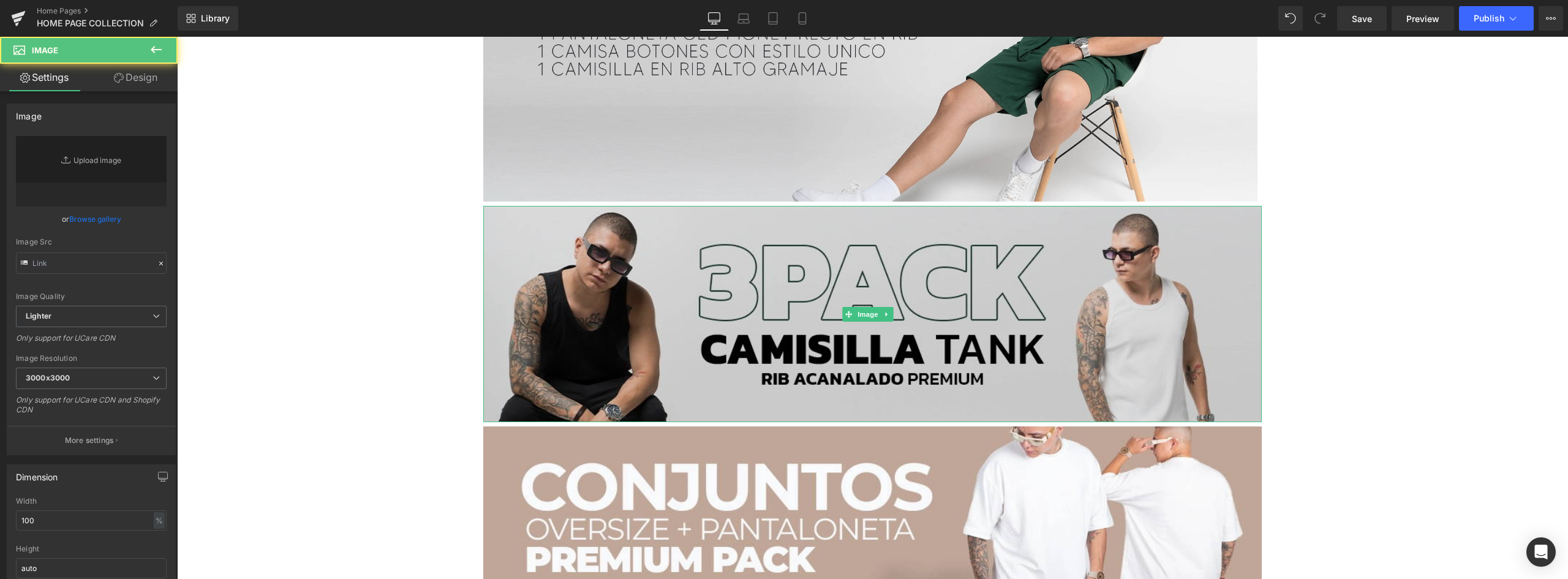
type input "https://ucarecdn.com/a226a99d-8000-497d-ba5f-482f3dd9c8b1/-/format/auto/-/previ…"
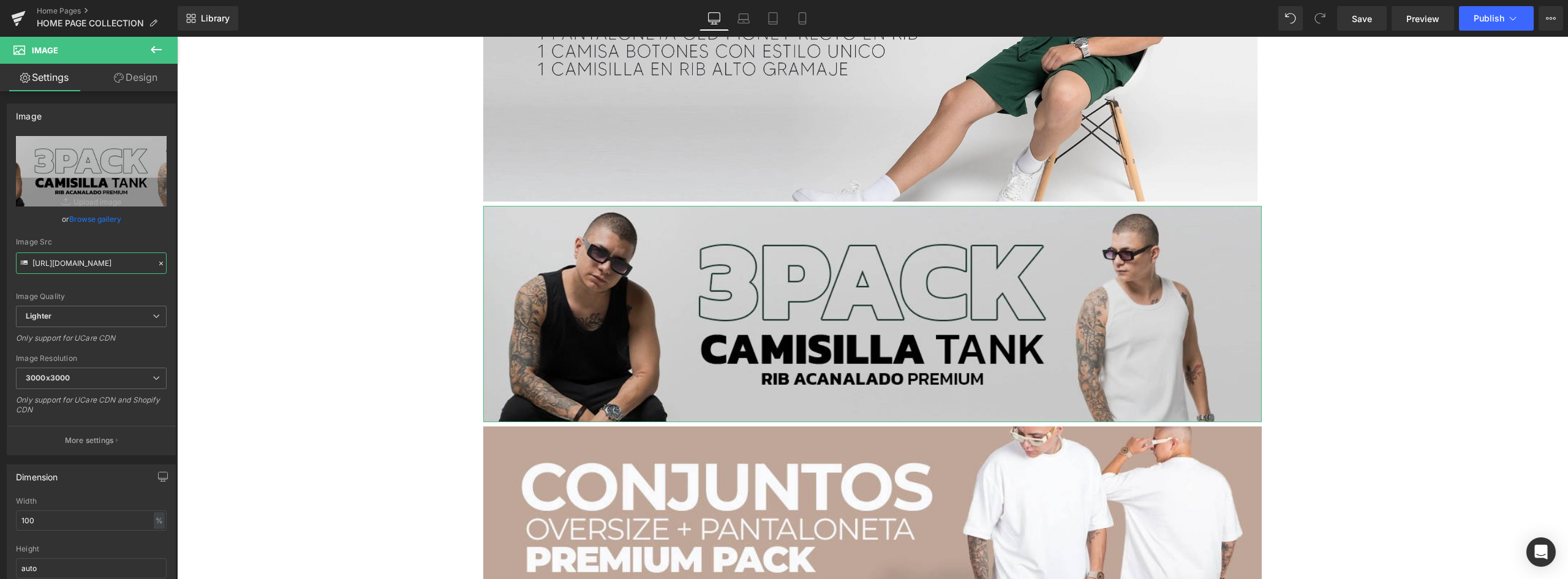
scroll to position [0, 386]
drag, startPoint x: 209, startPoint y: 300, endPoint x: 640, endPoint y: 263, distance: 432.6
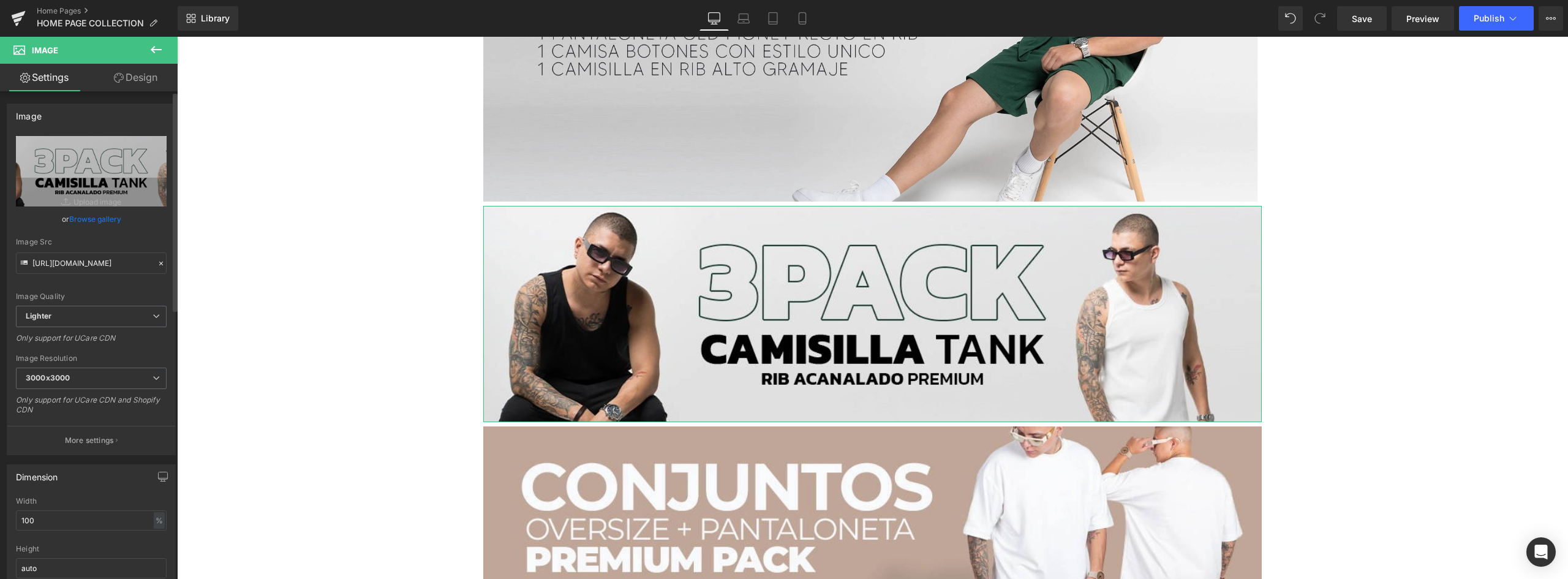
drag, startPoint x: 122, startPoint y: 295, endPoint x: 147, endPoint y: 292, distance: 25.2
click at [122, 295] on div "Image Quality" at bounding box center [91, 296] width 150 height 8
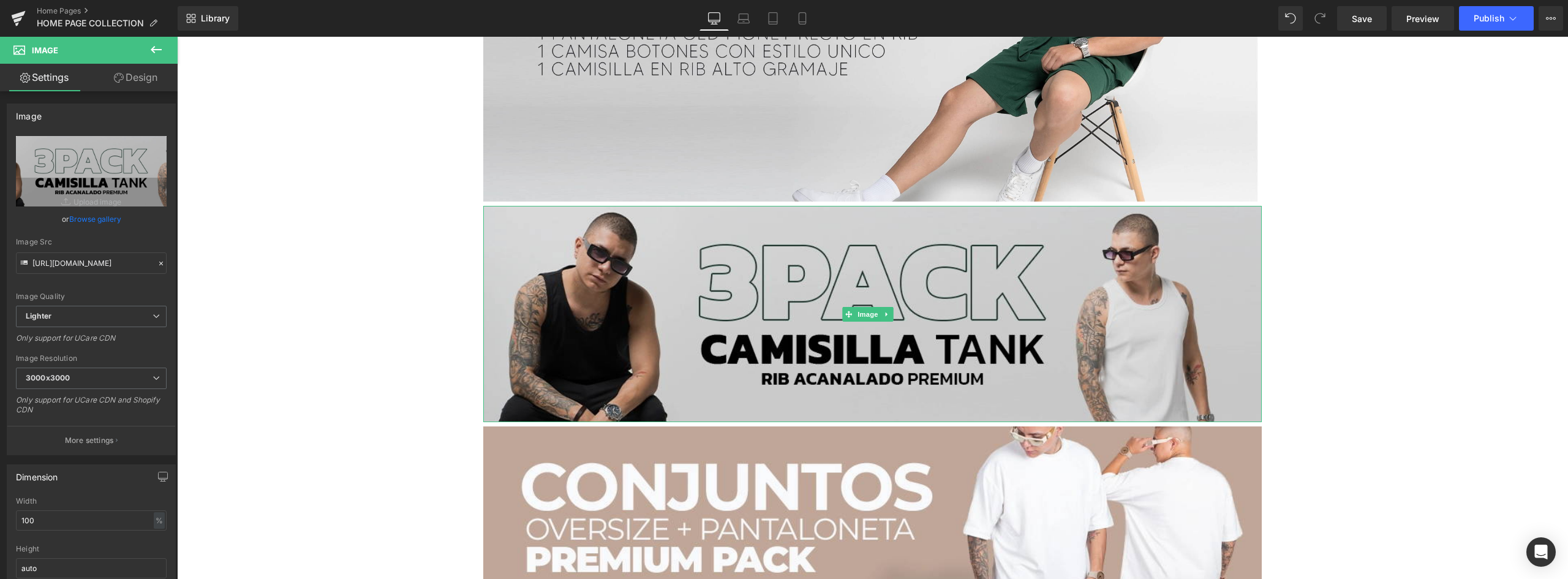
scroll to position [4718, 0]
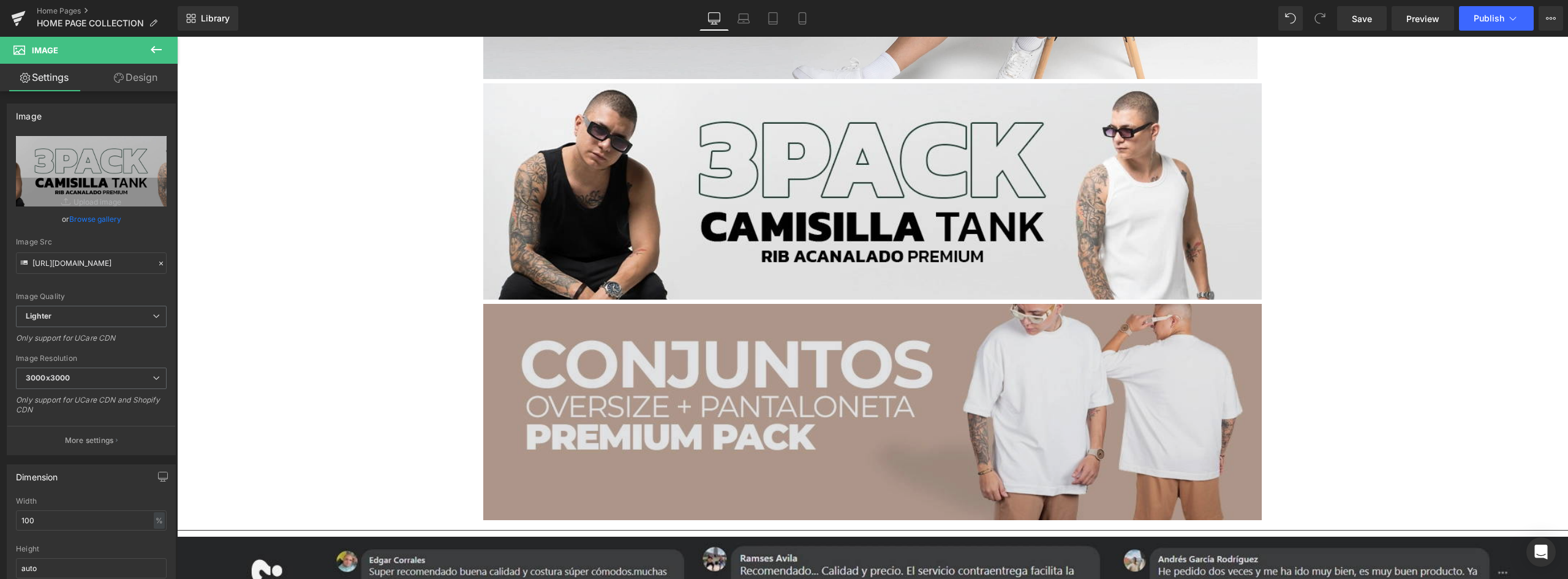
click at [727, 304] on img at bounding box center [873, 412] width 779 height 216
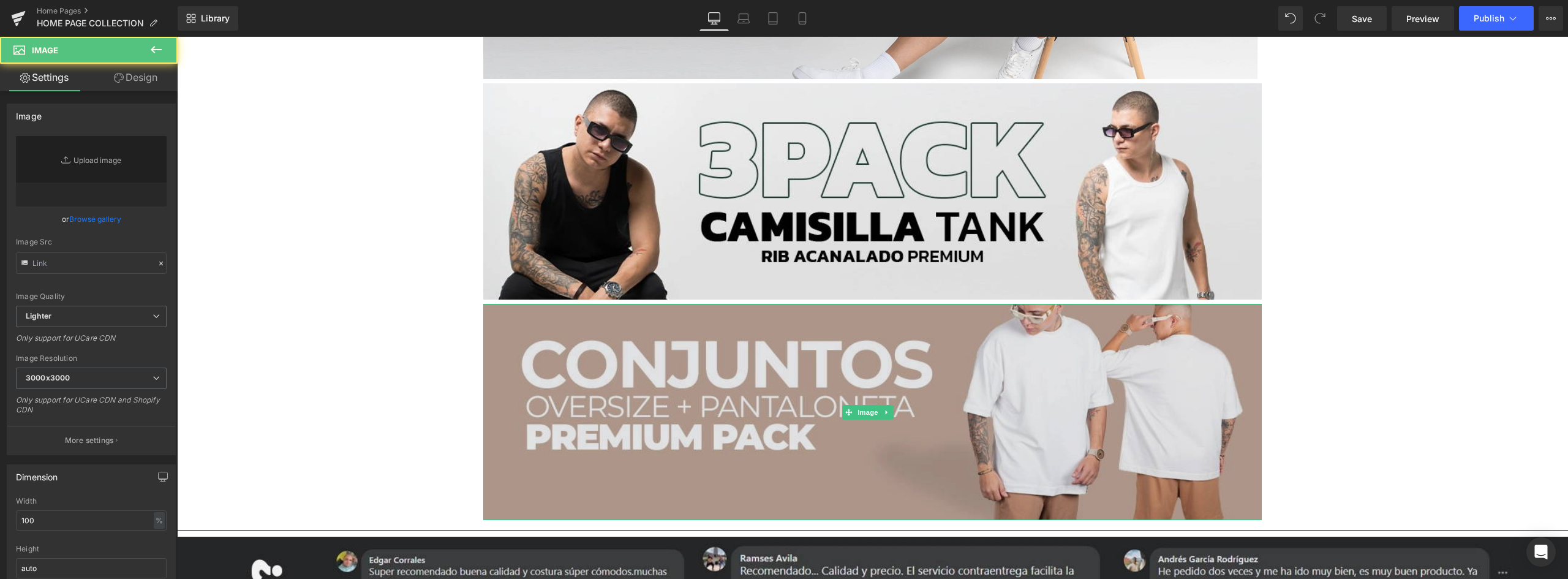
type input "https://ucarecdn.com/de0cbc12-0223-4772-90c0-07b08ce95ae6/-/format/auto/-/previ…"
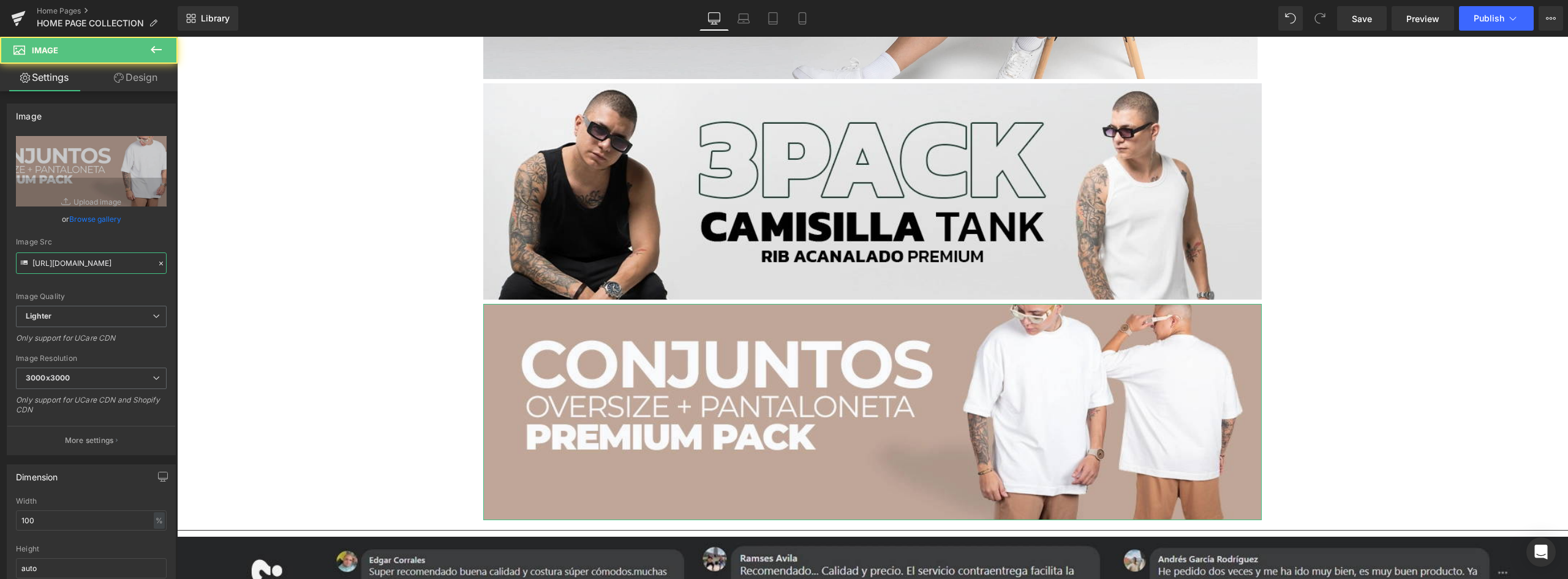
drag, startPoint x: 242, startPoint y: 302, endPoint x: 421, endPoint y: 267, distance: 182.4
click at [136, 270] on input "https://ucarecdn.com/de0cbc12-0223-4772-90c0-07b08ce95ae6/-/format/auto/-/previ…" at bounding box center [91, 263] width 150 height 21
drag, startPoint x: 143, startPoint y: 261, endPoint x: -145, endPoint y: 209, distance: 292.7
click at [0, 209] on html "You are previewing how the will restyle your page. You can not edit Elements in…" at bounding box center [784, 290] width 1568 height 579
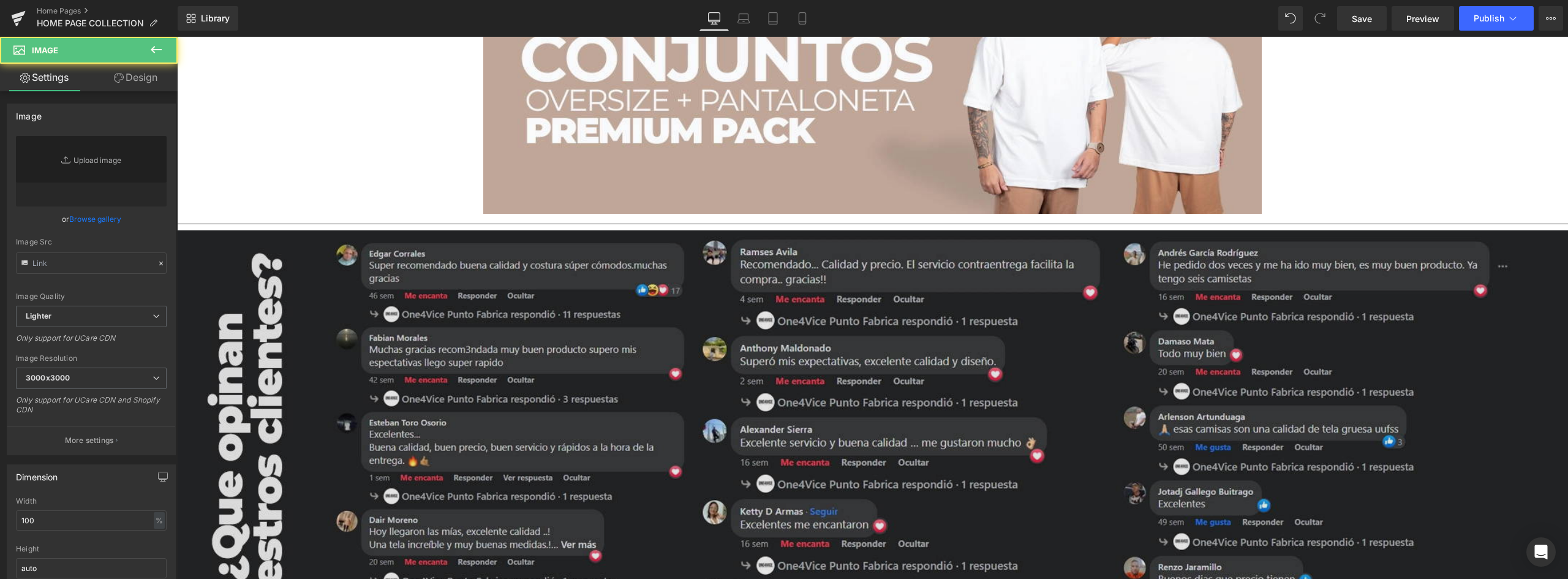
click at [572, 233] on img at bounding box center [872, 448] width 1391 height 435
type input "https://ucarecdn.com/b2c9ce77-8128-49b0-b28f-9a0faf9c1b77/-/format/auto/-/previ…"
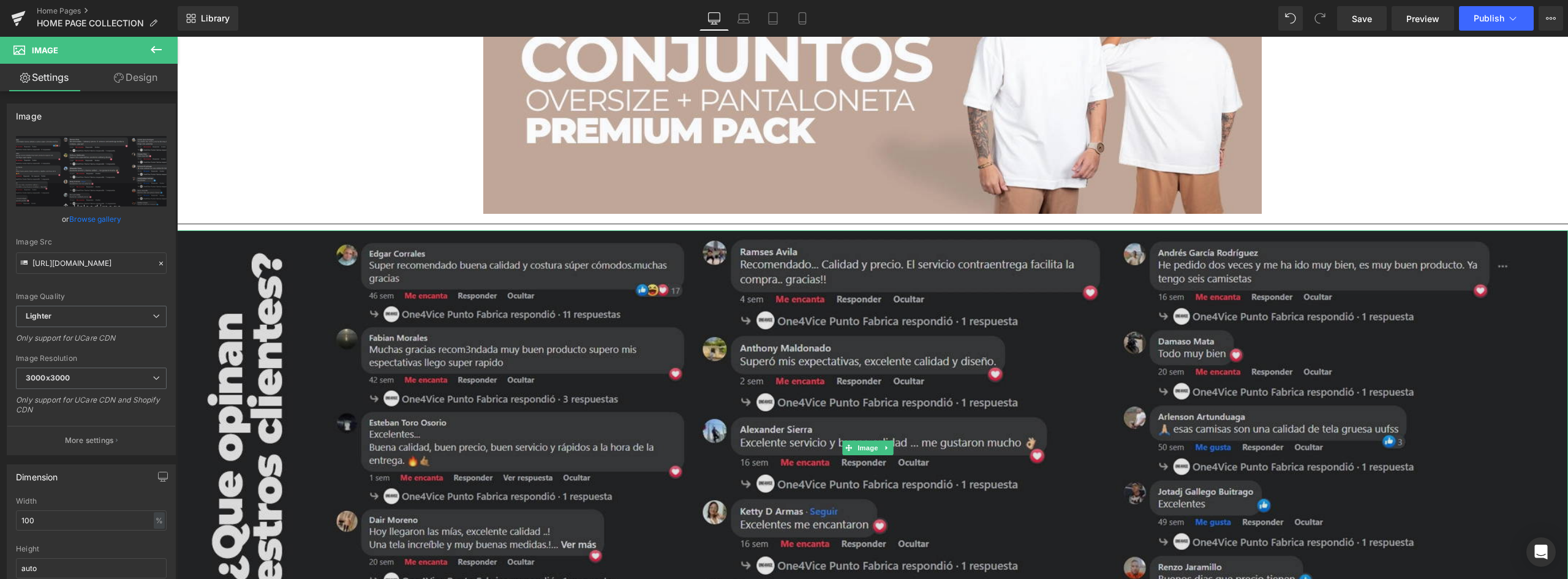
drag, startPoint x: 209, startPoint y: 299, endPoint x: 732, endPoint y: 261, distance: 524.4
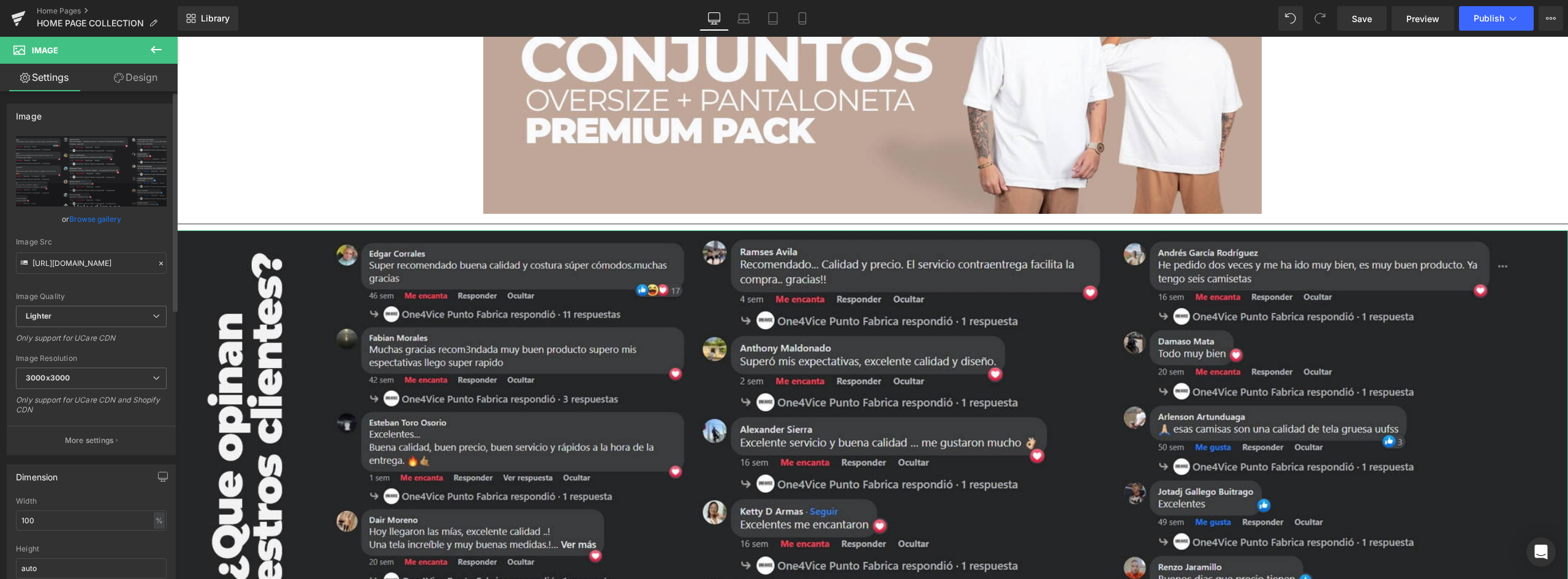
click at [139, 285] on div "Image Quality Lighter Lightest Lighter Lighter Lightest Only support for UCare …" at bounding box center [91, 220] width 150 height 170
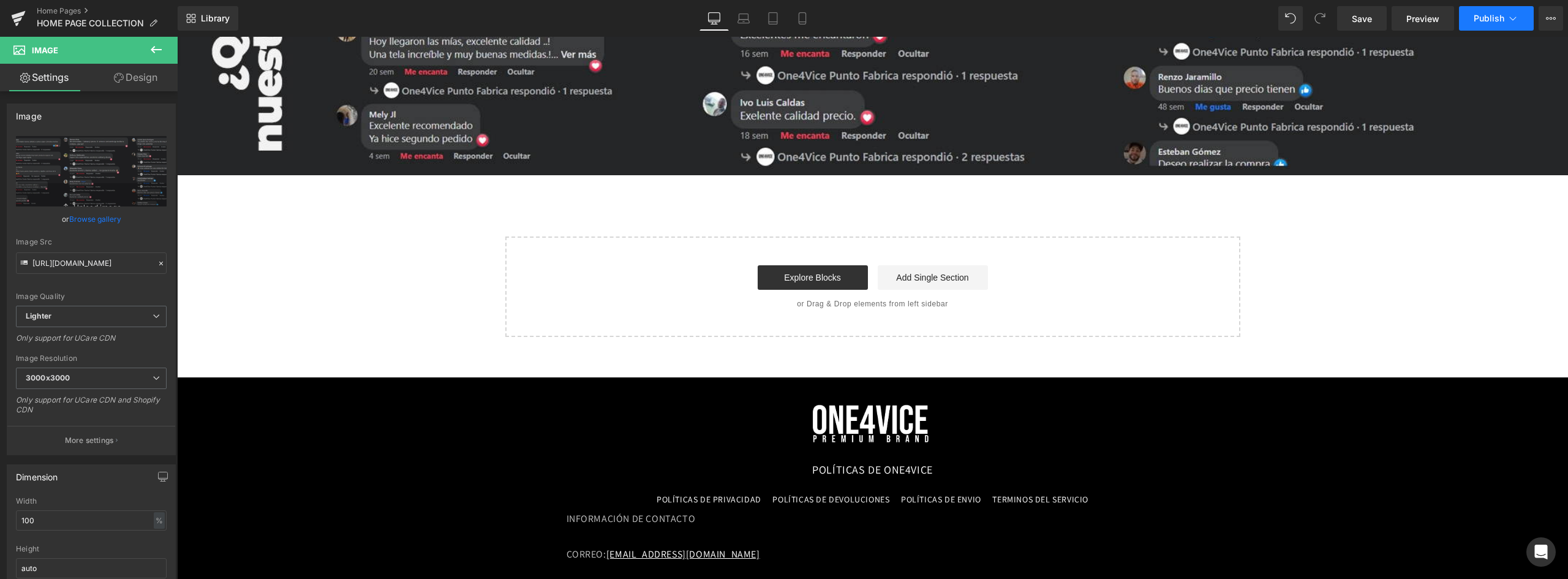
click at [1502, 13] on span "Publish" at bounding box center [1489, 18] width 31 height 10
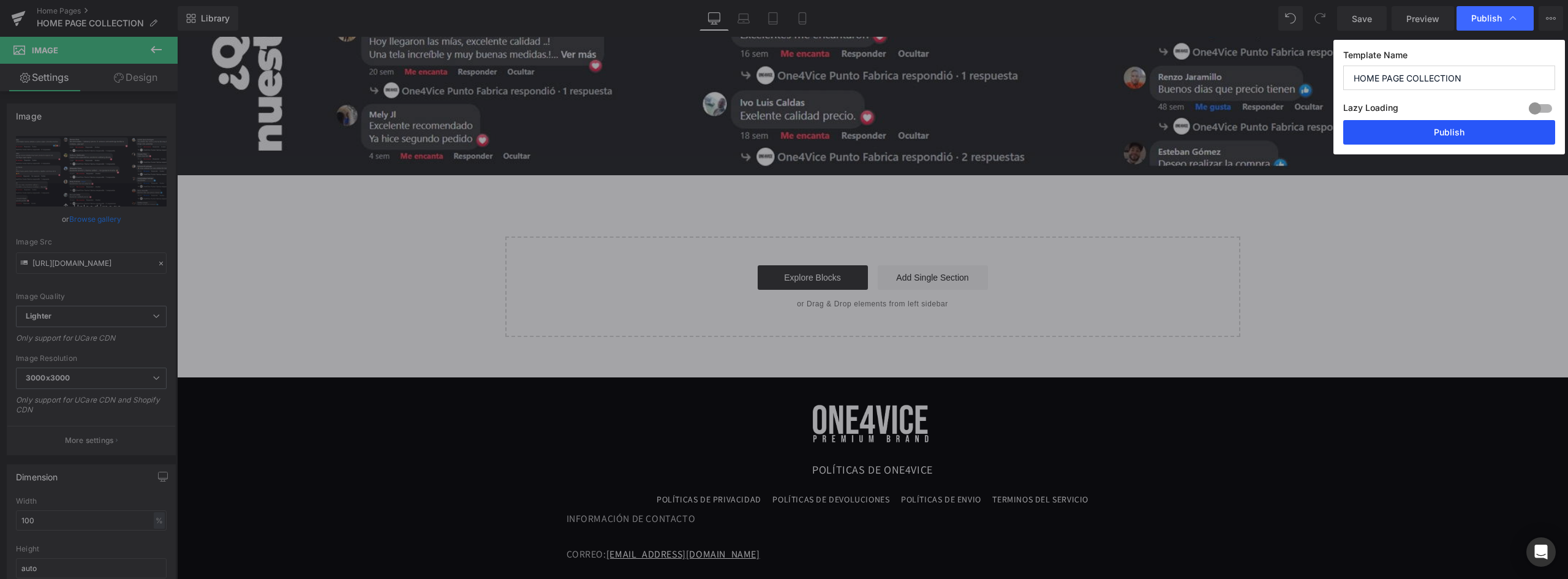
click at [1474, 128] on button "Publish" at bounding box center [1449, 132] width 212 height 24
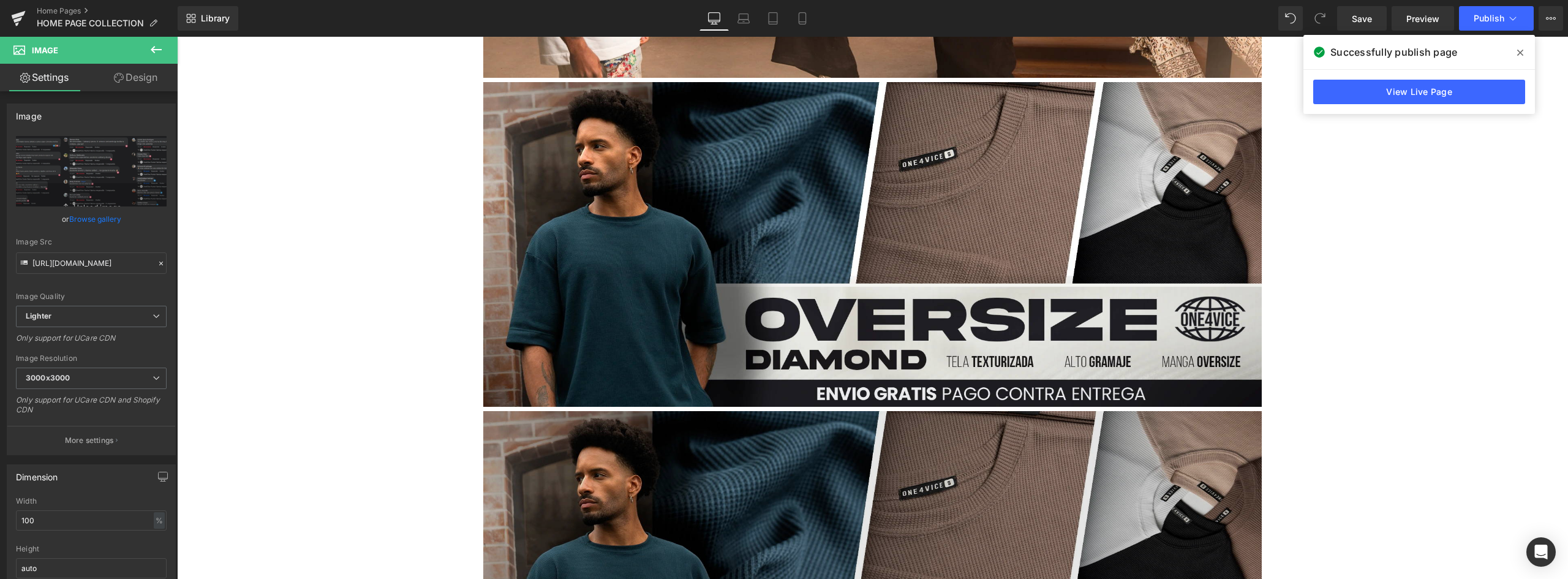
scroll to position [1409, 0]
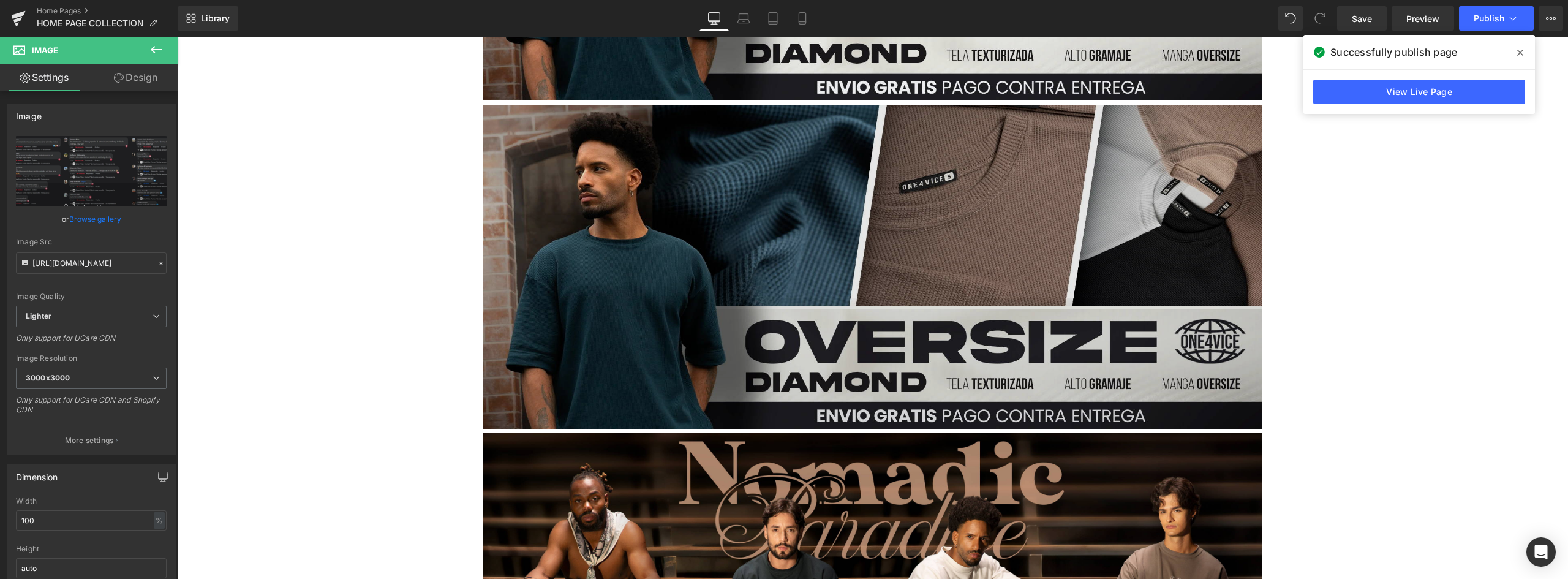
click at [925, 279] on img at bounding box center [873, 267] width 779 height 325
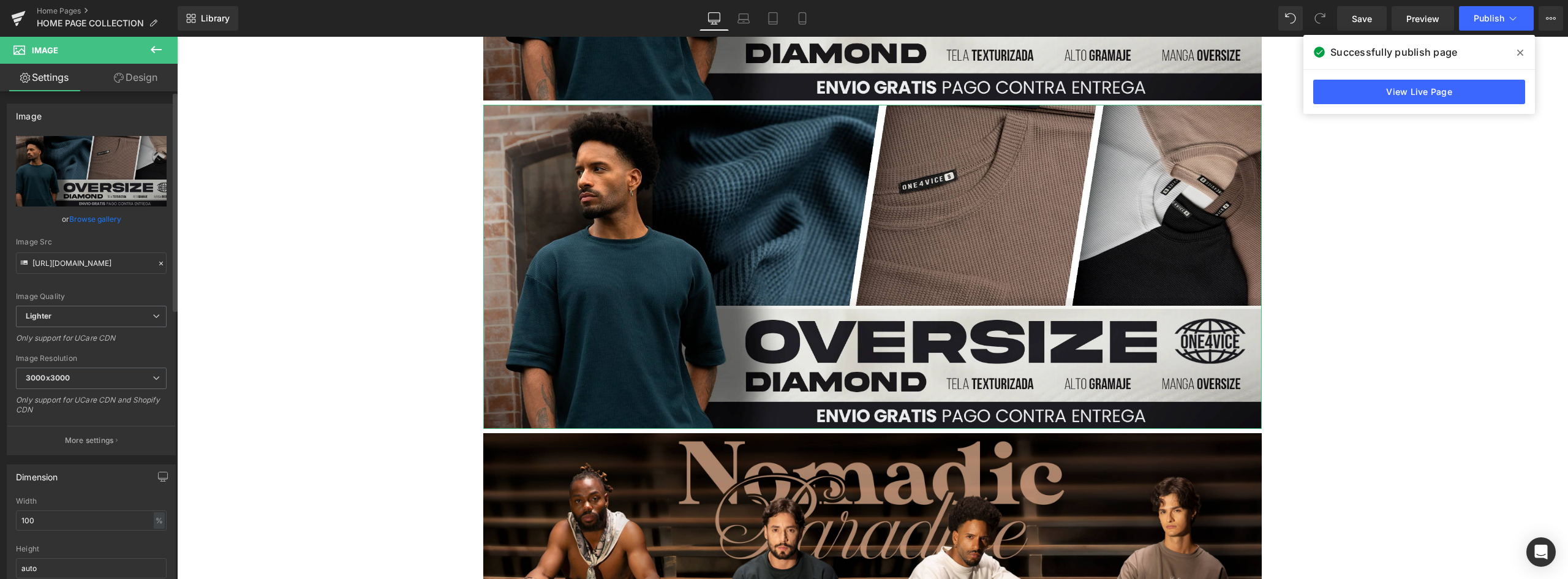
click at [101, 213] on link "Browse gallery" at bounding box center [95, 218] width 52 height 21
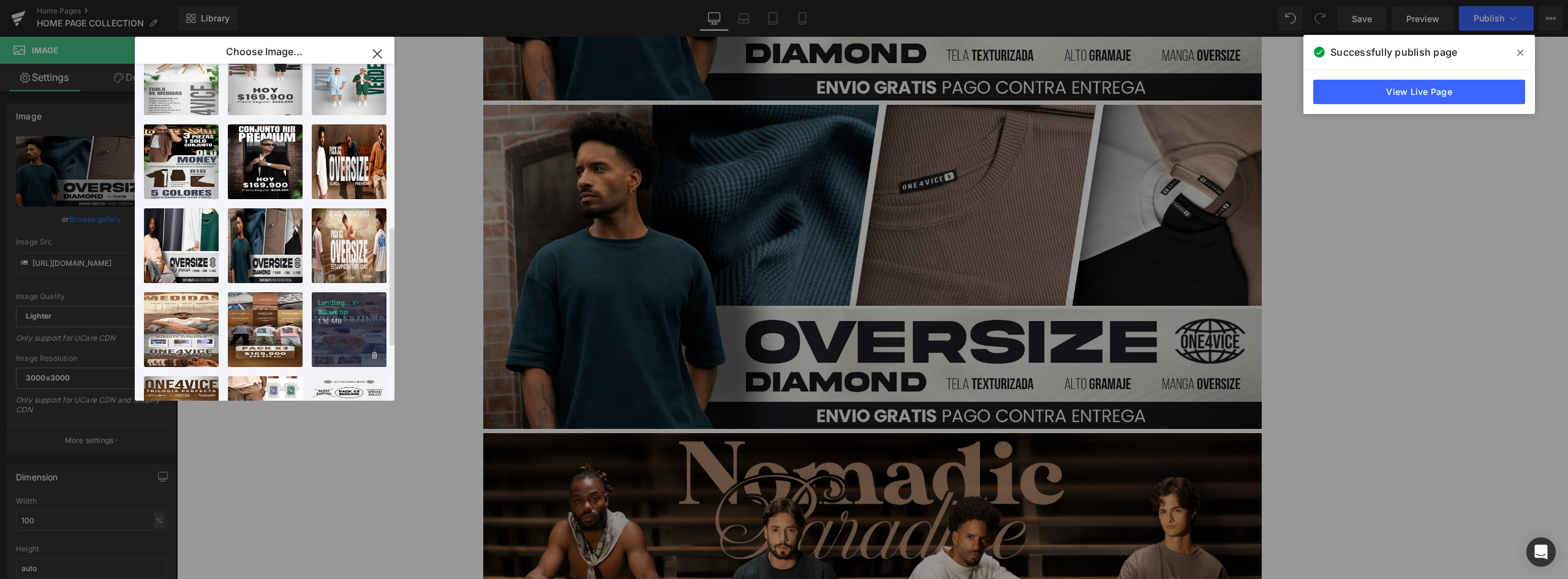
scroll to position [543, 0]
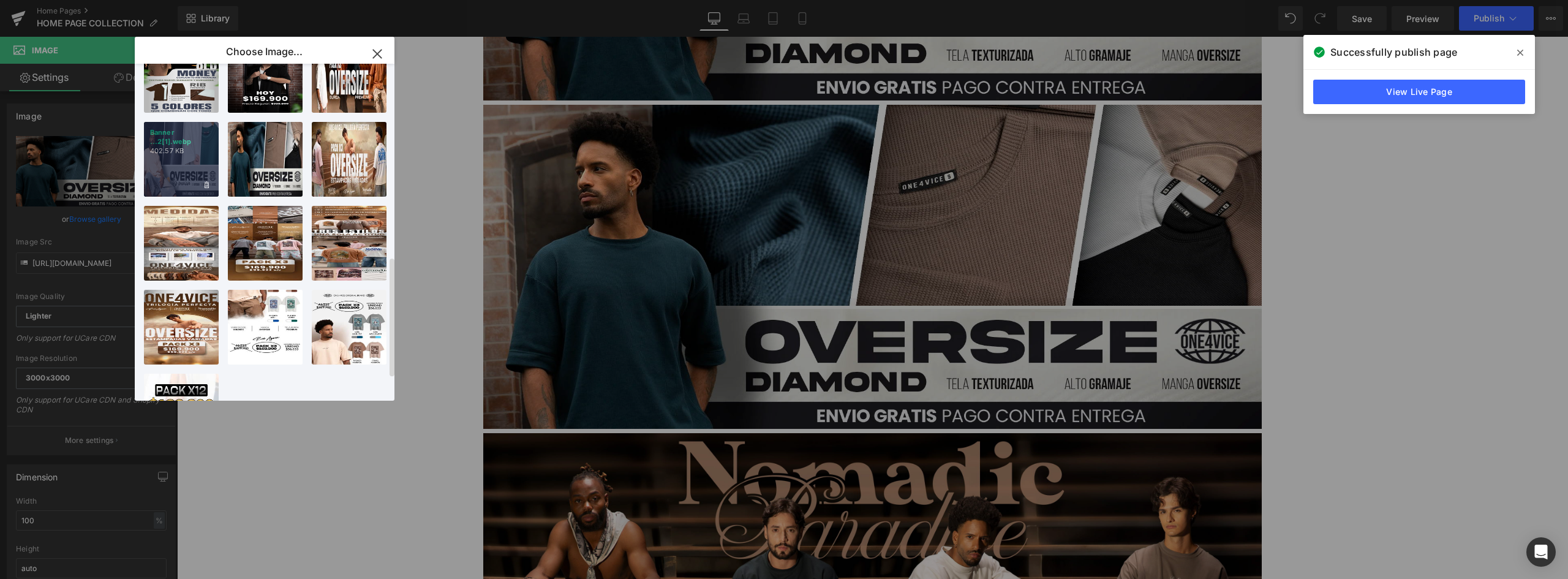
click at [203, 153] on p "402.57 KB" at bounding box center [181, 151] width 63 height 9
type input "https://ucarecdn.com/ec4b26c8-57af-435a-9bce-3fd91ec92f6f/-/format/auto/-/previ…"
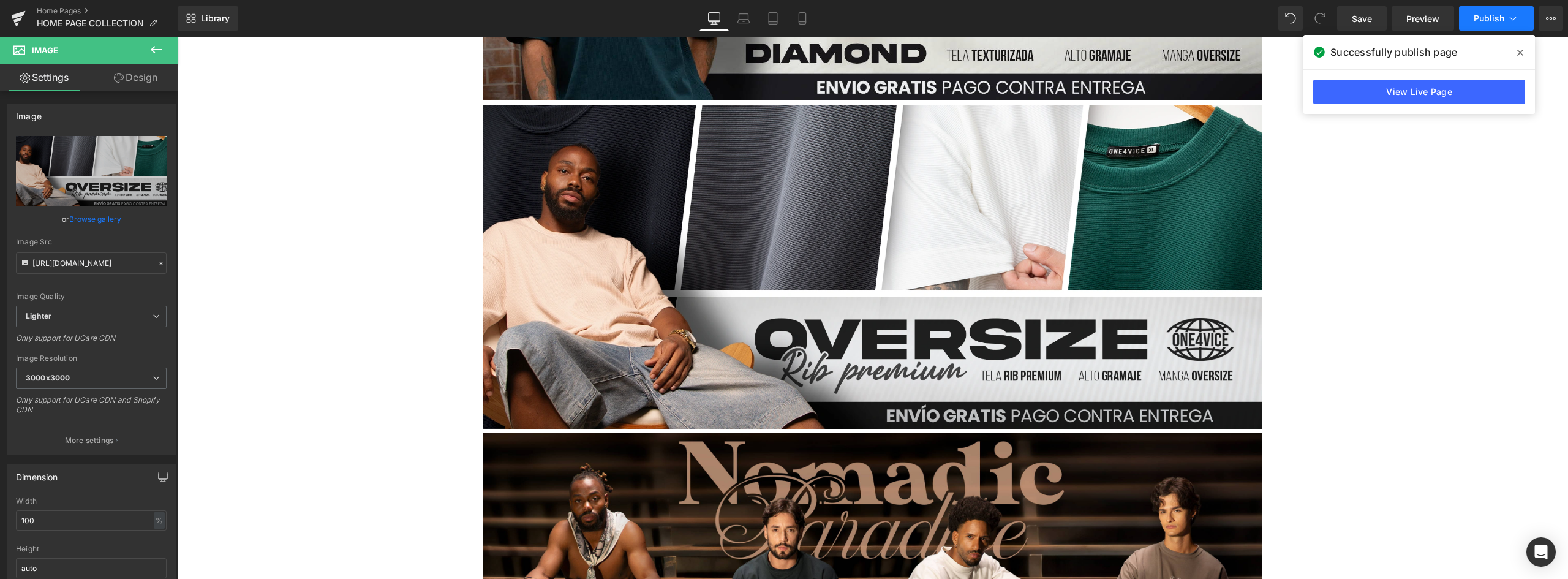
click at [1485, 15] on span "Publish" at bounding box center [1489, 18] width 31 height 10
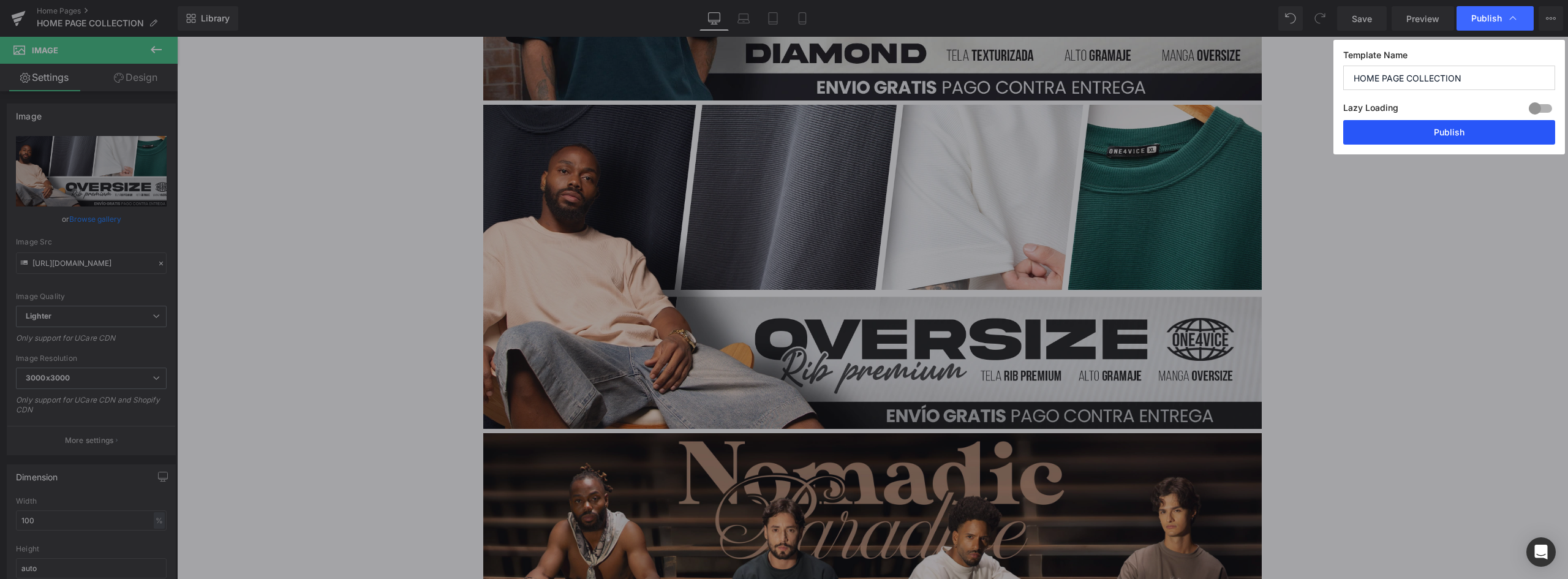
click at [1466, 127] on button "Publish" at bounding box center [1449, 132] width 212 height 24
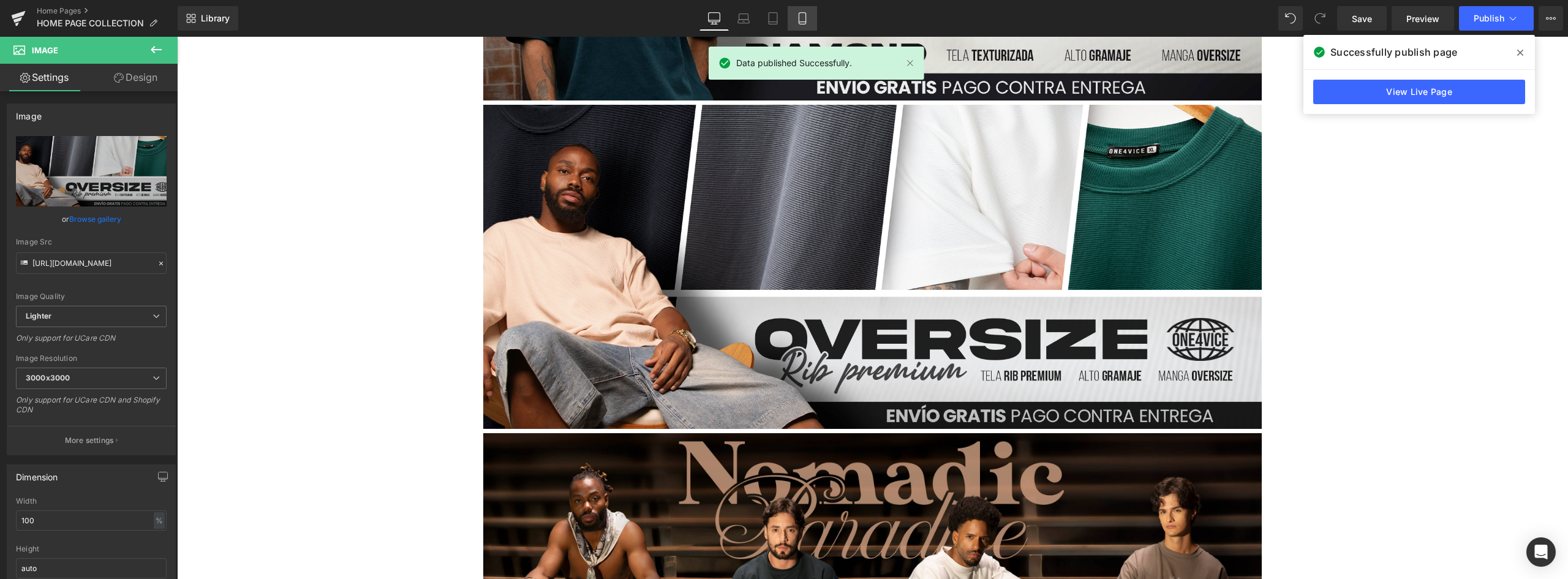
click at [788, 18] on link "Mobile" at bounding box center [802, 19] width 29 height 24
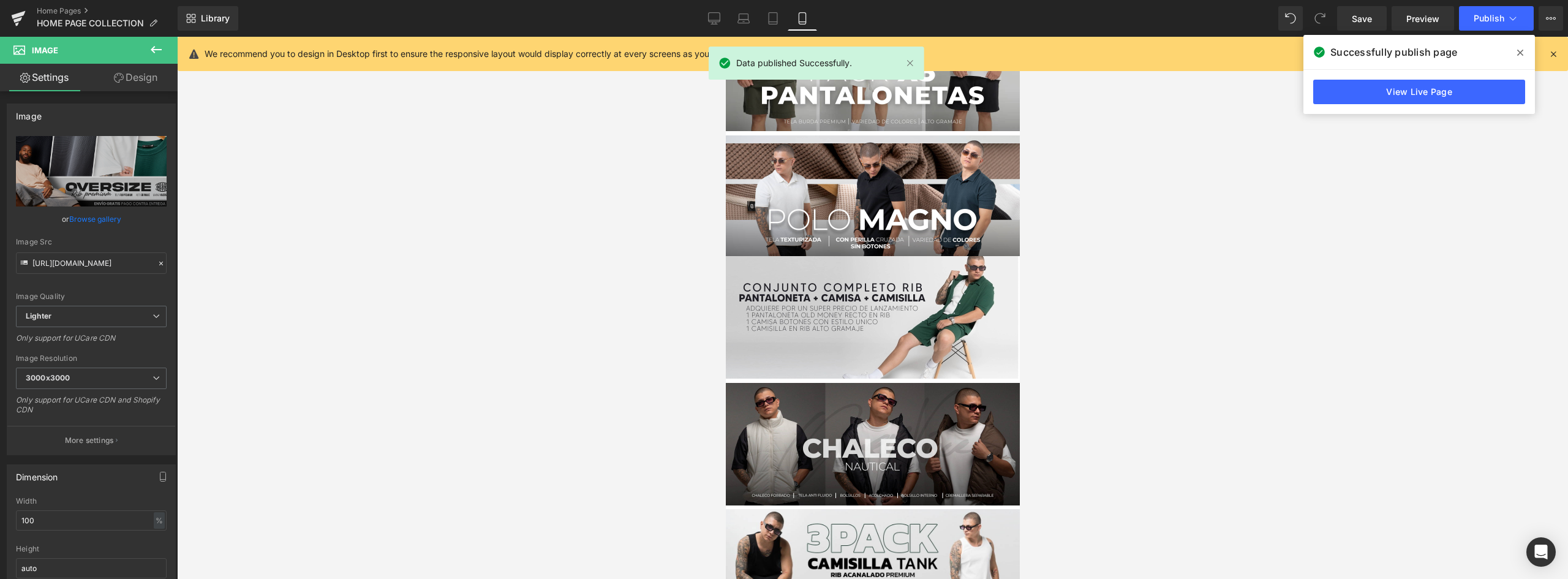
scroll to position [0, 0]
